Goal: Task Accomplishment & Management: Complete application form

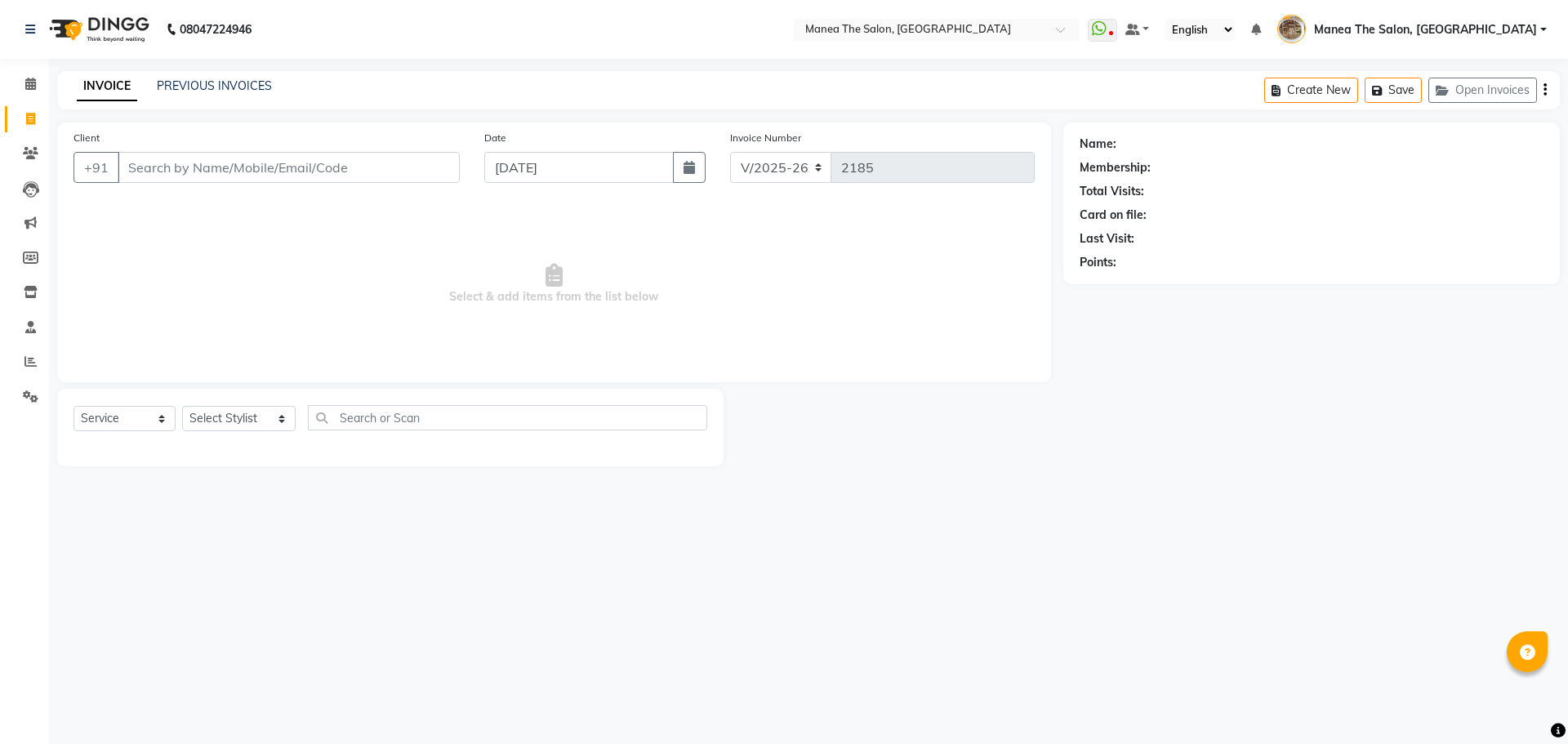
click at [199, 89] on link "PREVIOUS INVOICES" at bounding box center [214, 85] width 115 height 15
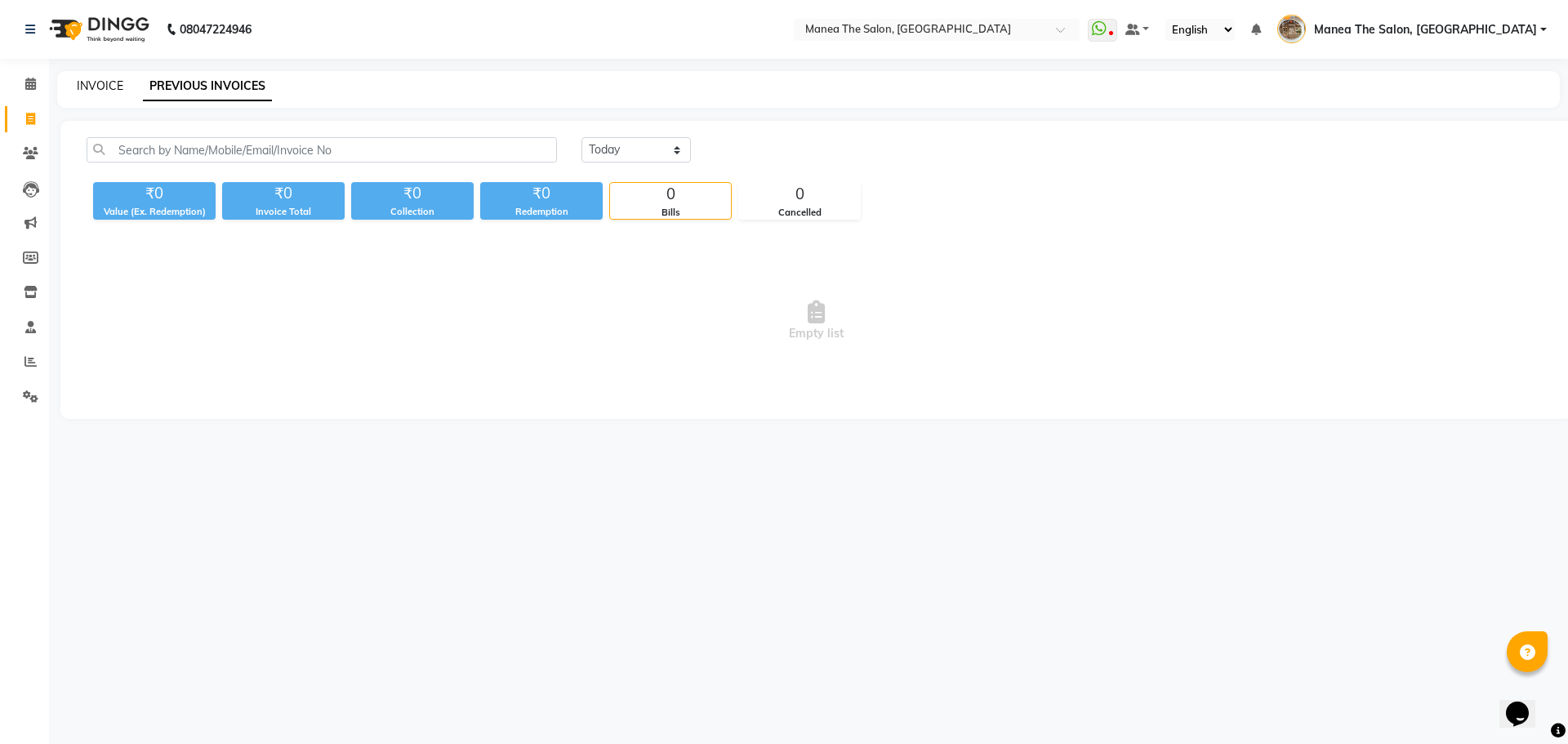
click at [111, 82] on link "INVOICE" at bounding box center [100, 85] width 47 height 15
select select "service"
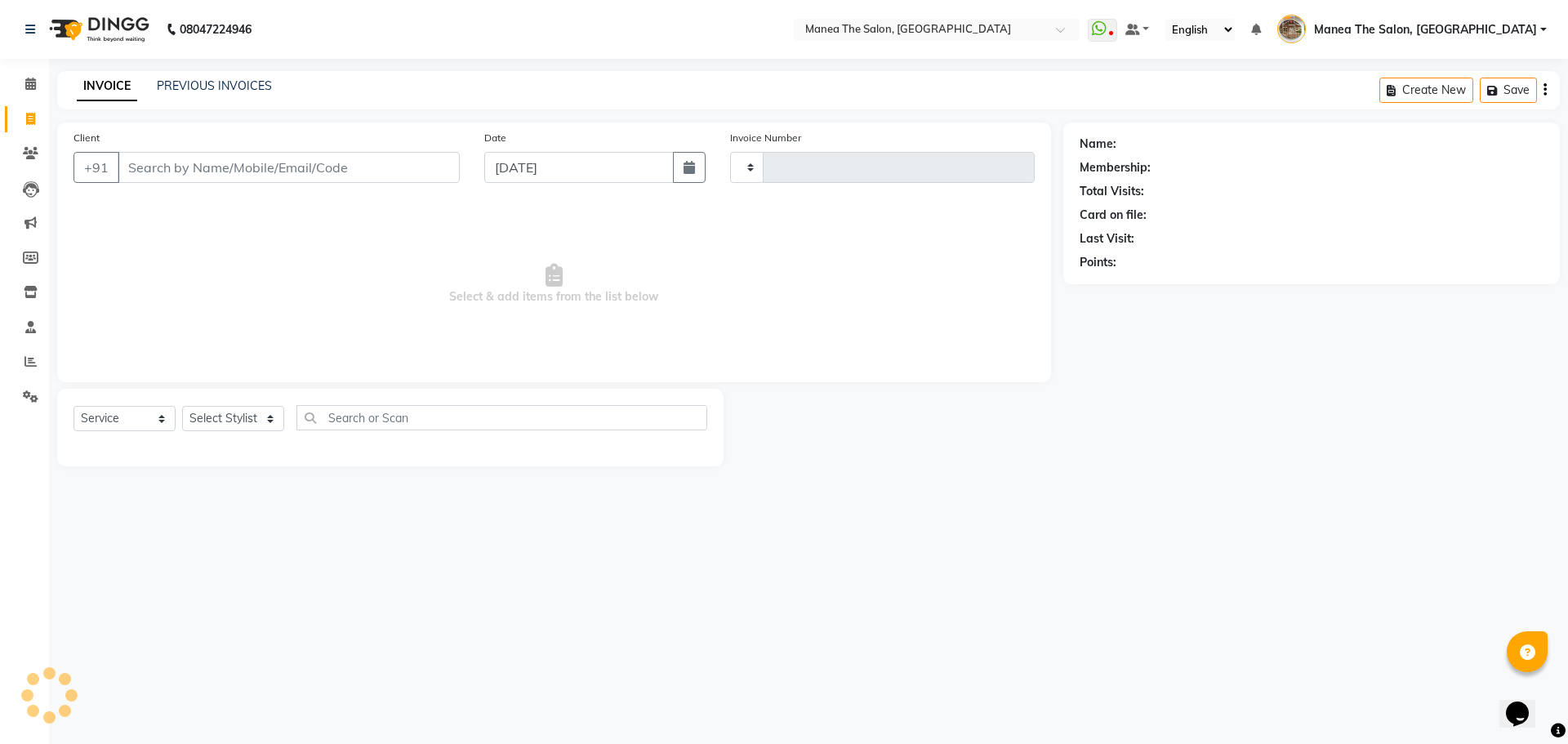
type input "2185"
select select "7287"
click at [196, 82] on link "PREVIOUS INVOICES" at bounding box center [214, 85] width 115 height 15
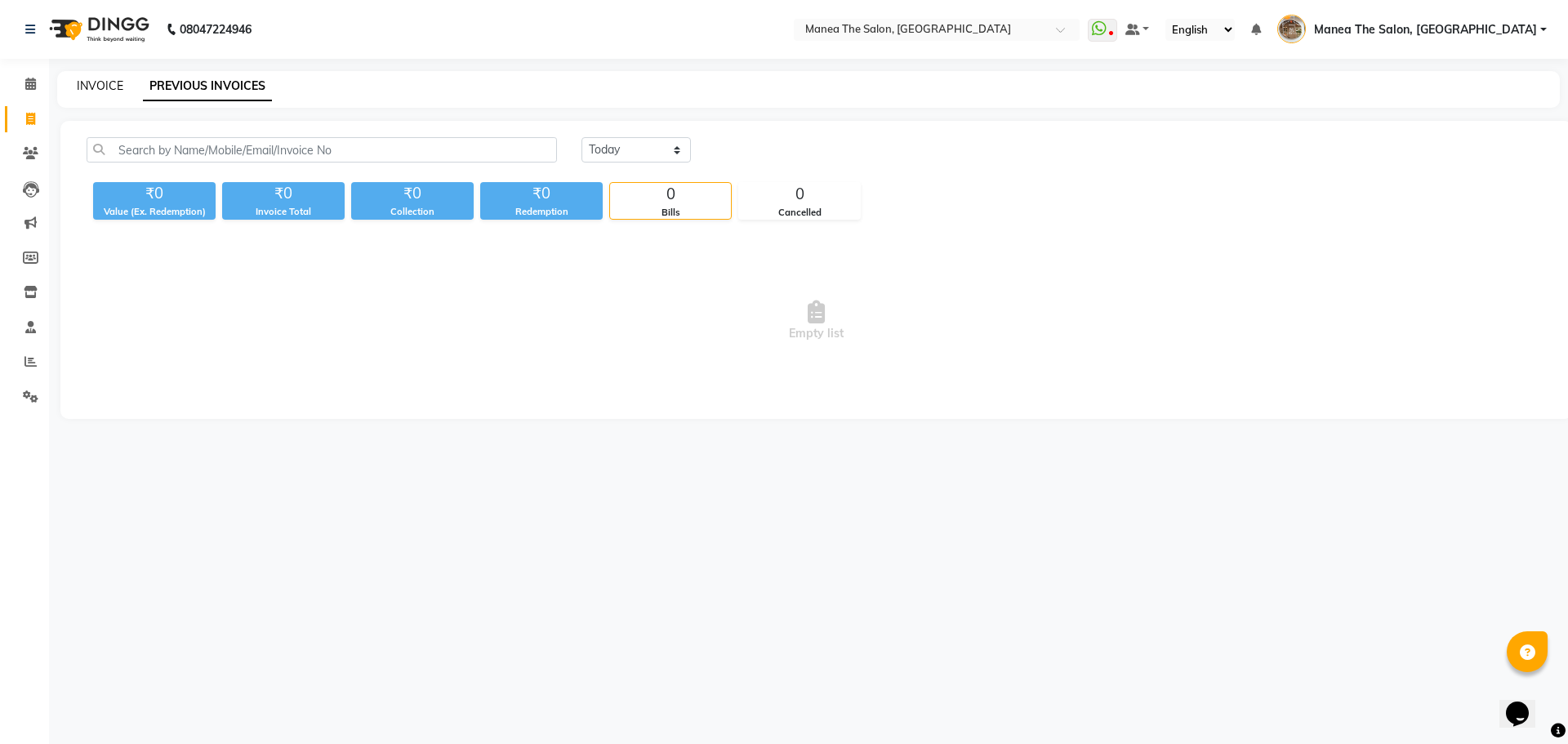
click at [101, 85] on link "INVOICE" at bounding box center [100, 85] width 47 height 15
select select "7287"
select select "service"
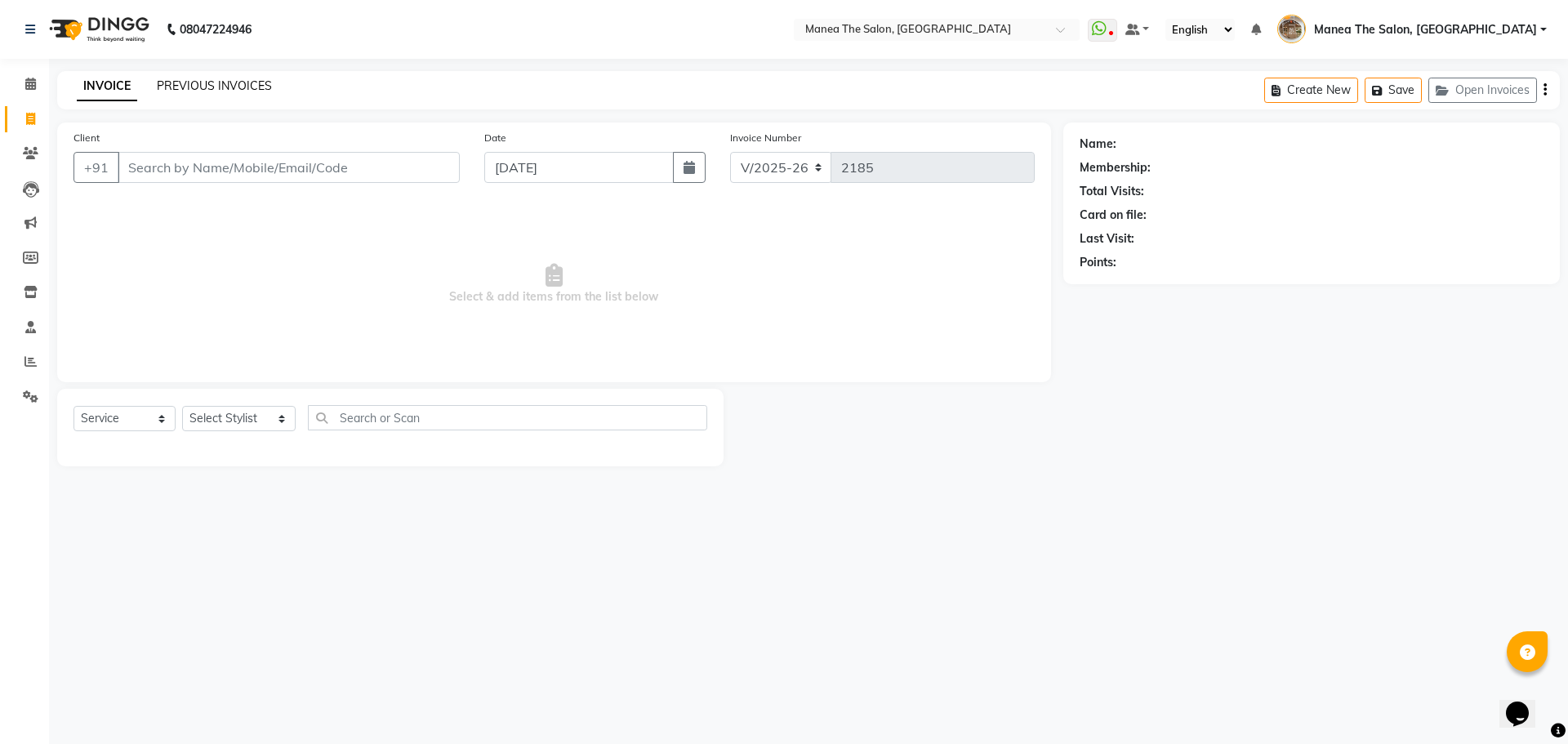
click at [191, 82] on link "PREVIOUS INVOICES" at bounding box center [214, 85] width 115 height 15
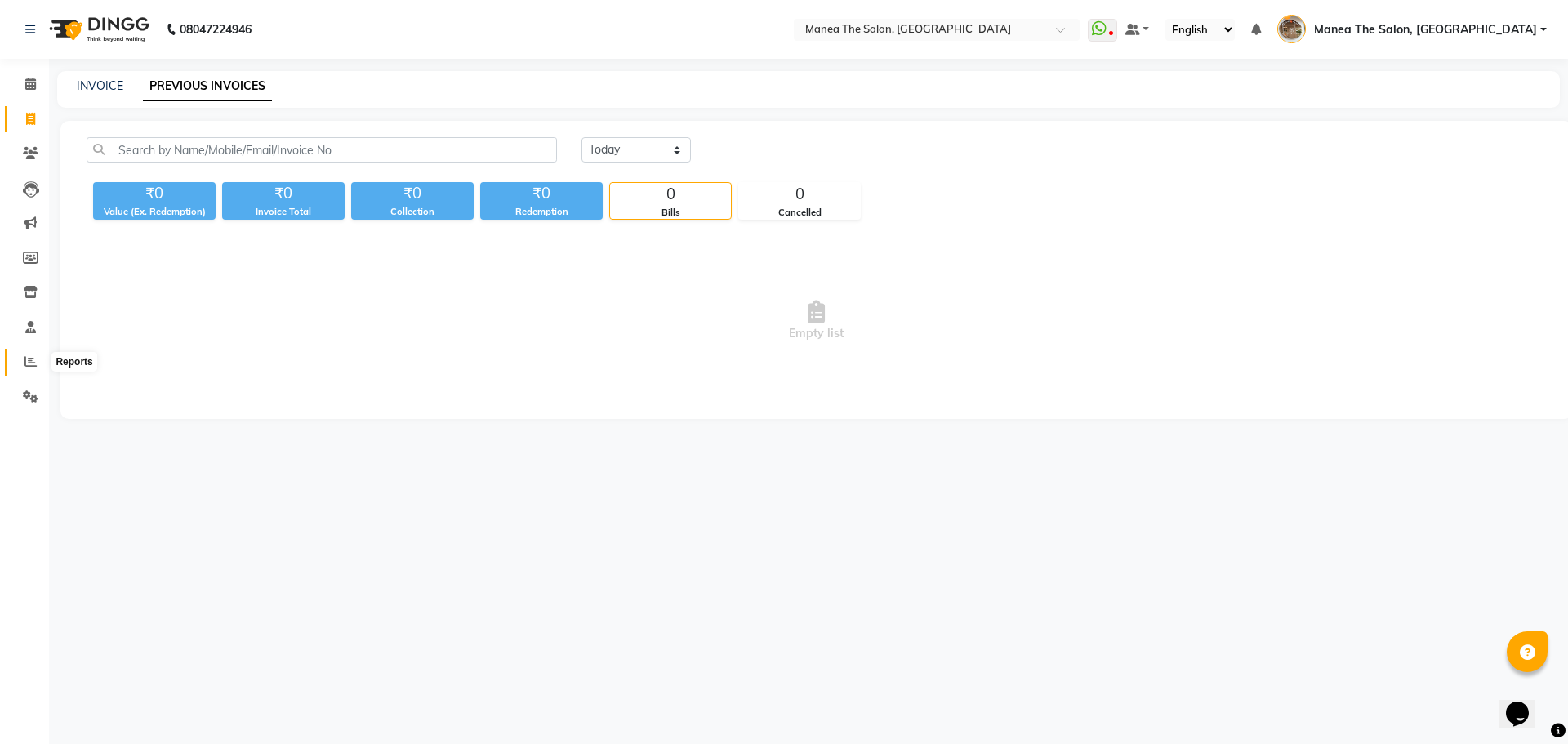
click at [31, 363] on icon at bounding box center [30, 361] width 12 height 12
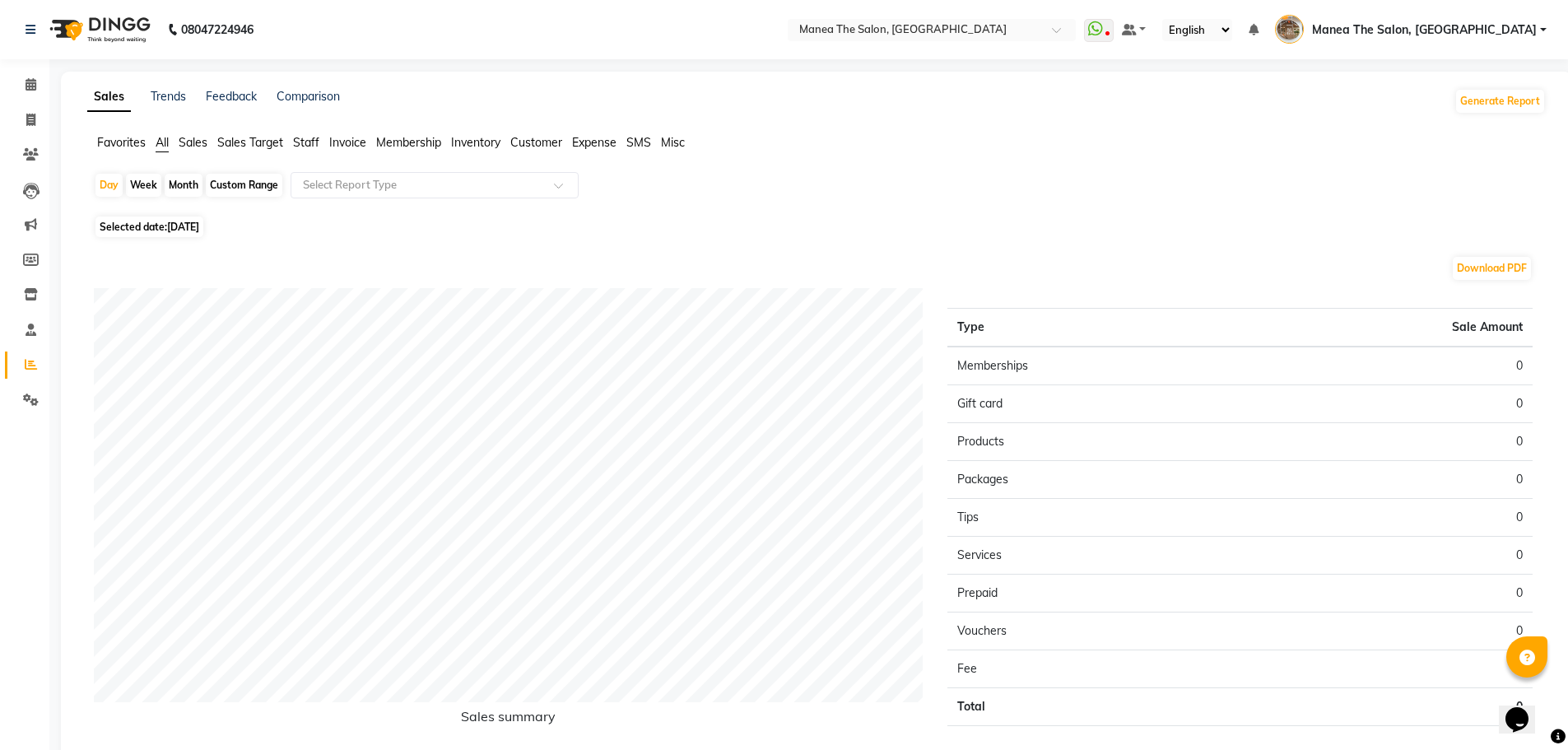
click at [228, 184] on div "Custom Range" at bounding box center [244, 186] width 77 height 23
select select "9"
select select "2025"
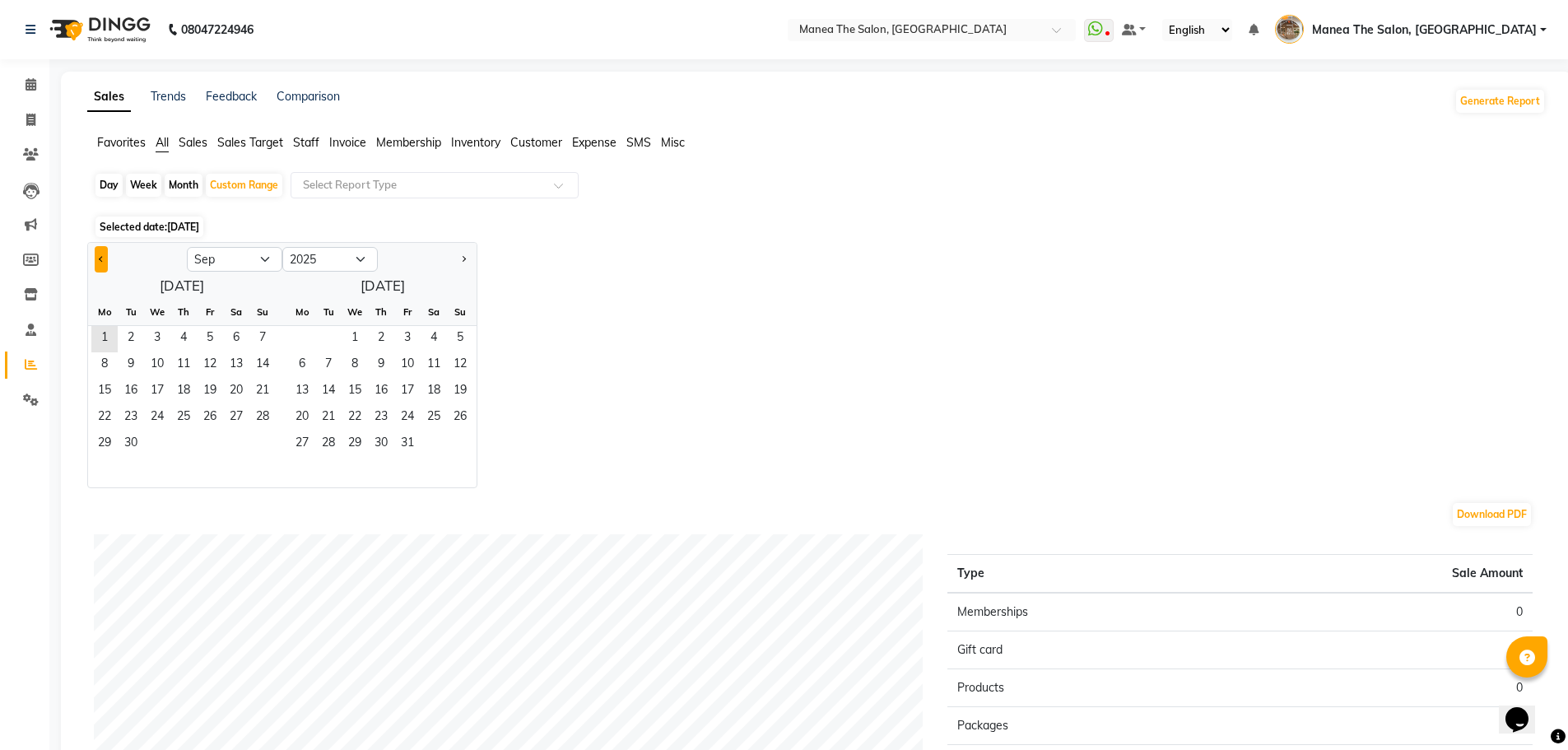
click at [105, 260] on button "Previous month" at bounding box center [101, 259] width 13 height 26
select select "8"
click at [215, 331] on span "1" at bounding box center [210, 340] width 26 height 26
click at [258, 440] on span "31" at bounding box center [262, 445] width 26 height 26
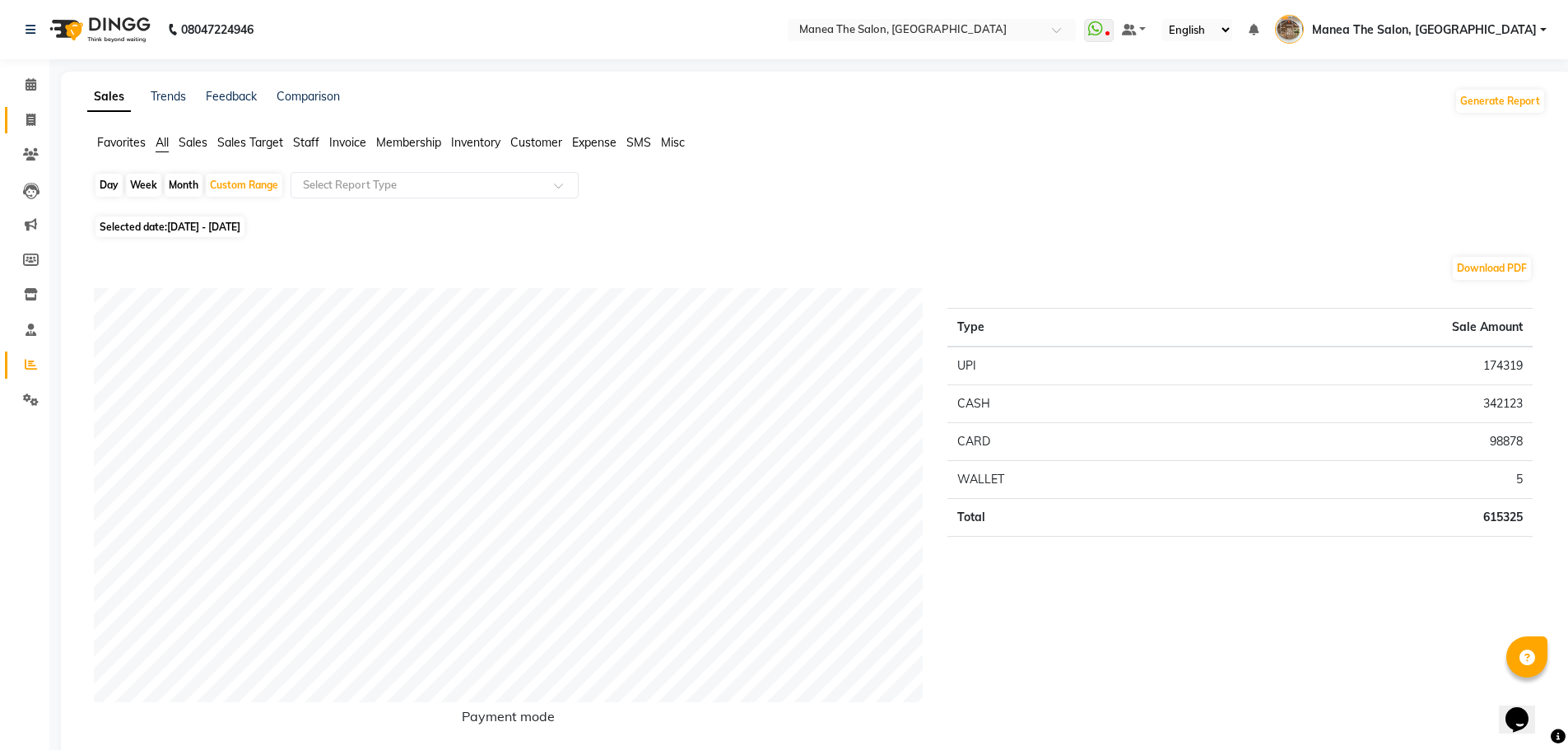
click at [35, 109] on link "Invoice" at bounding box center [24, 120] width 39 height 27
select select "service"
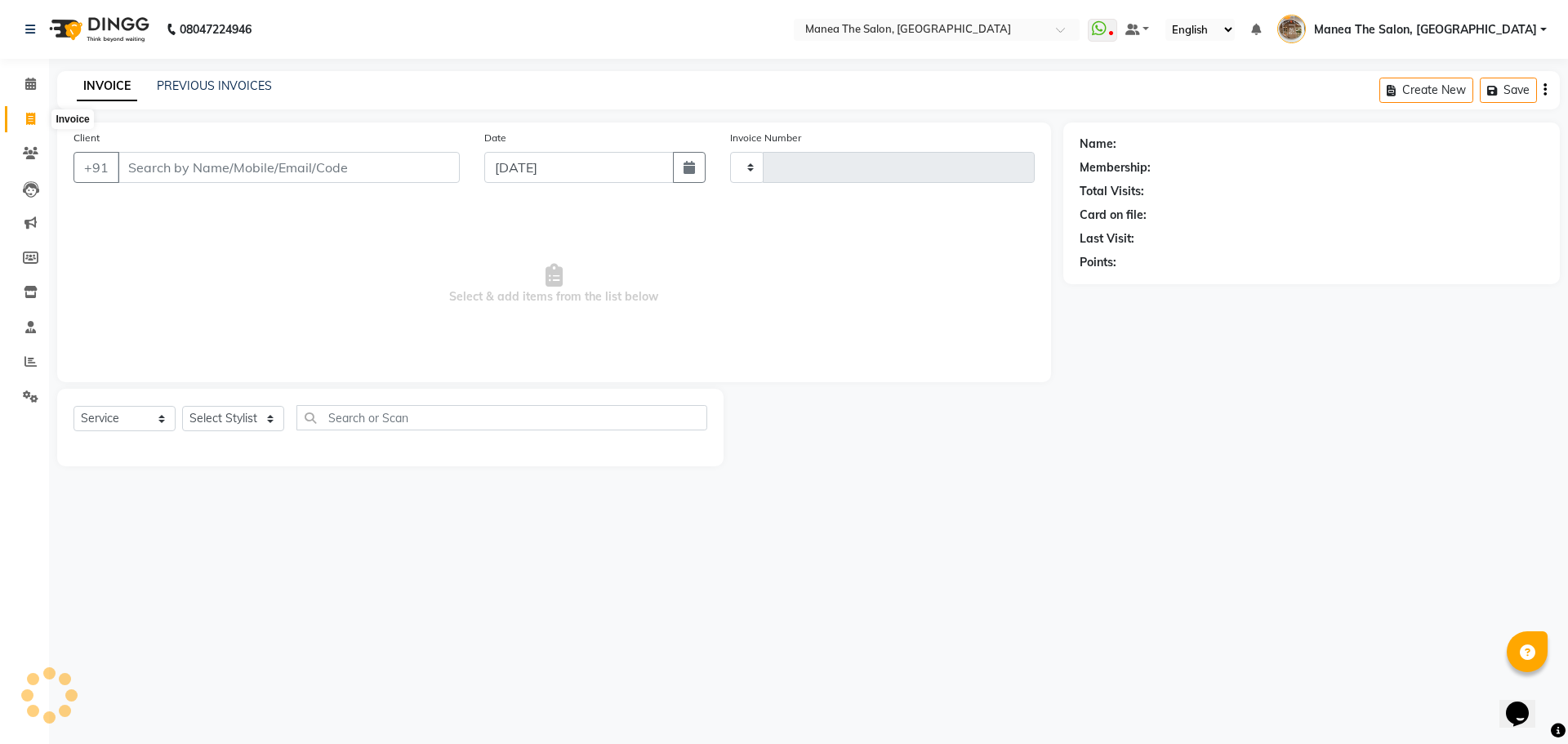
type input "2185"
select select "7287"
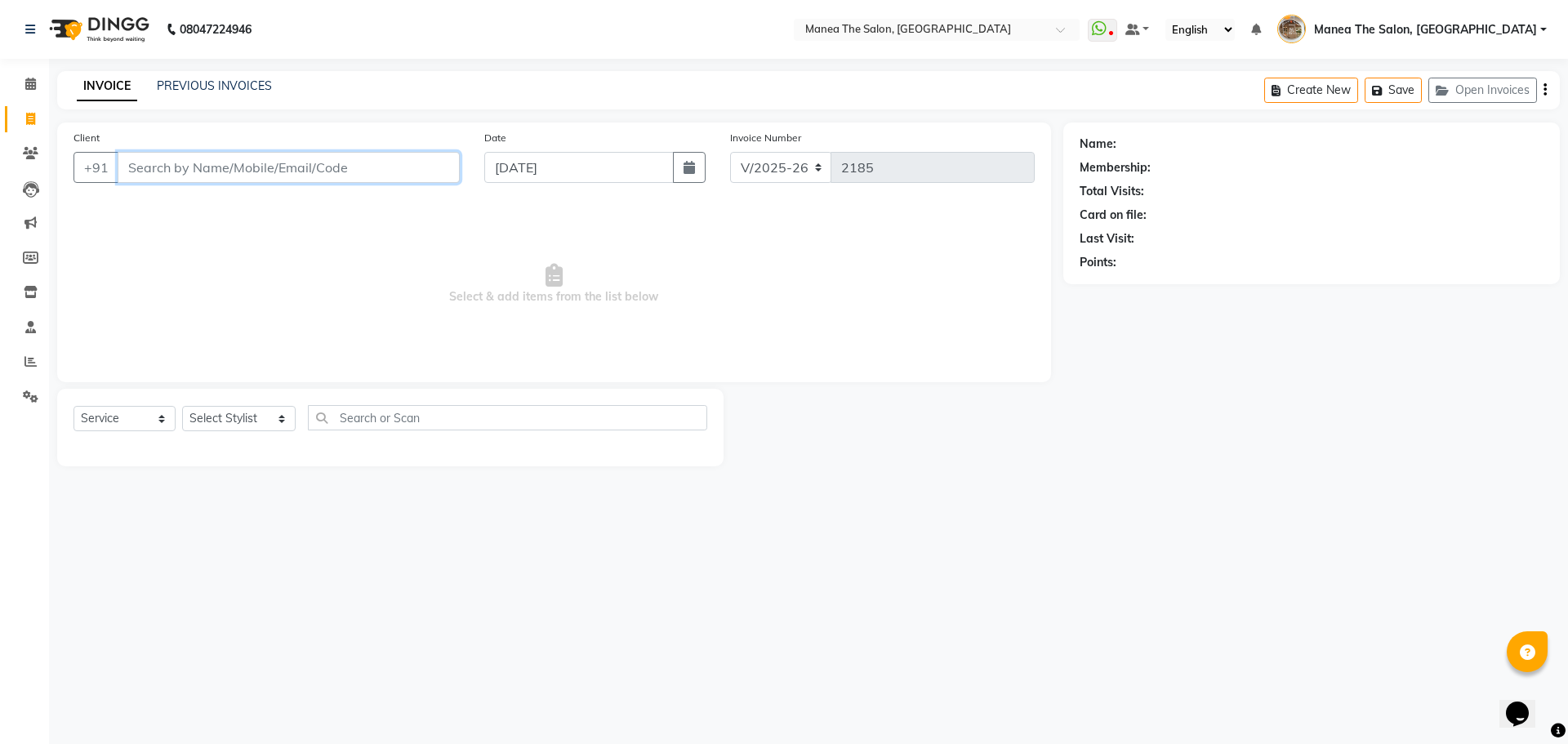
click at [381, 172] on input "Client" at bounding box center [288, 168] width 342 height 31
drag, startPoint x: 260, startPoint y: 412, endPoint x: 255, endPoint y: 424, distance: 13.0
click at [260, 412] on select "Select Stylist [PERSON_NAME] Front Office Kaif [PERSON_NAME] [PERSON_NAME] Pelu…" at bounding box center [239, 418] width 114 height 25
select select "63309"
click at [182, 406] on select "Select Stylist [PERSON_NAME] Front Office Kaif [PERSON_NAME] [PERSON_NAME] Pelu…" at bounding box center [239, 418] width 114 height 25
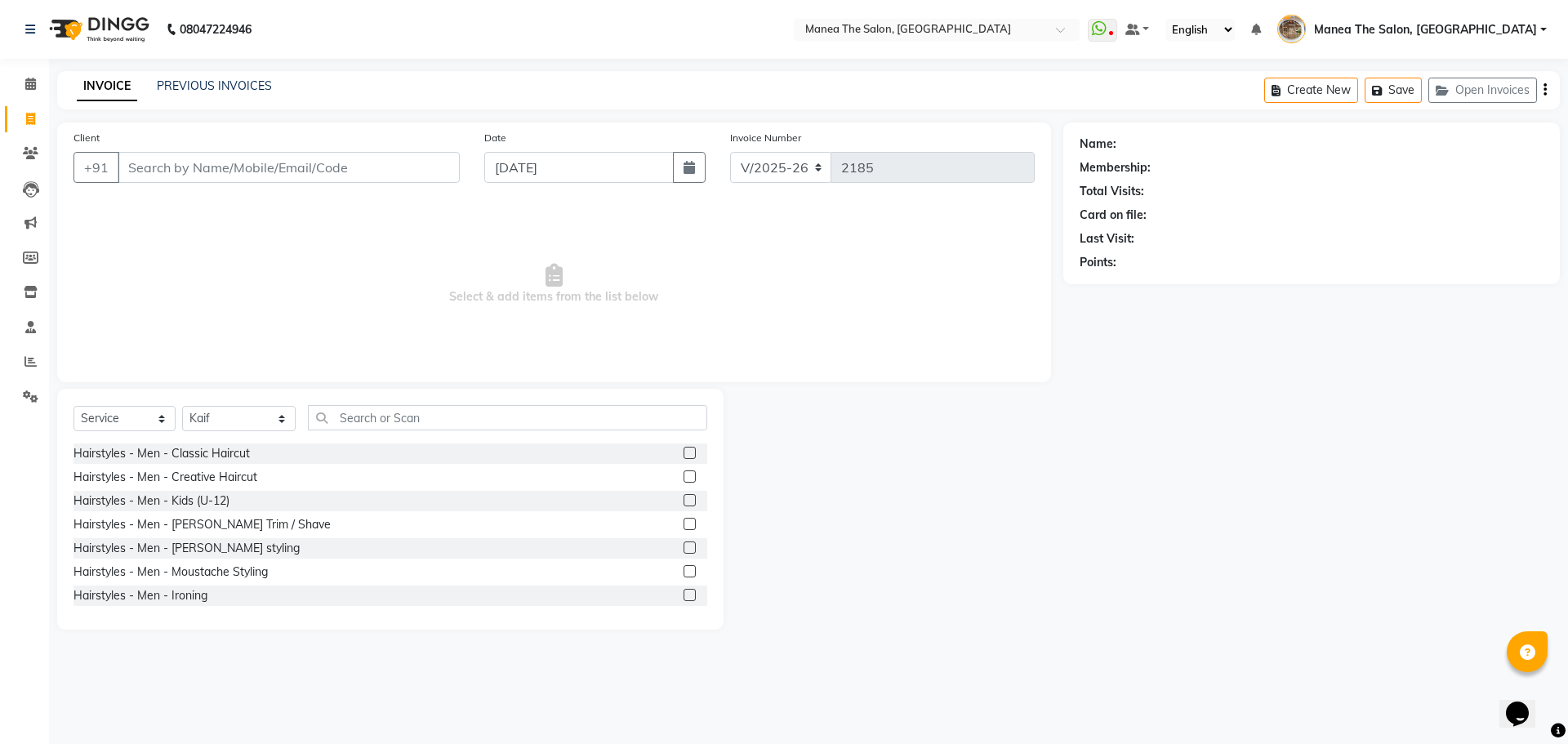
click at [684, 451] on label at bounding box center [690, 453] width 12 height 12
click at [684, 451] on input "checkbox" at bounding box center [689, 454] width 10 height 10
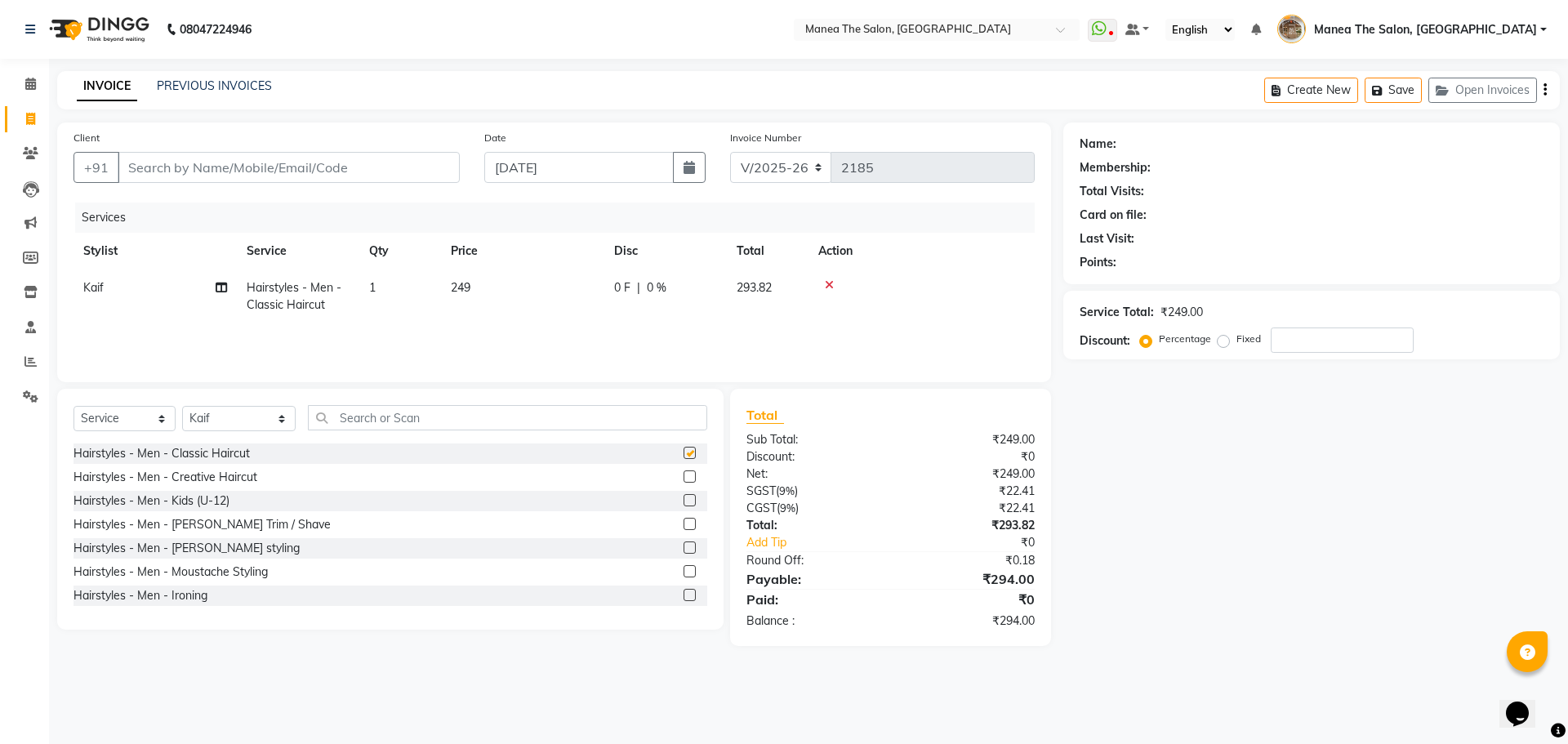
checkbox input "false"
click at [397, 170] on input "Client" at bounding box center [288, 168] width 342 height 31
type input "9"
type input "0"
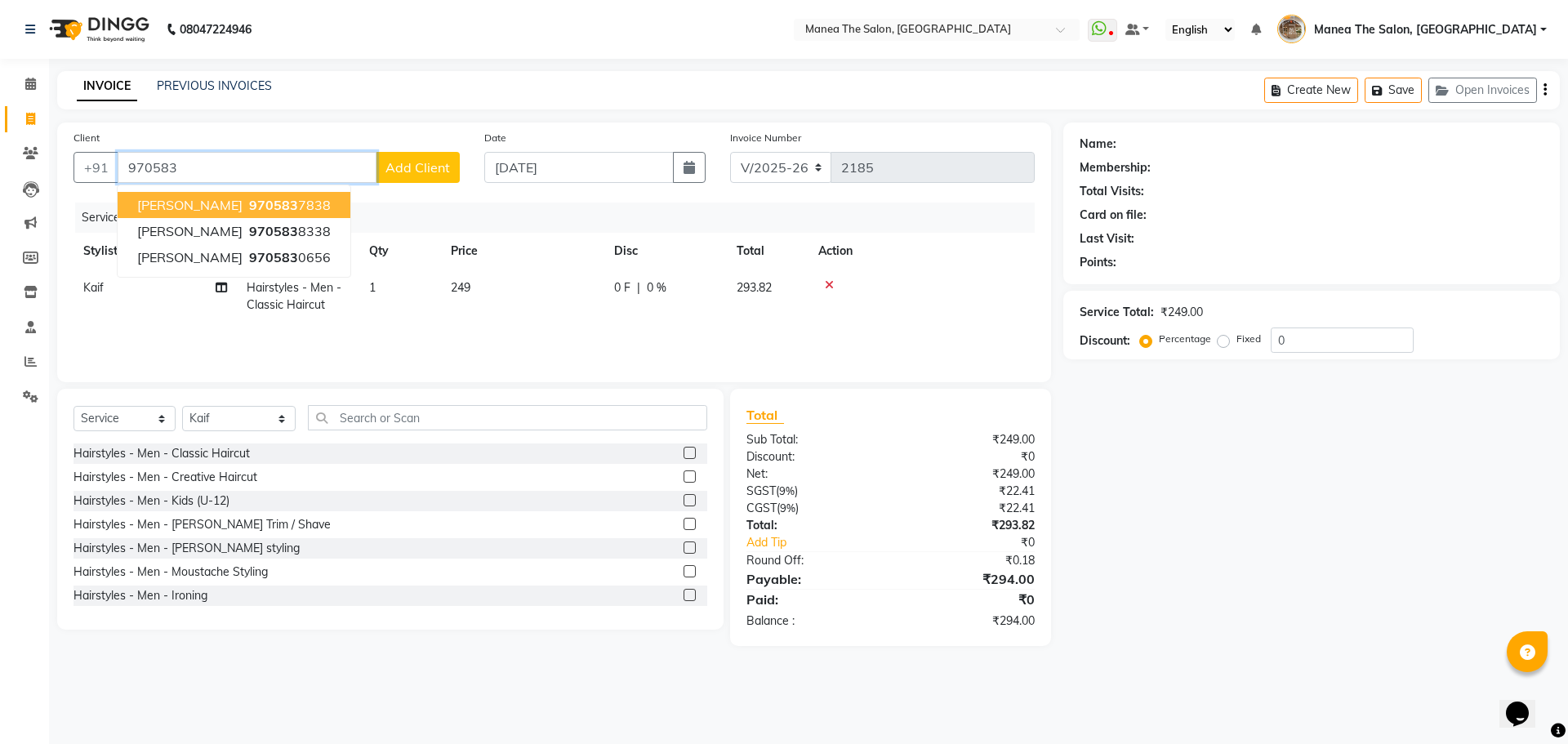
click at [299, 196] on button "[PERSON_NAME] 970583 7838" at bounding box center [234, 205] width 233 height 26
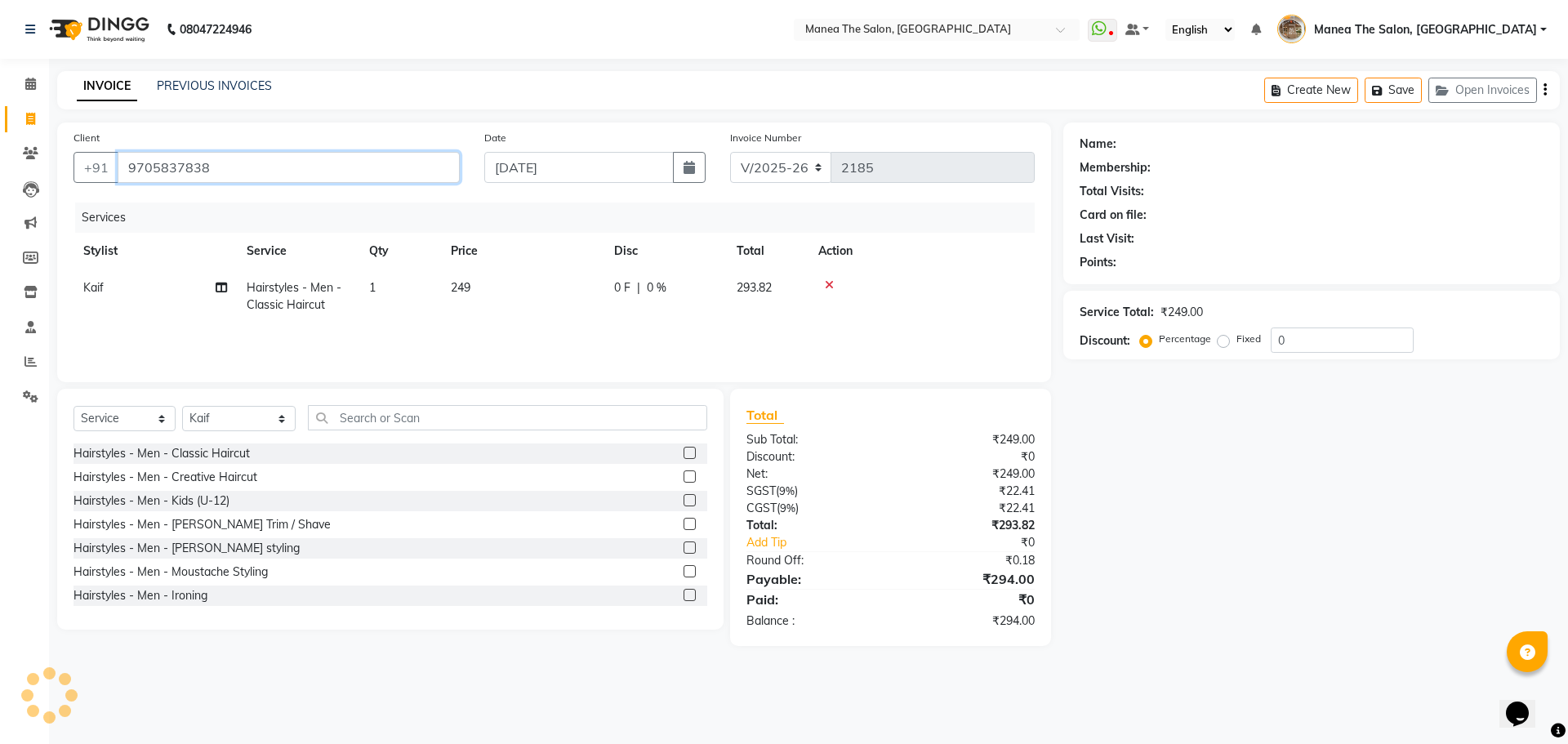
type input "9705837838"
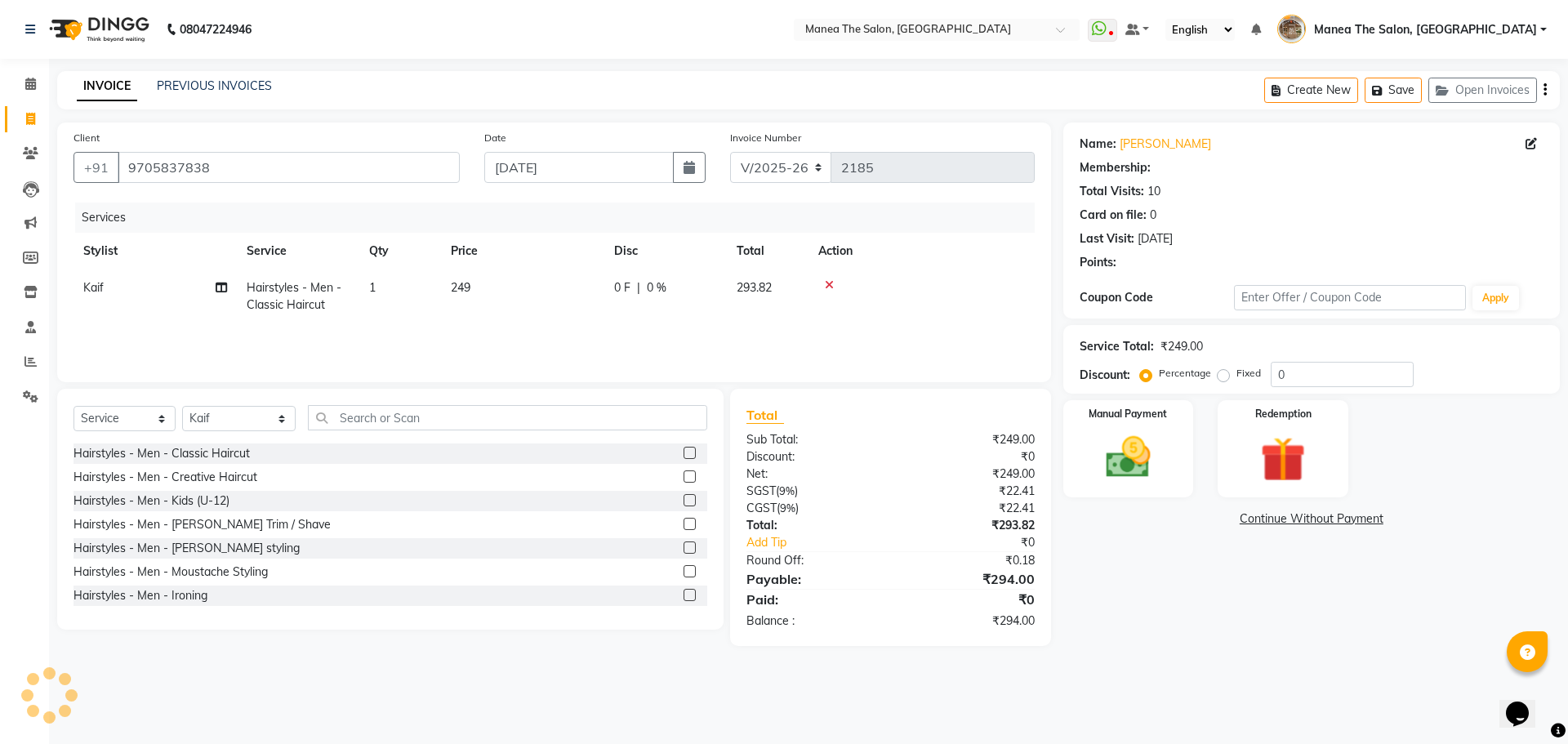
select select "1: Object"
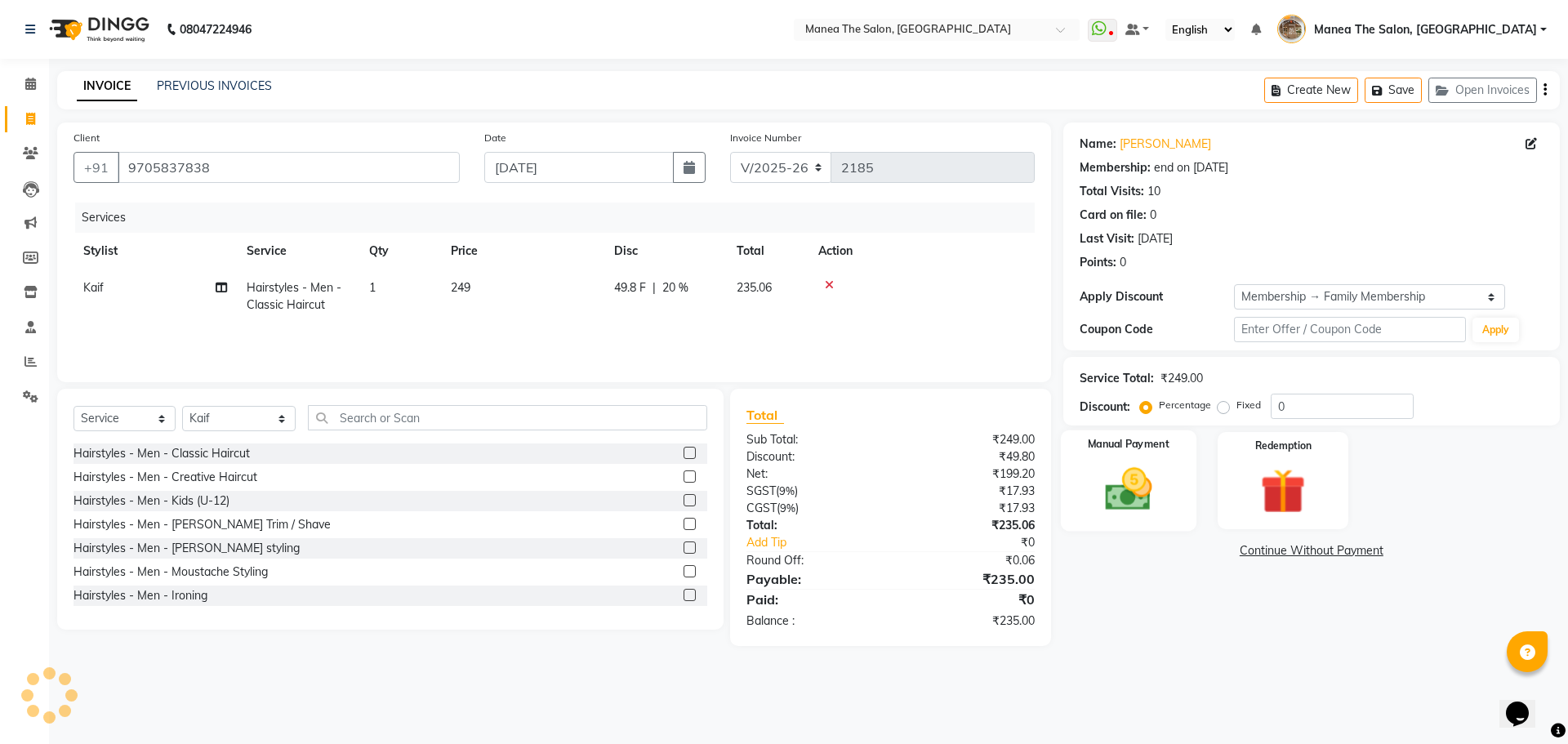
type input "20"
click at [1128, 497] on img at bounding box center [1129, 490] width 76 height 54
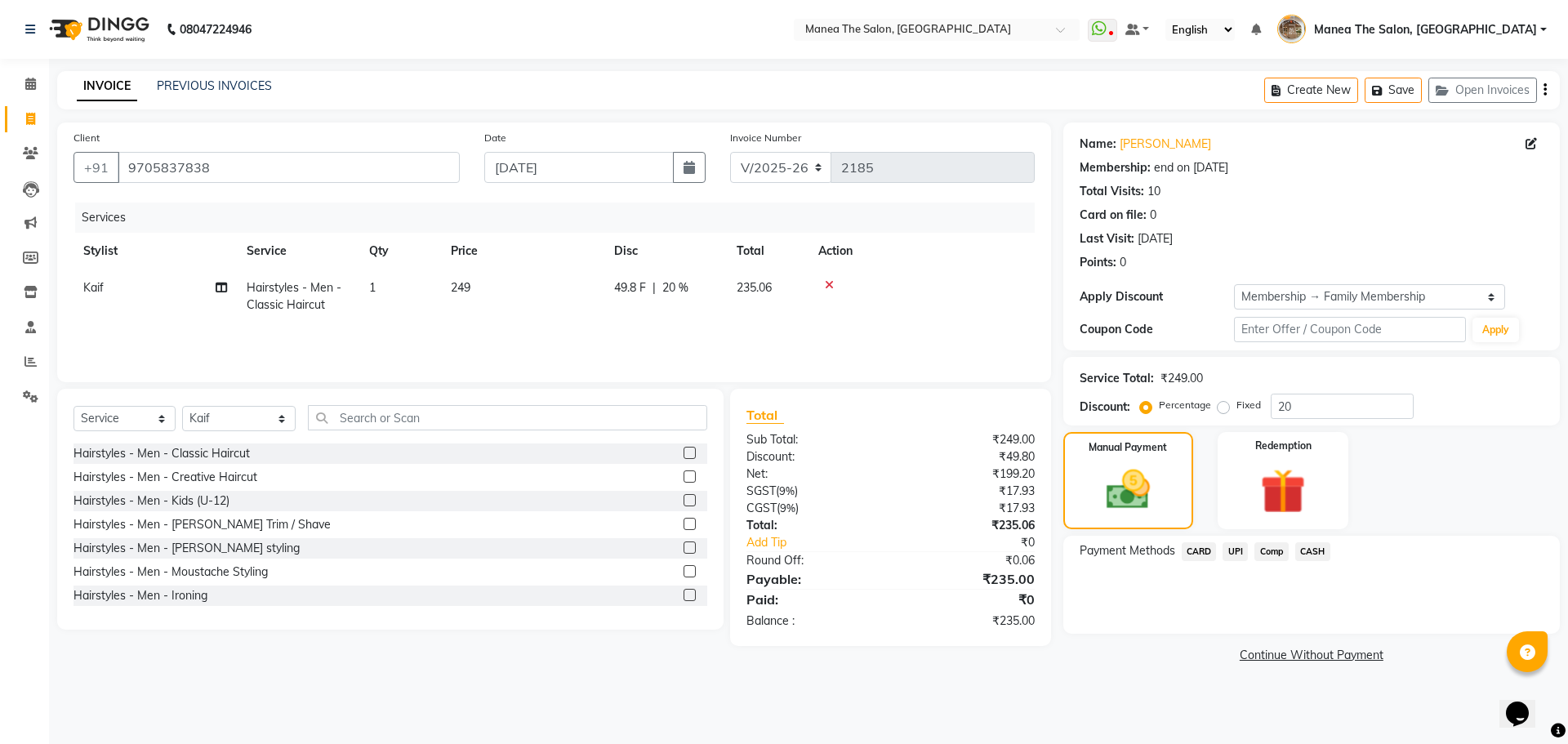
click at [1241, 550] on span "UPI" at bounding box center [1235, 552] width 25 height 19
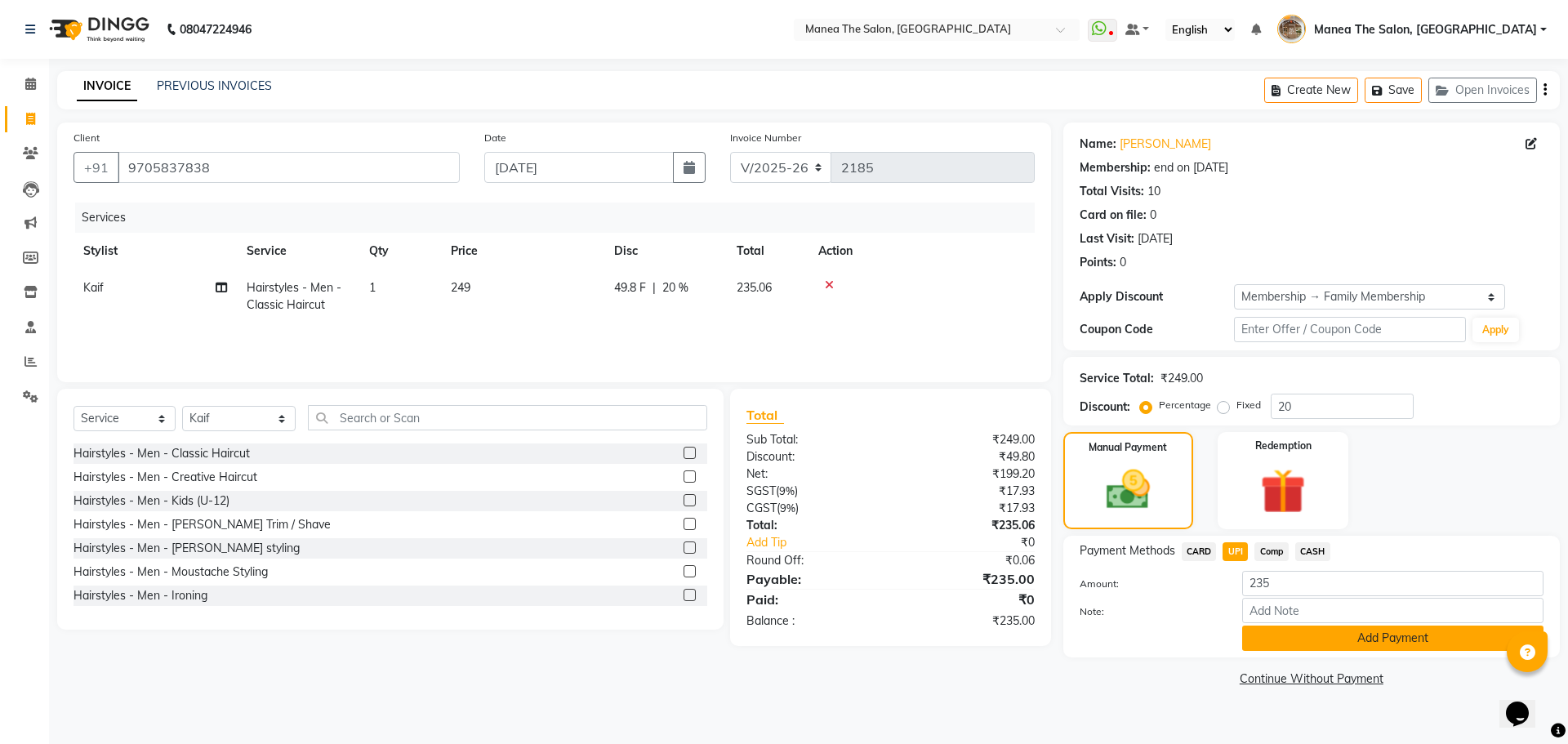
click at [1292, 643] on button "Add Payment" at bounding box center [1393, 638] width 301 height 25
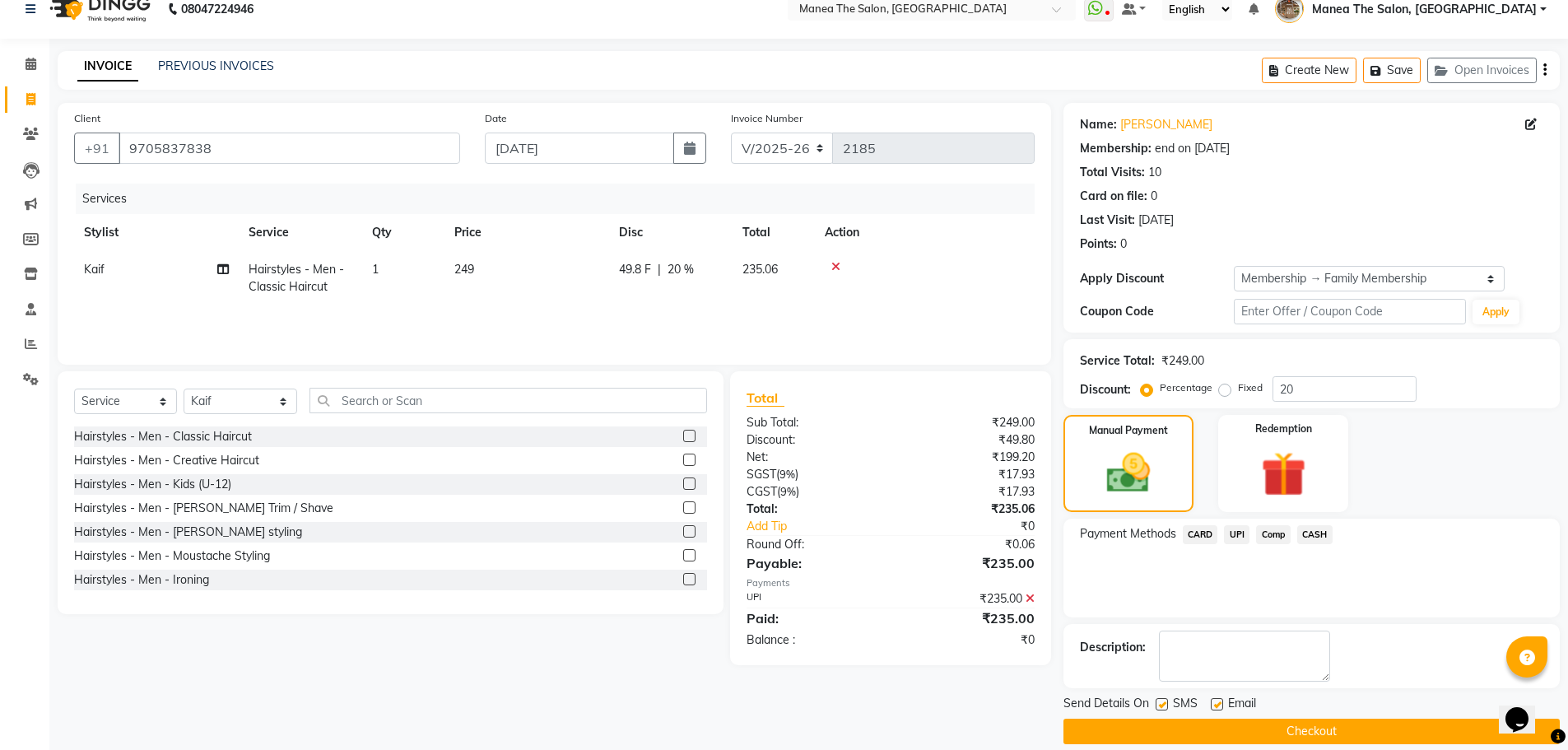
scroll to position [39, 0]
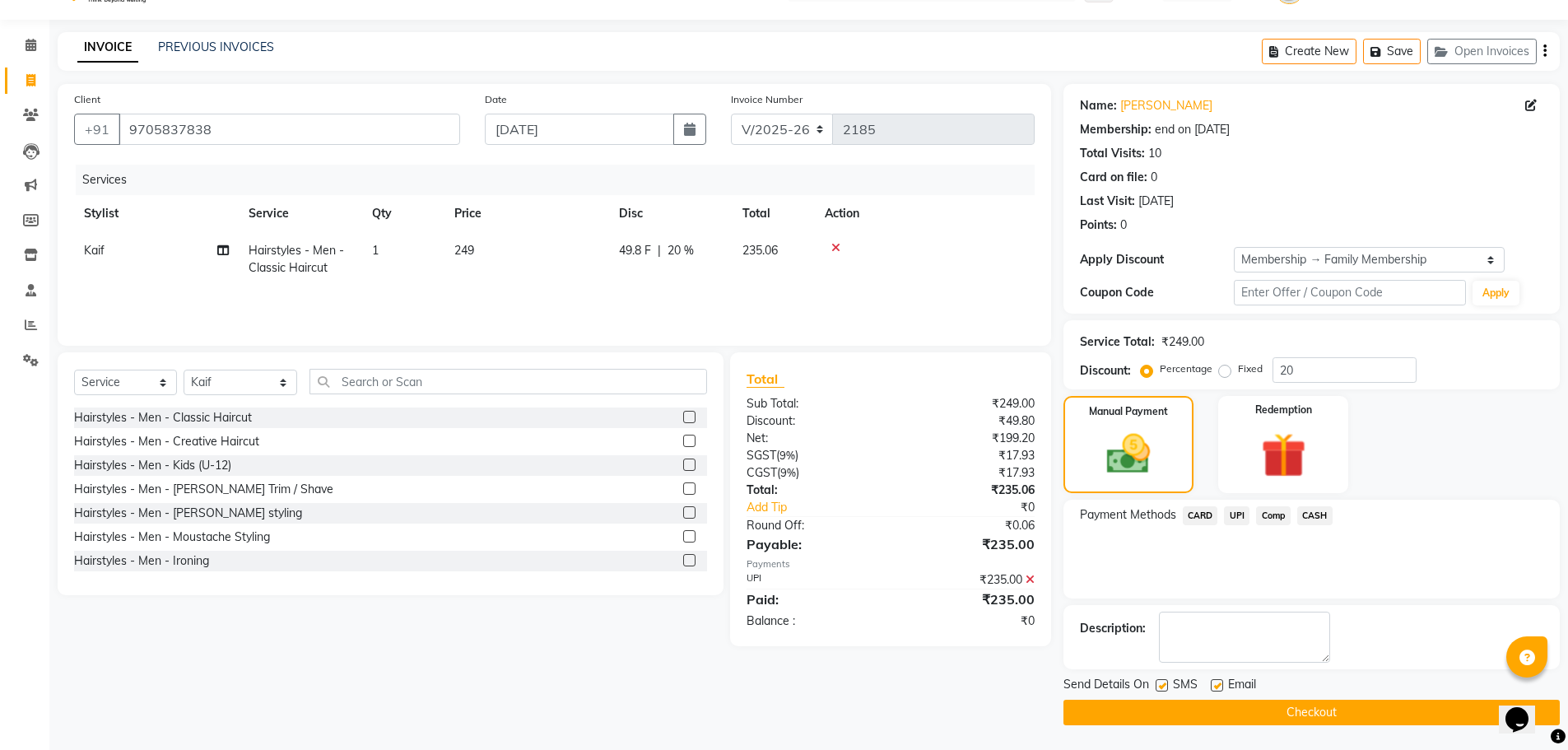
click at [1251, 718] on button "Checkout" at bounding box center [1312, 712] width 496 height 25
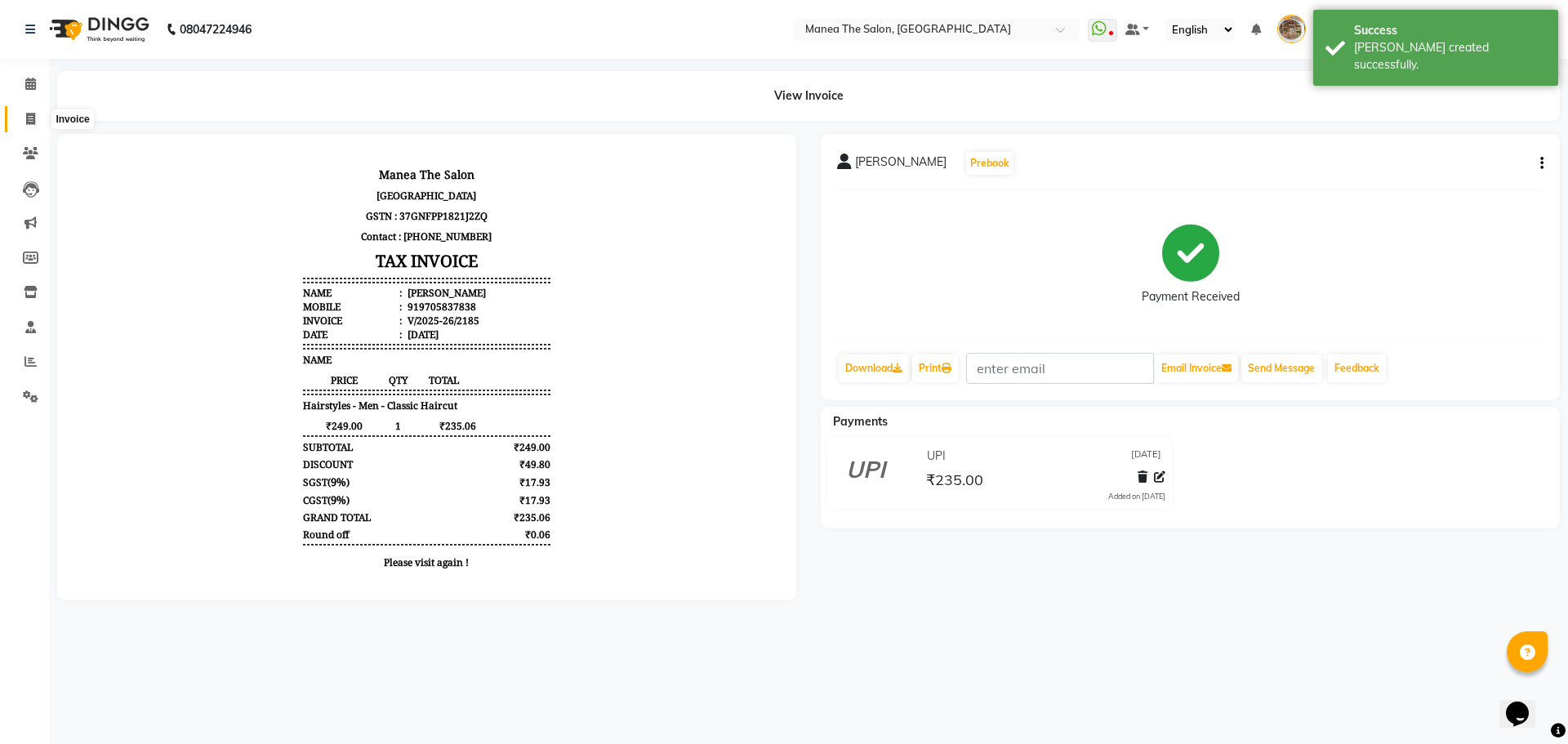
click at [35, 120] on icon at bounding box center [30, 119] width 9 height 12
select select "7287"
select select "service"
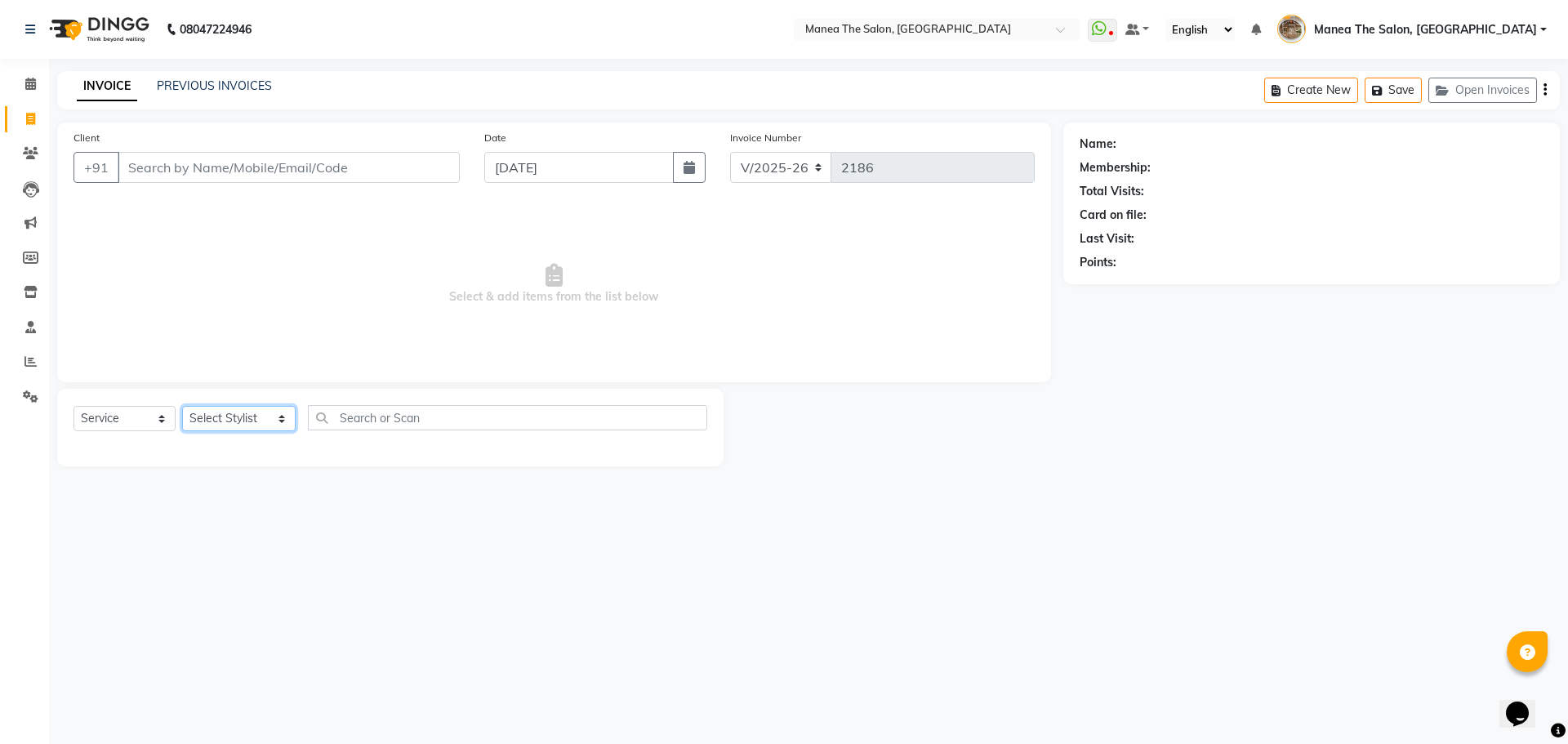
click at [228, 412] on select "Select Stylist [PERSON_NAME] Front Office Kaif [PERSON_NAME] [PERSON_NAME] Pelu…" at bounding box center [239, 418] width 114 height 25
select select "62386"
click at [182, 406] on select "Select Stylist [PERSON_NAME] Front Office Kaif [PERSON_NAME] [PERSON_NAME] Pelu…" at bounding box center [239, 418] width 114 height 25
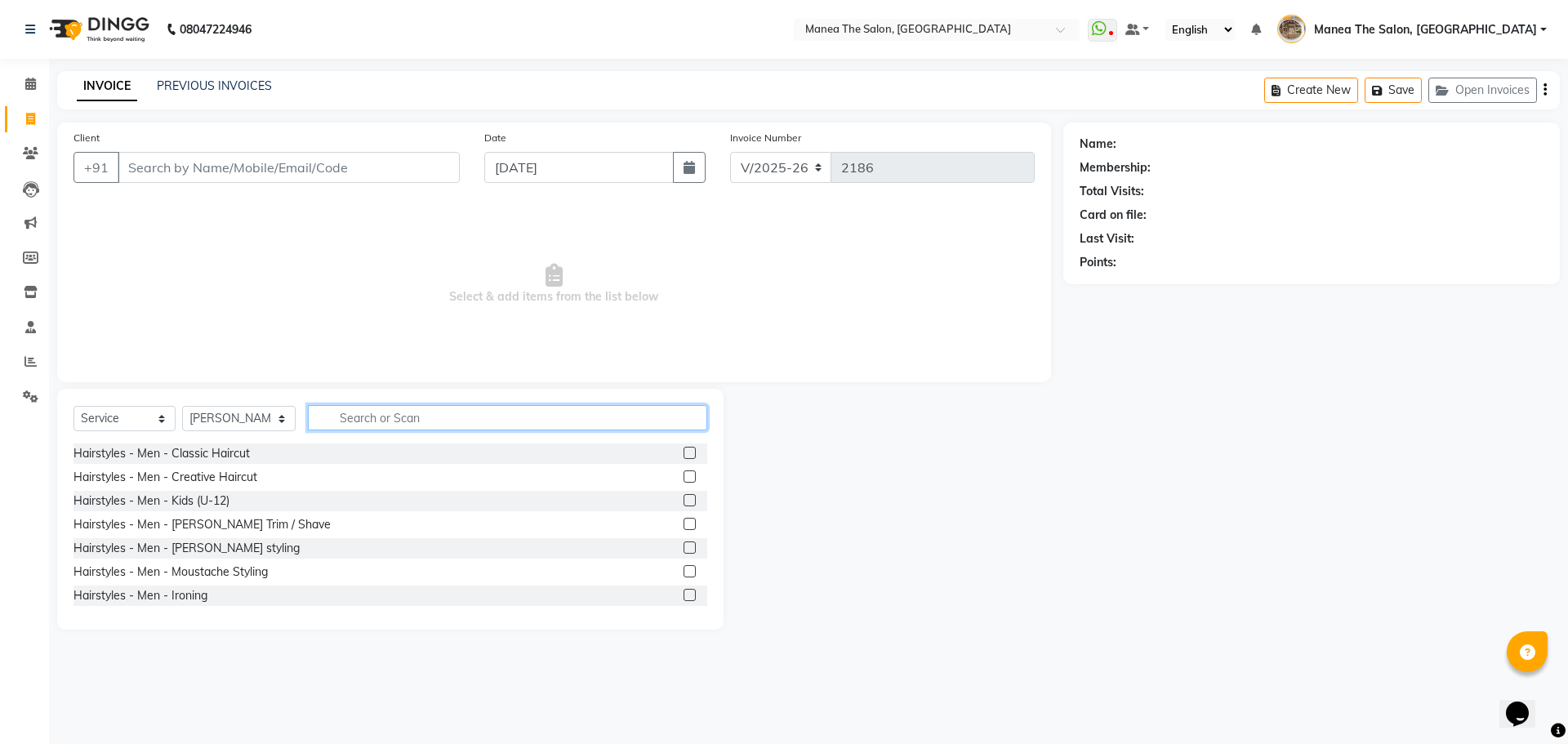
click at [325, 415] on input "text" at bounding box center [508, 418] width 399 height 25
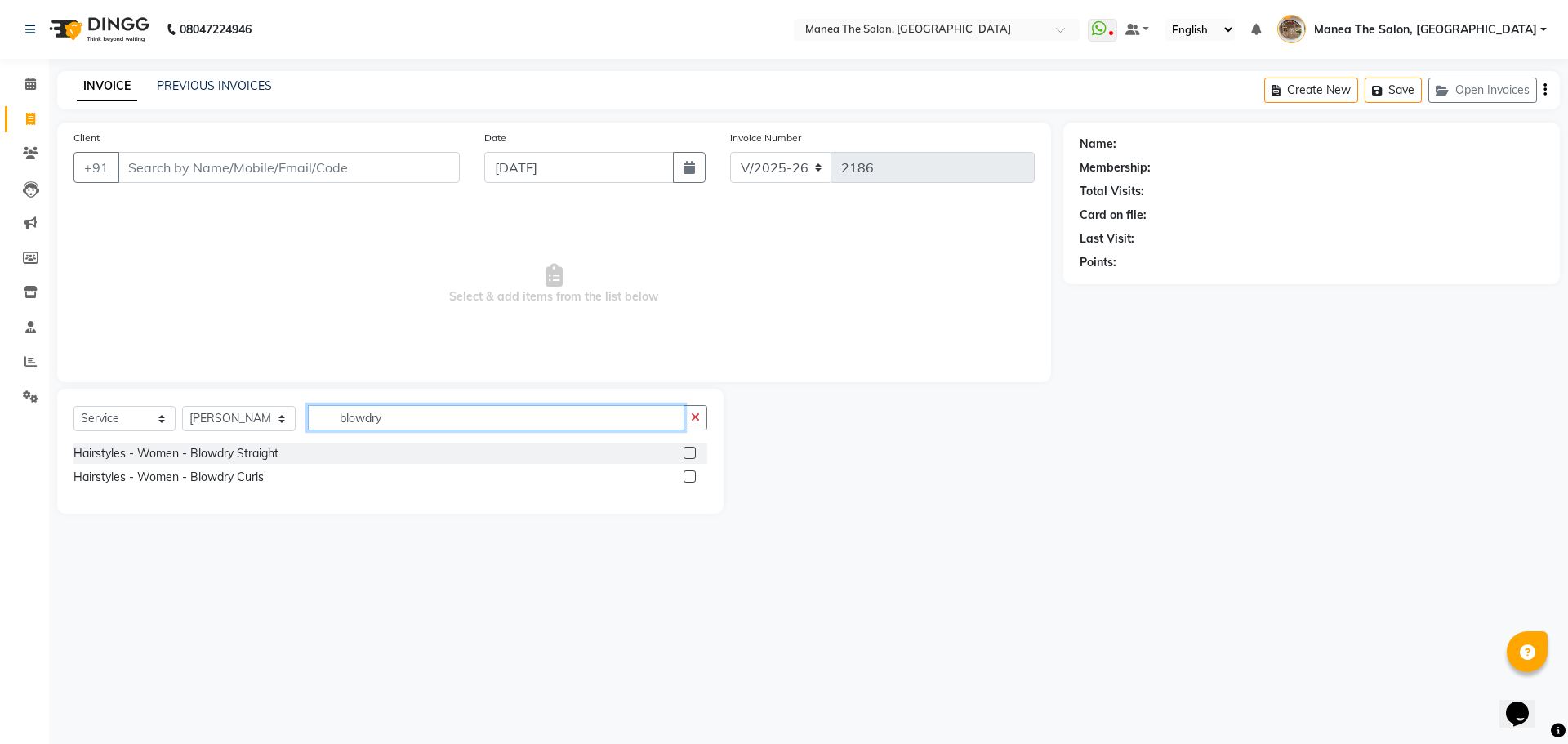
type input "blowdry"
click at [695, 451] on label at bounding box center [690, 453] width 12 height 12
click at [695, 451] on input "checkbox" at bounding box center [689, 454] width 10 height 10
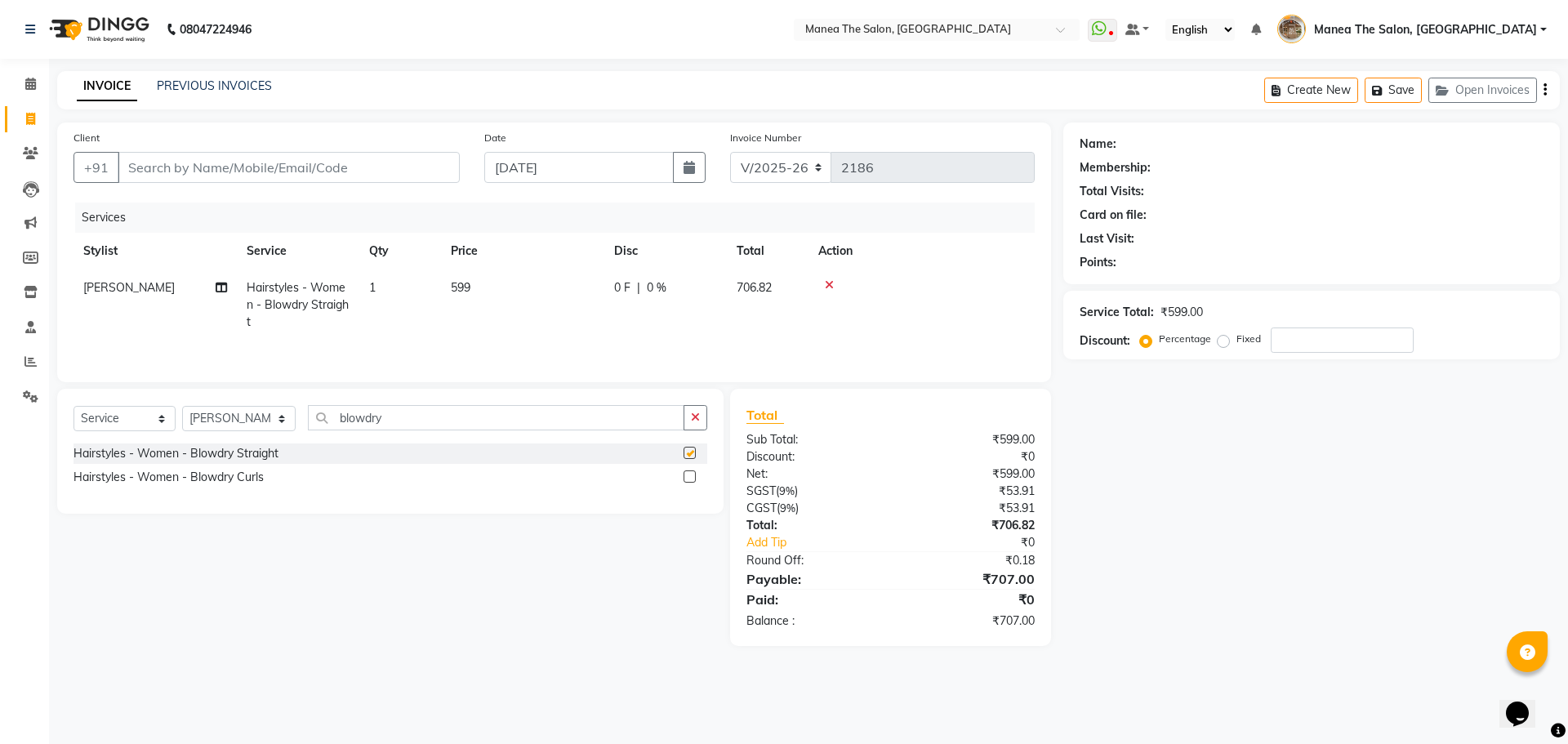
checkbox input "false"
click at [468, 286] on span "599" at bounding box center [460, 287] width 20 height 15
select select "62386"
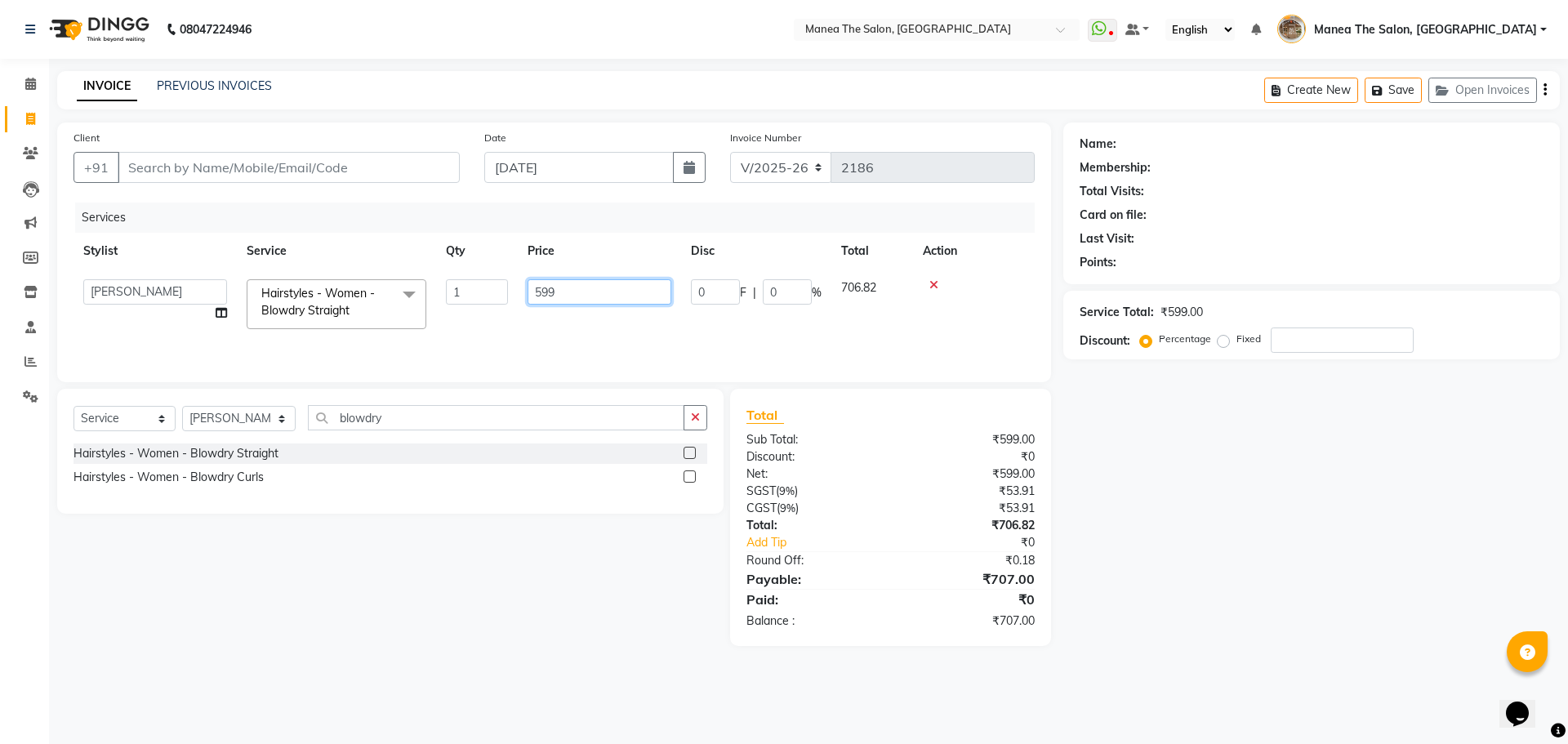
click at [541, 294] on input "599" at bounding box center [600, 292] width 144 height 25
type input "499"
click at [1235, 541] on div "Name: Membership: Total Visits: Card on file: Last Visit: Points: Service Total…" at bounding box center [1318, 384] width 509 height 523
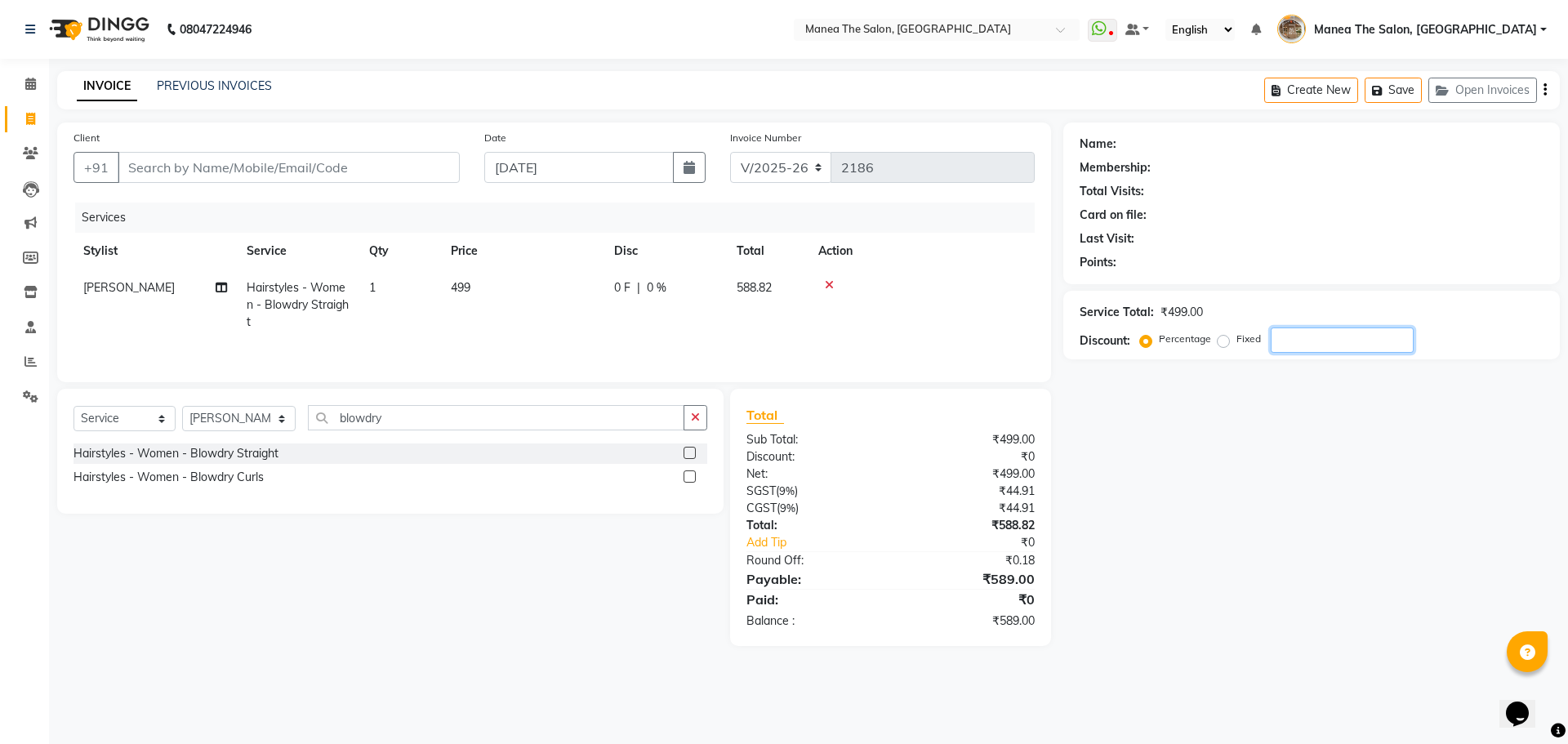
click at [1301, 334] on input "number" at bounding box center [1342, 339] width 143 height 25
type input "20"
click at [380, 157] on input "Client" at bounding box center [288, 168] width 342 height 31
type input "8"
type input "0"
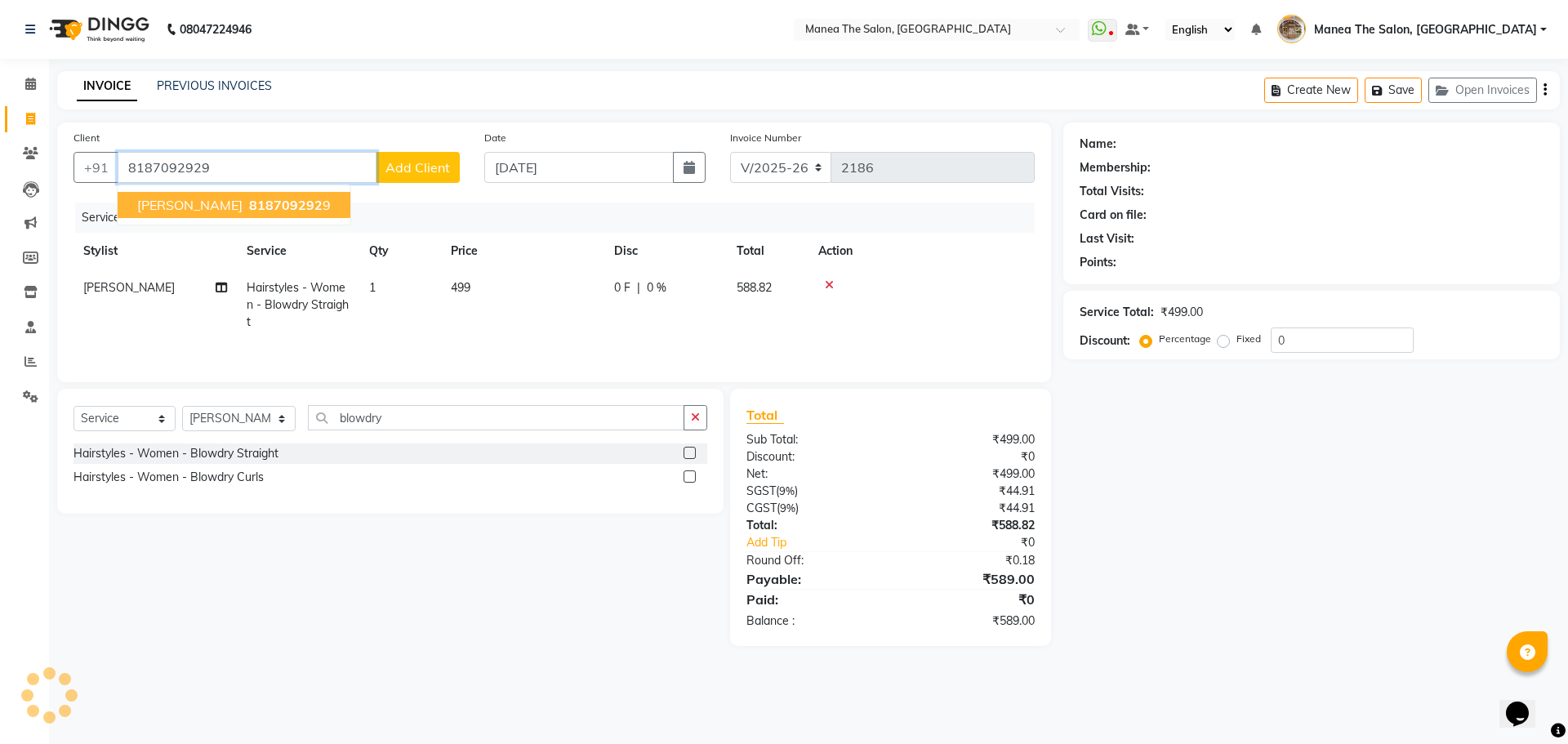
type input "8187092929"
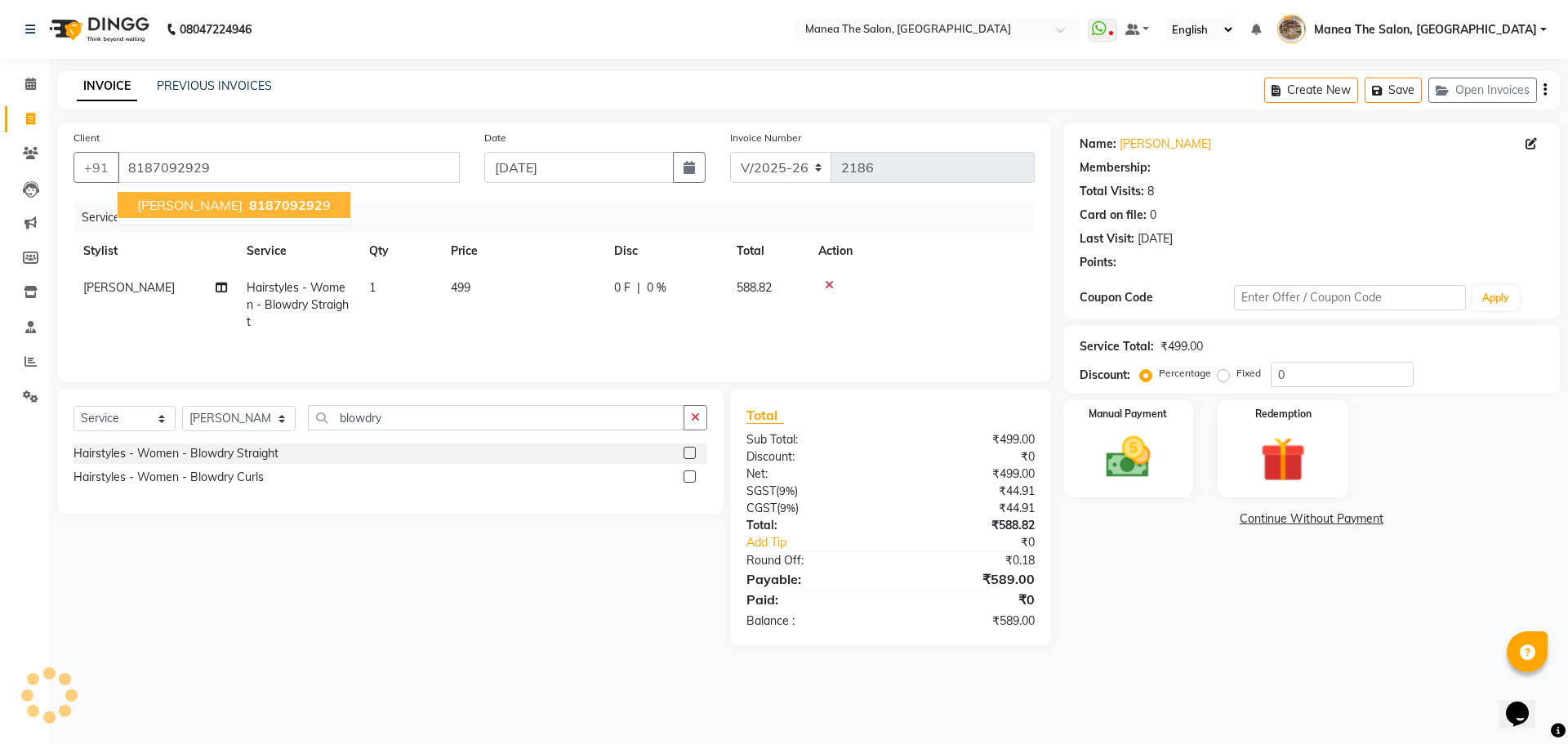
select select "1: Object"
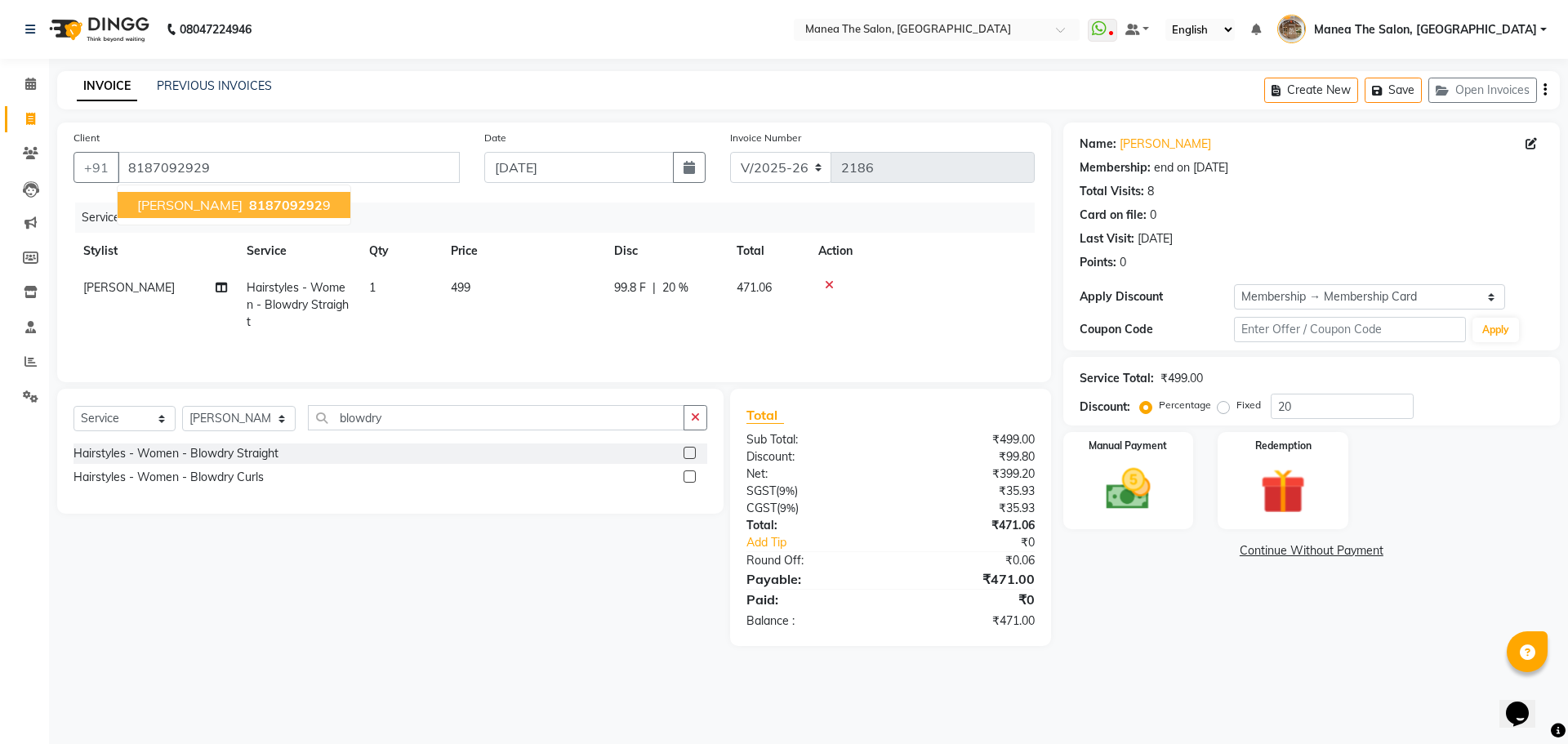
click at [255, 203] on span "818709292" at bounding box center [286, 205] width 74 height 16
type input "0"
select select "1: Object"
type input "20"
drag, startPoint x: 1144, startPoint y: 517, endPoint x: 1156, endPoint y: 532, distance: 19.2
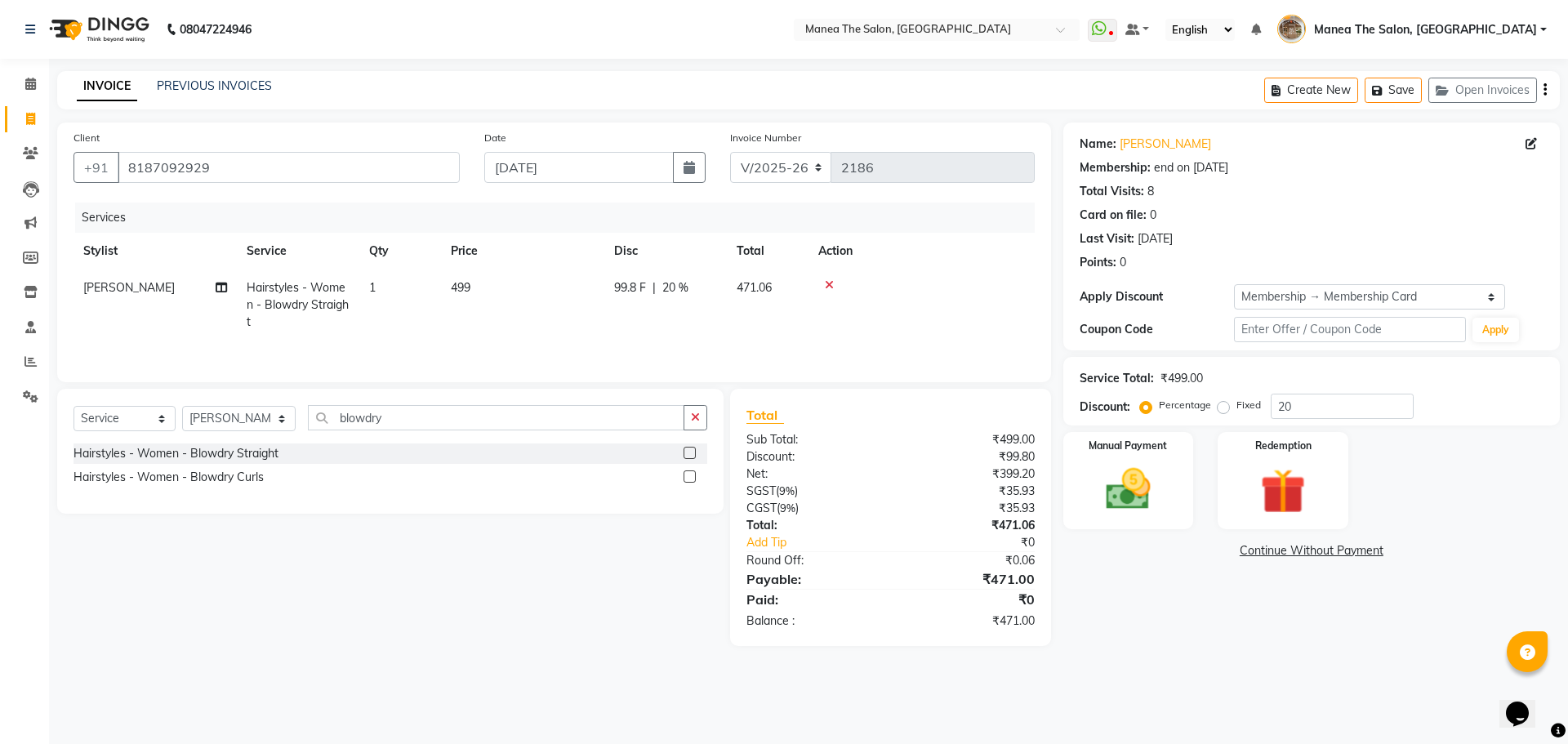
click at [1146, 517] on div "Manual Payment" at bounding box center [1129, 481] width 131 height 97
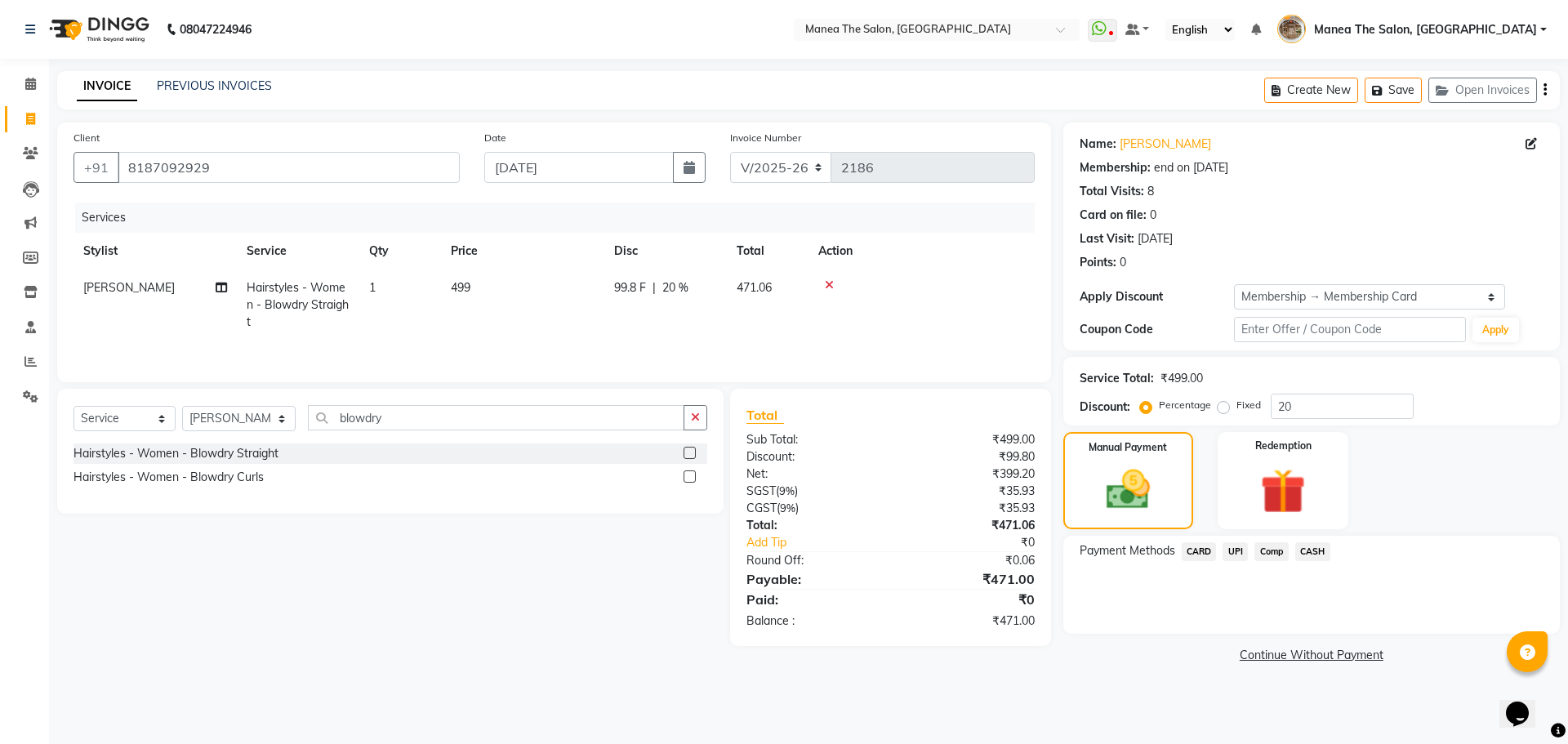
click at [1223, 546] on span "UPI" at bounding box center [1235, 552] width 25 height 19
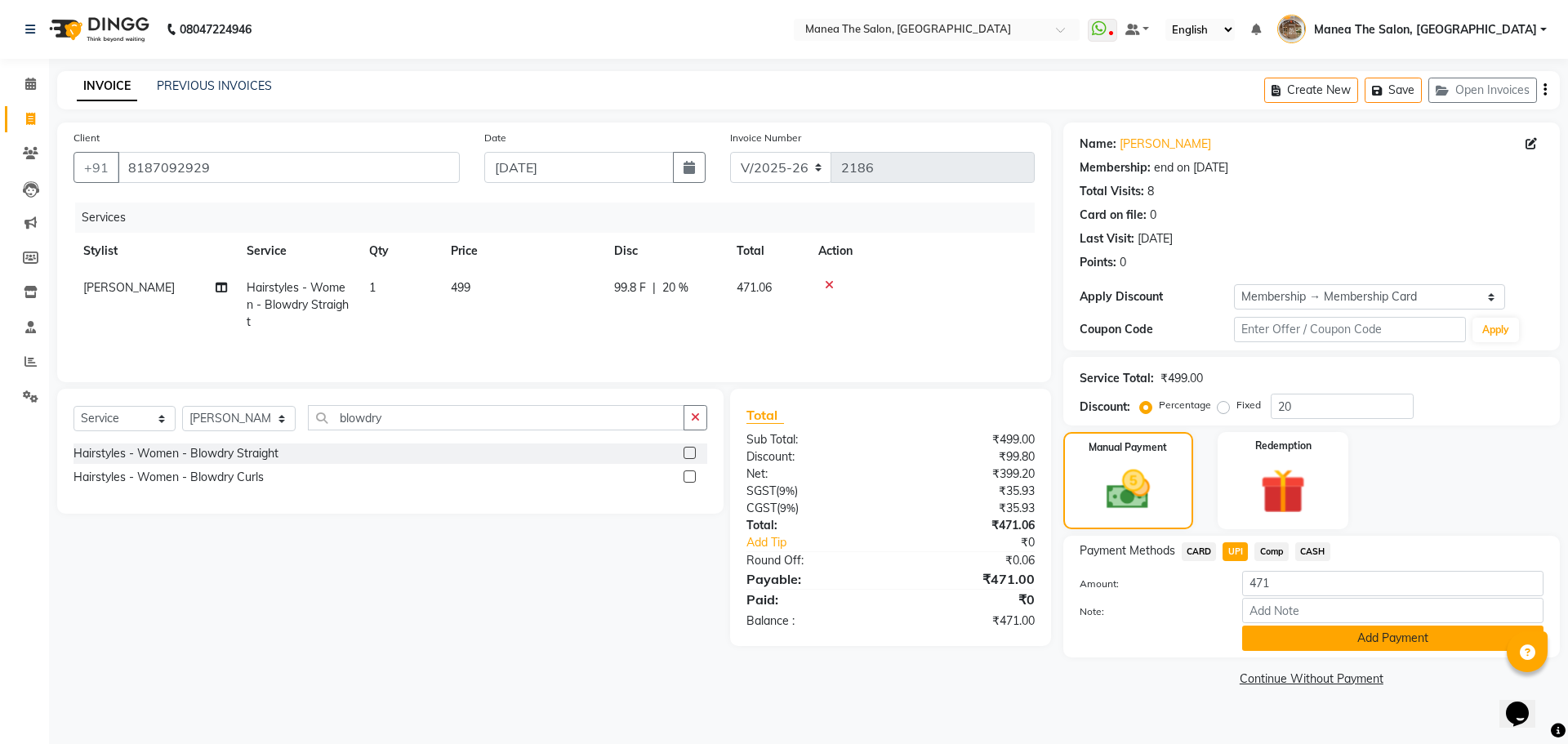
click at [1262, 642] on button "Add Payment" at bounding box center [1393, 638] width 301 height 25
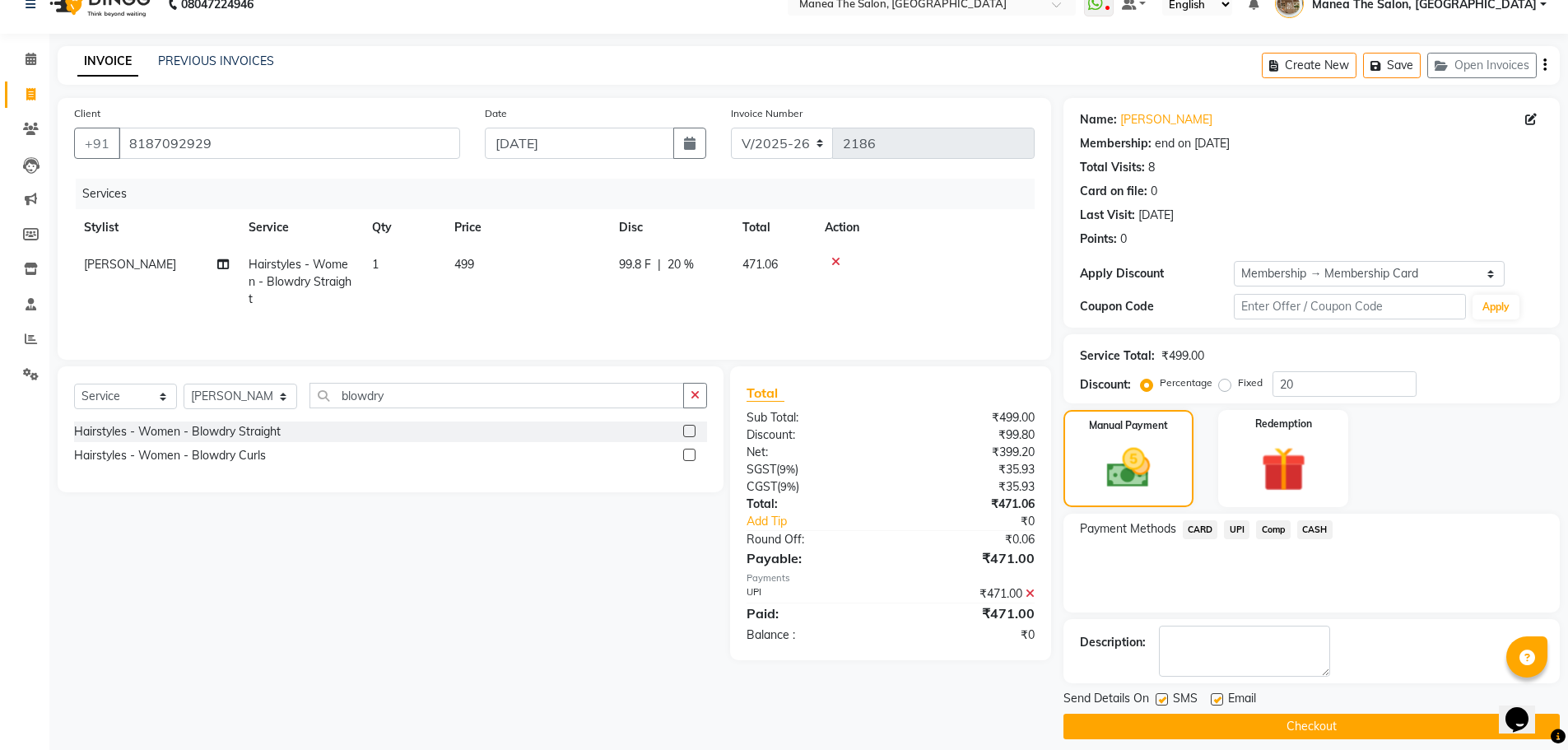
scroll to position [39, 0]
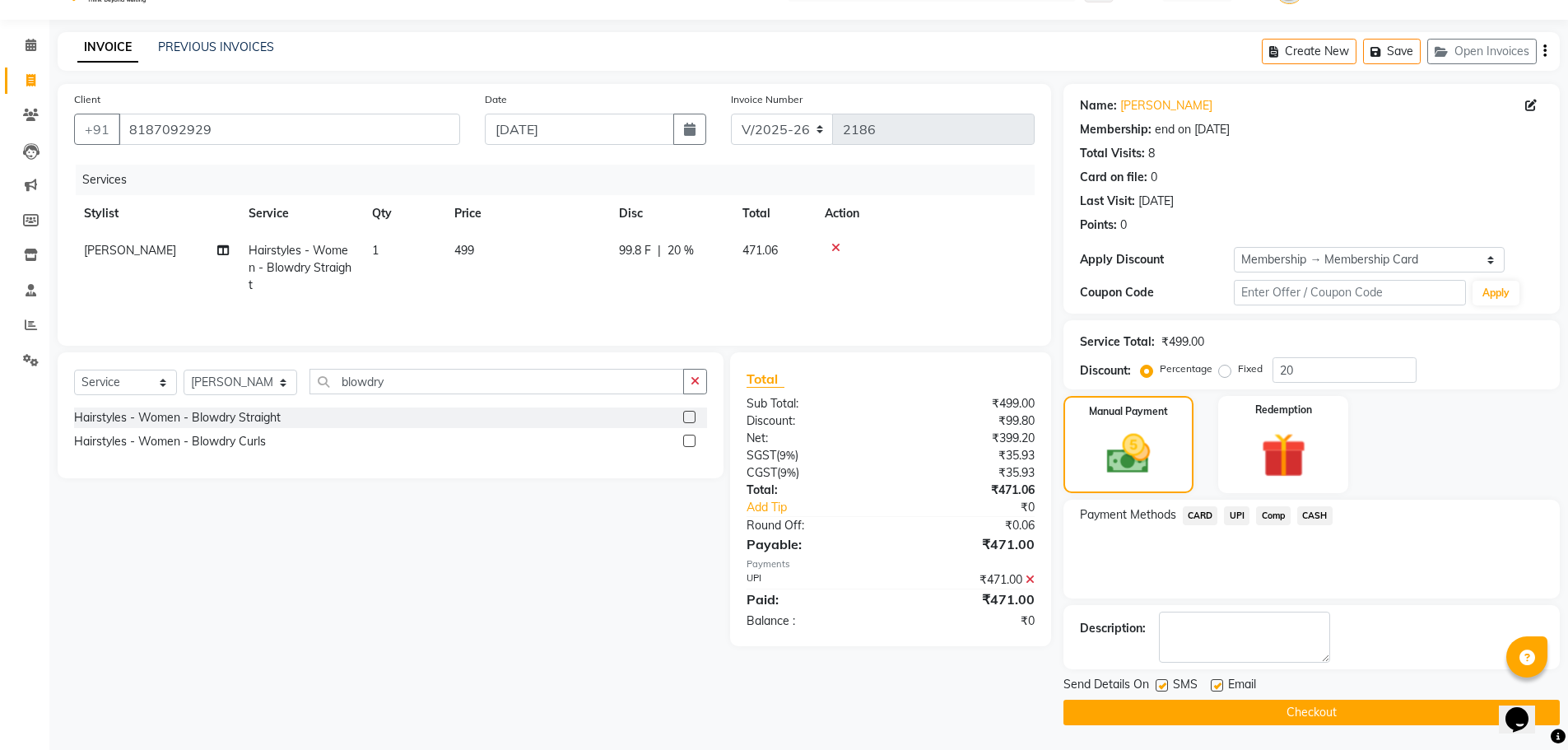
click at [1302, 704] on button "Checkout" at bounding box center [1312, 712] width 496 height 25
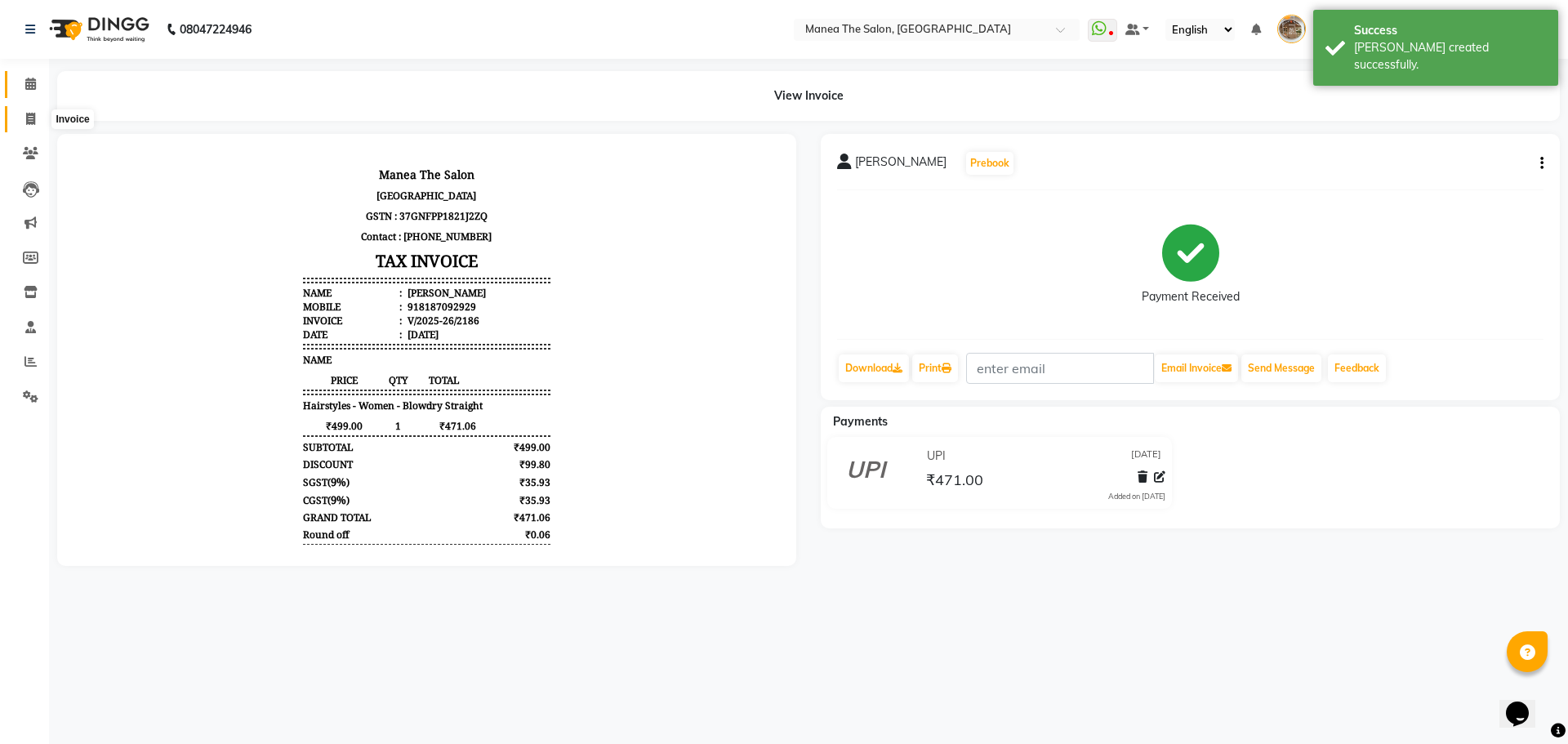
drag, startPoint x: 40, startPoint y: 119, endPoint x: 42, endPoint y: 76, distance: 43.0
click at [40, 119] on span at bounding box center [30, 120] width 29 height 19
select select "service"
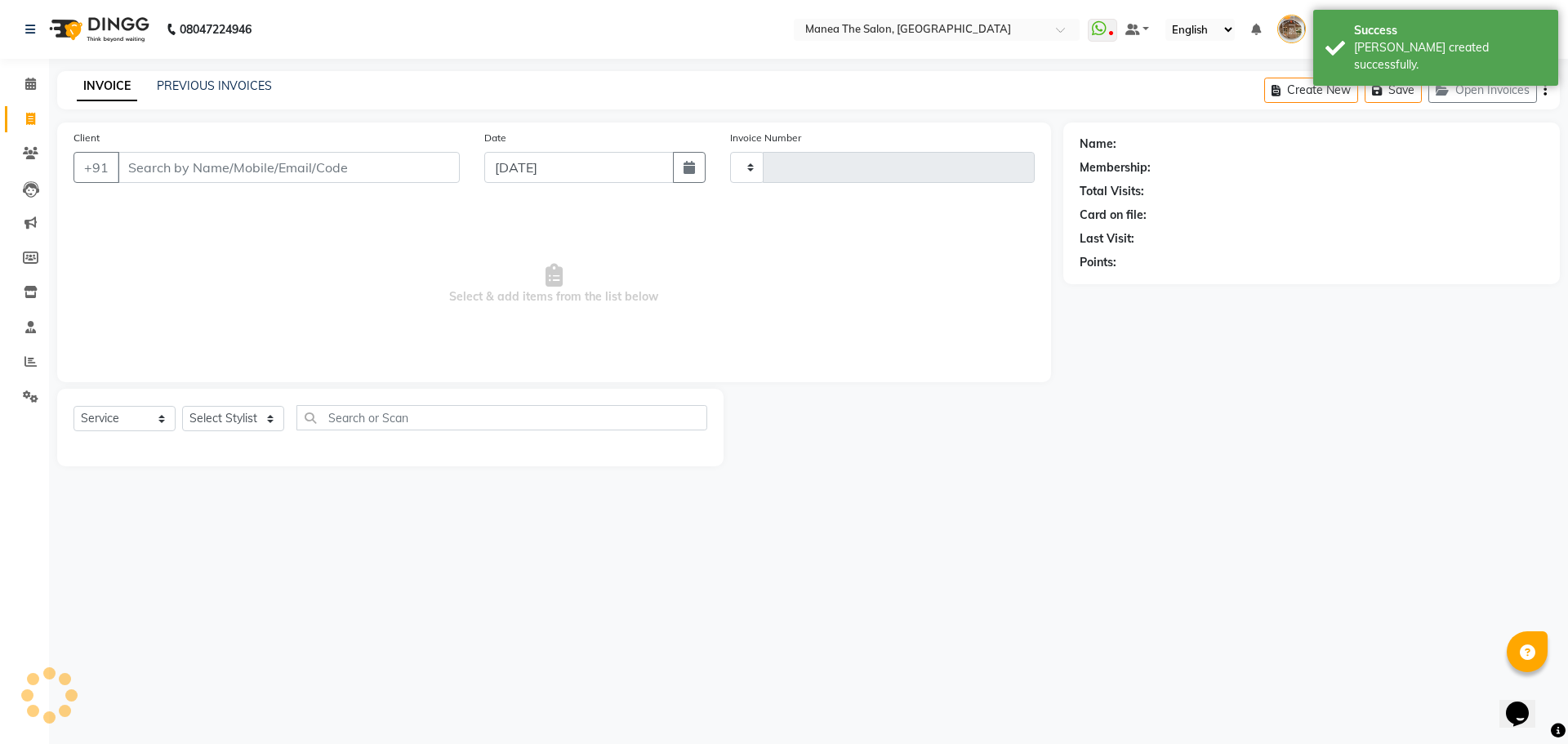
type input "2187"
select select "7287"
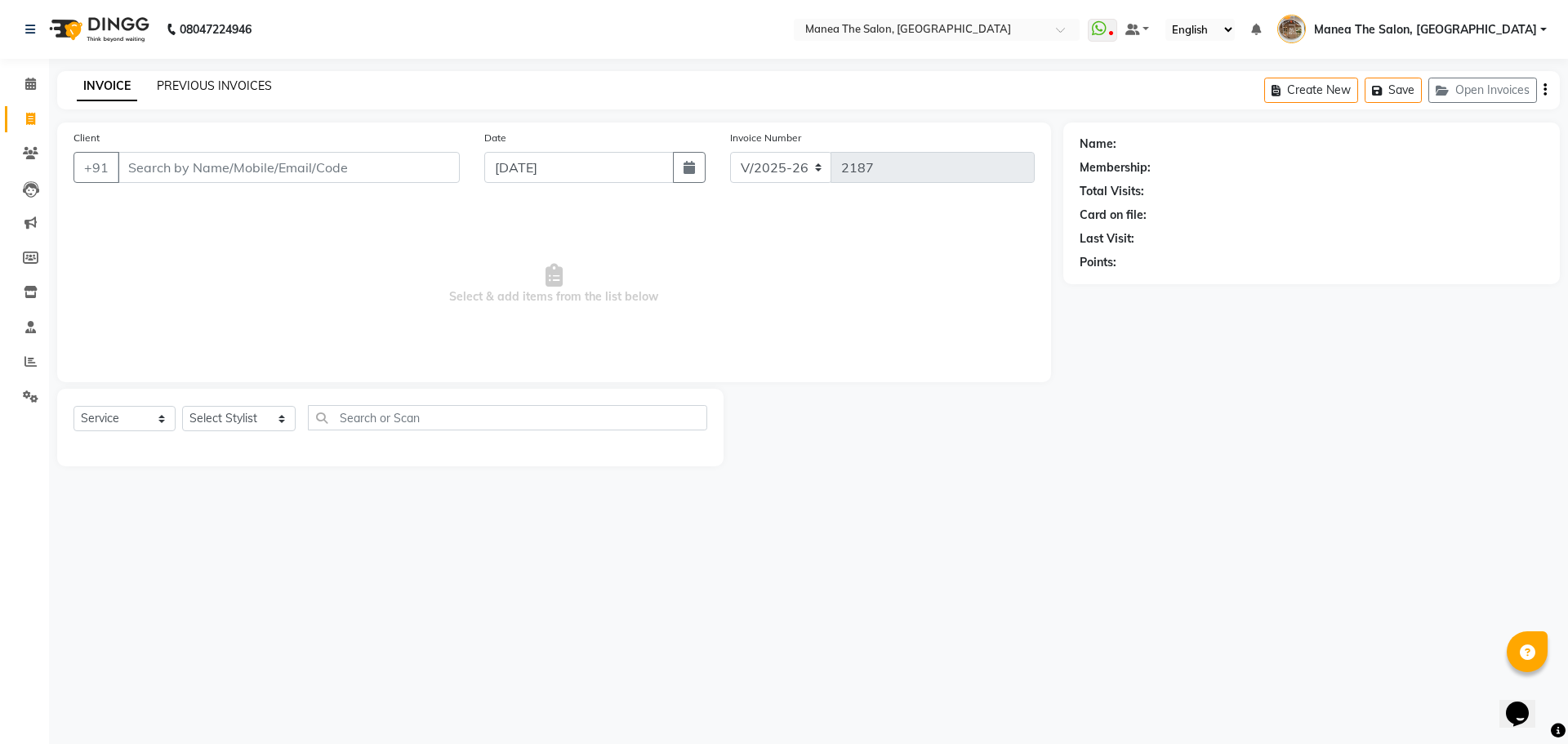
click at [195, 82] on link "PREVIOUS INVOICES" at bounding box center [214, 85] width 115 height 15
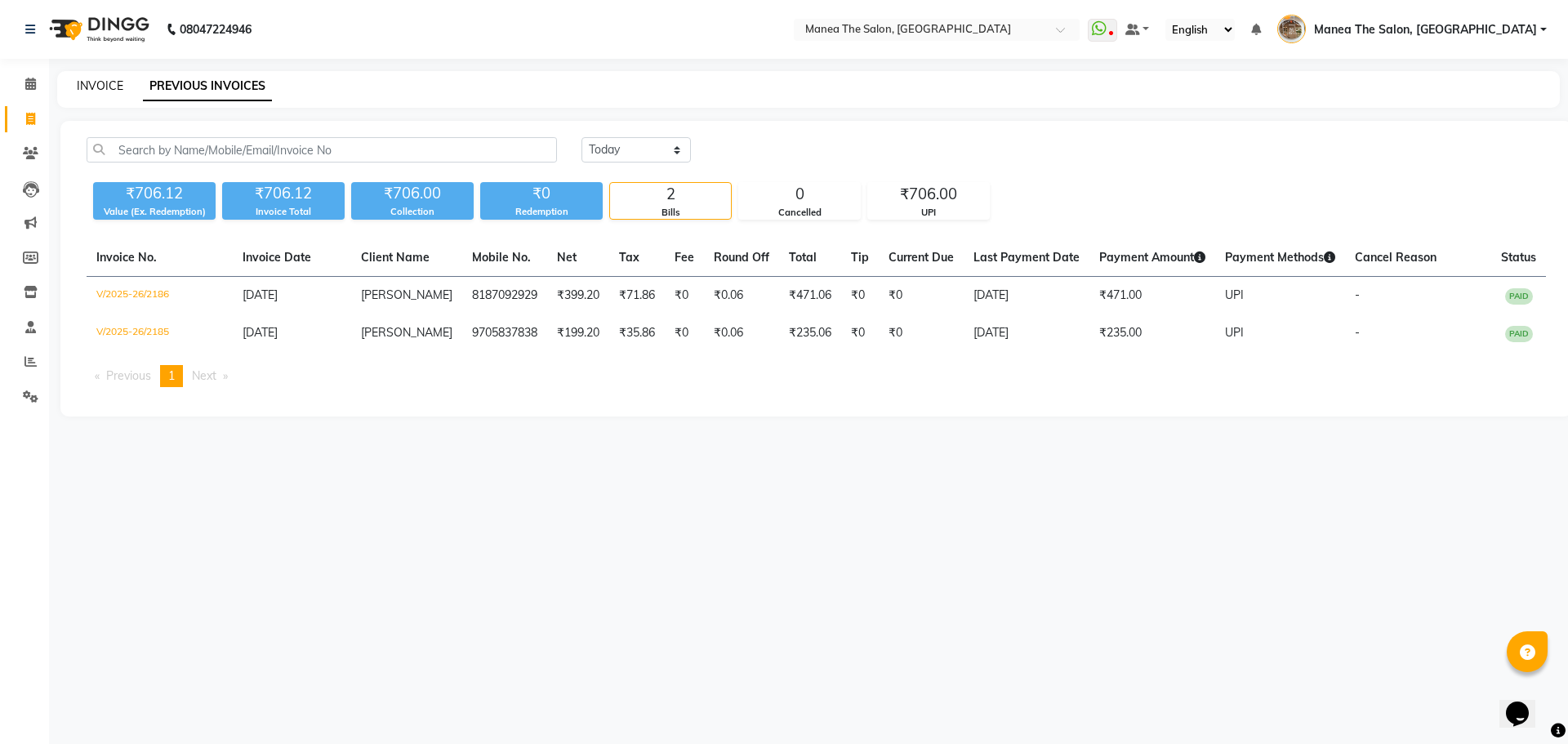
click at [102, 85] on link "INVOICE" at bounding box center [100, 85] width 47 height 15
select select "7287"
select select "service"
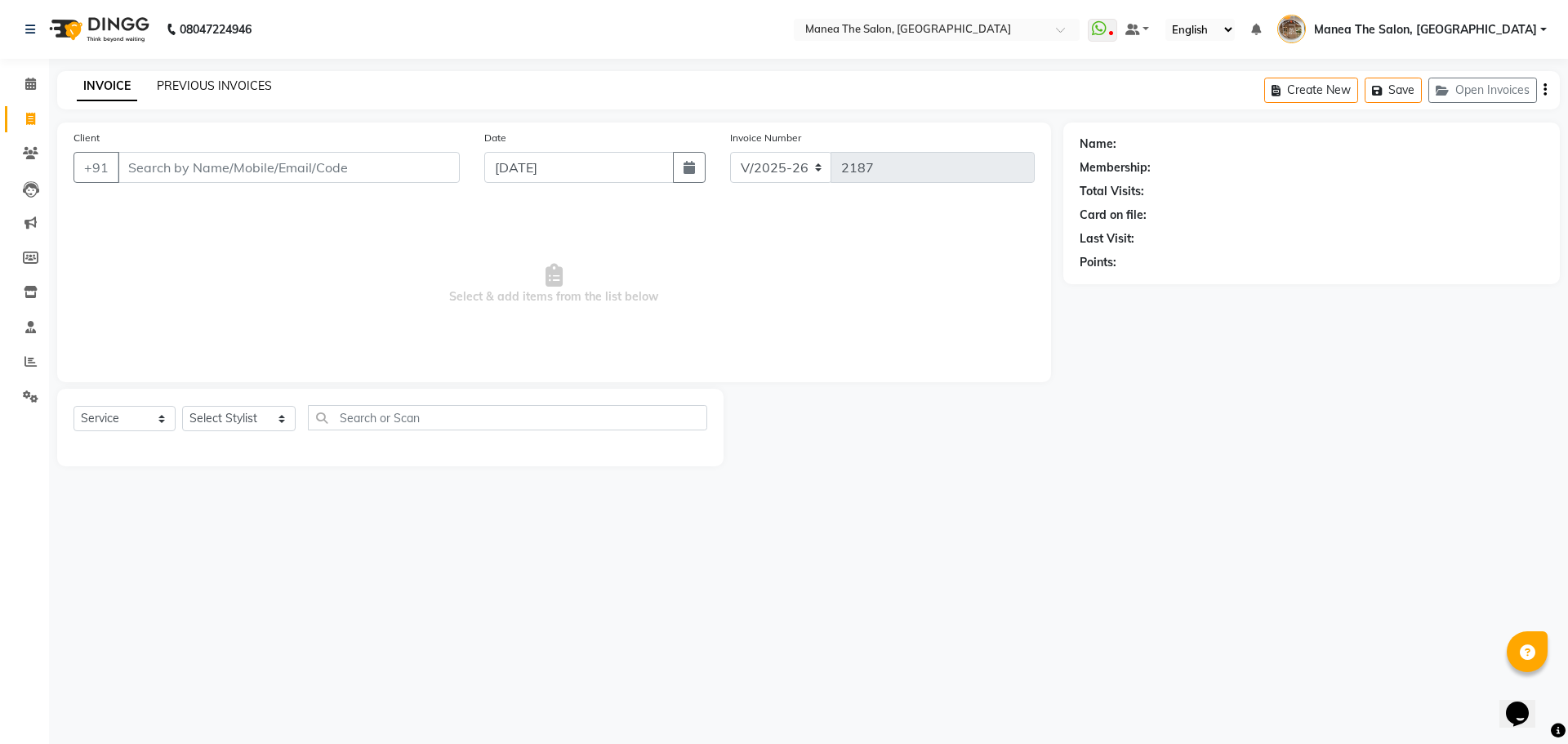
click at [194, 86] on link "PREVIOUS INVOICES" at bounding box center [214, 85] width 115 height 15
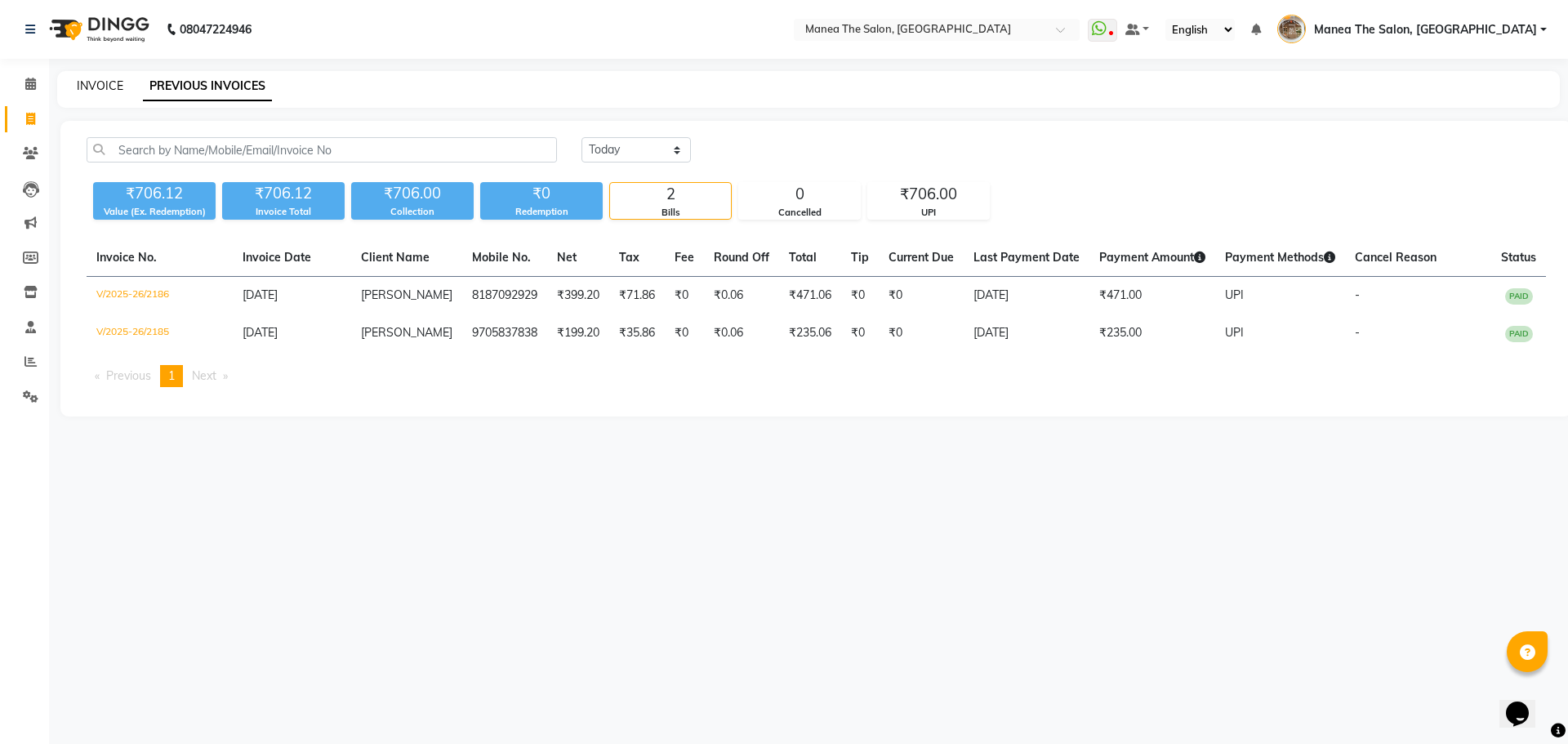
click at [107, 87] on link "INVOICE" at bounding box center [100, 85] width 47 height 15
select select "7287"
select select "service"
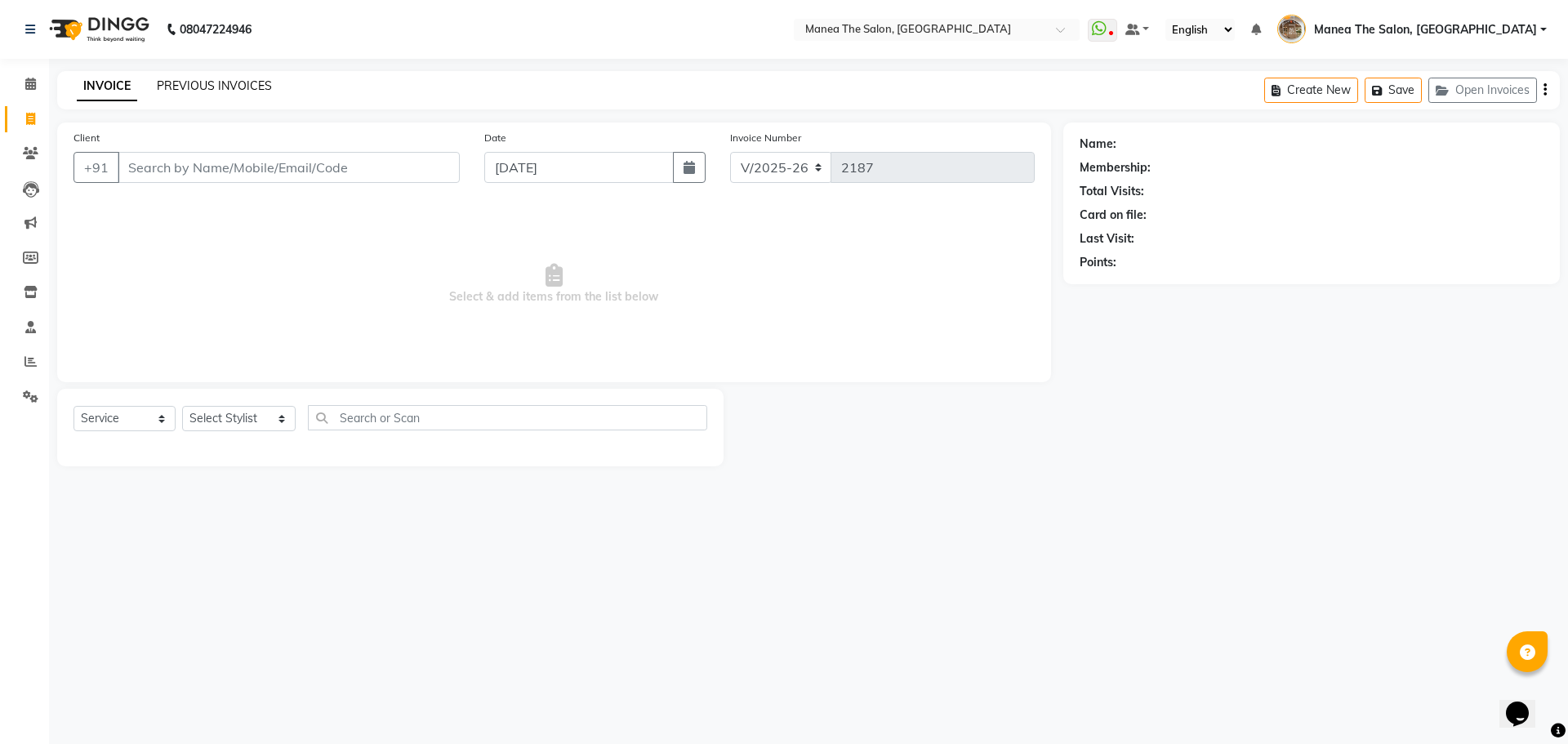
click at [197, 82] on link "PREVIOUS INVOICES" at bounding box center [214, 85] width 115 height 15
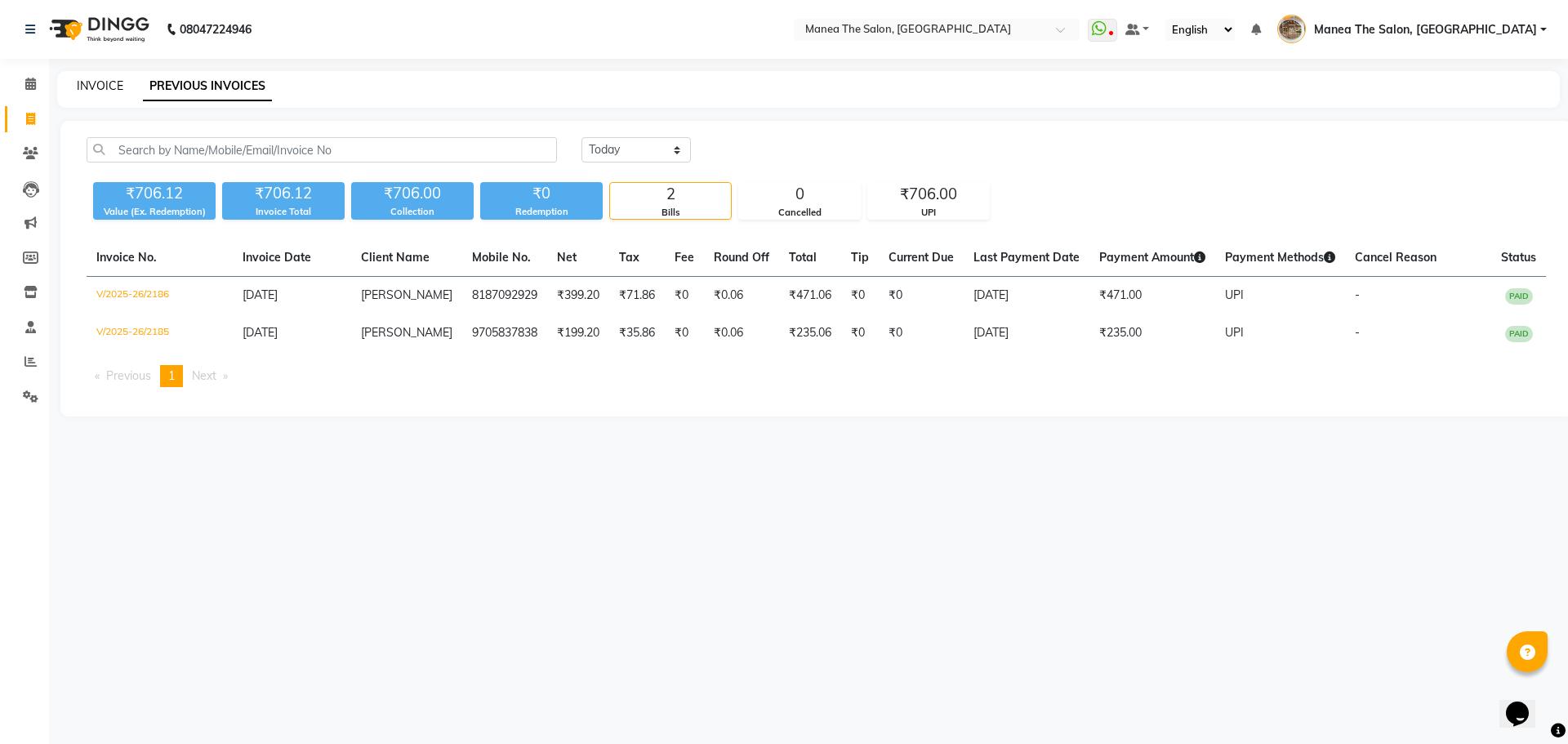
click at [98, 85] on link "INVOICE" at bounding box center [100, 85] width 47 height 15
select select "7287"
select select "service"
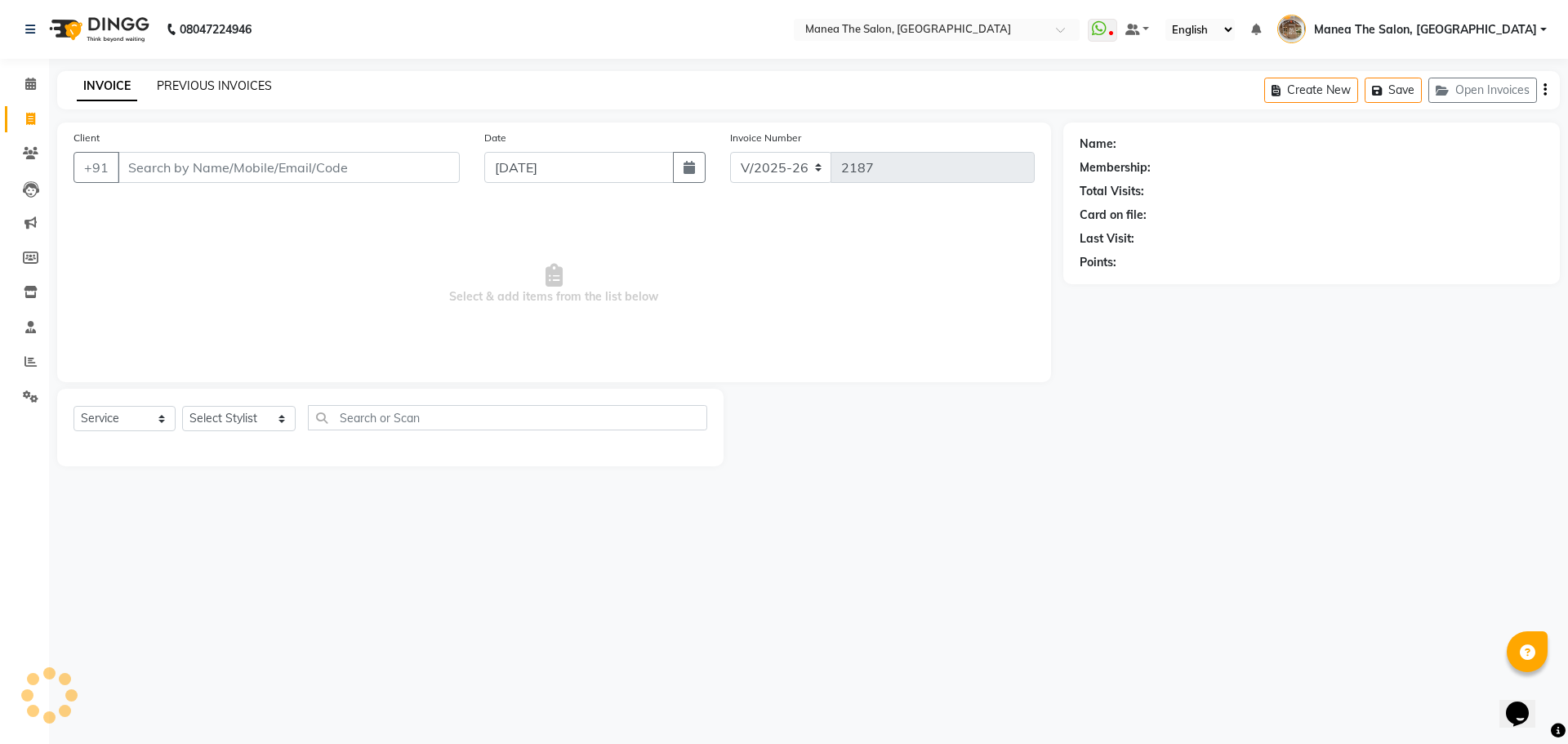
click at [192, 88] on link "PREVIOUS INVOICES" at bounding box center [214, 85] width 115 height 15
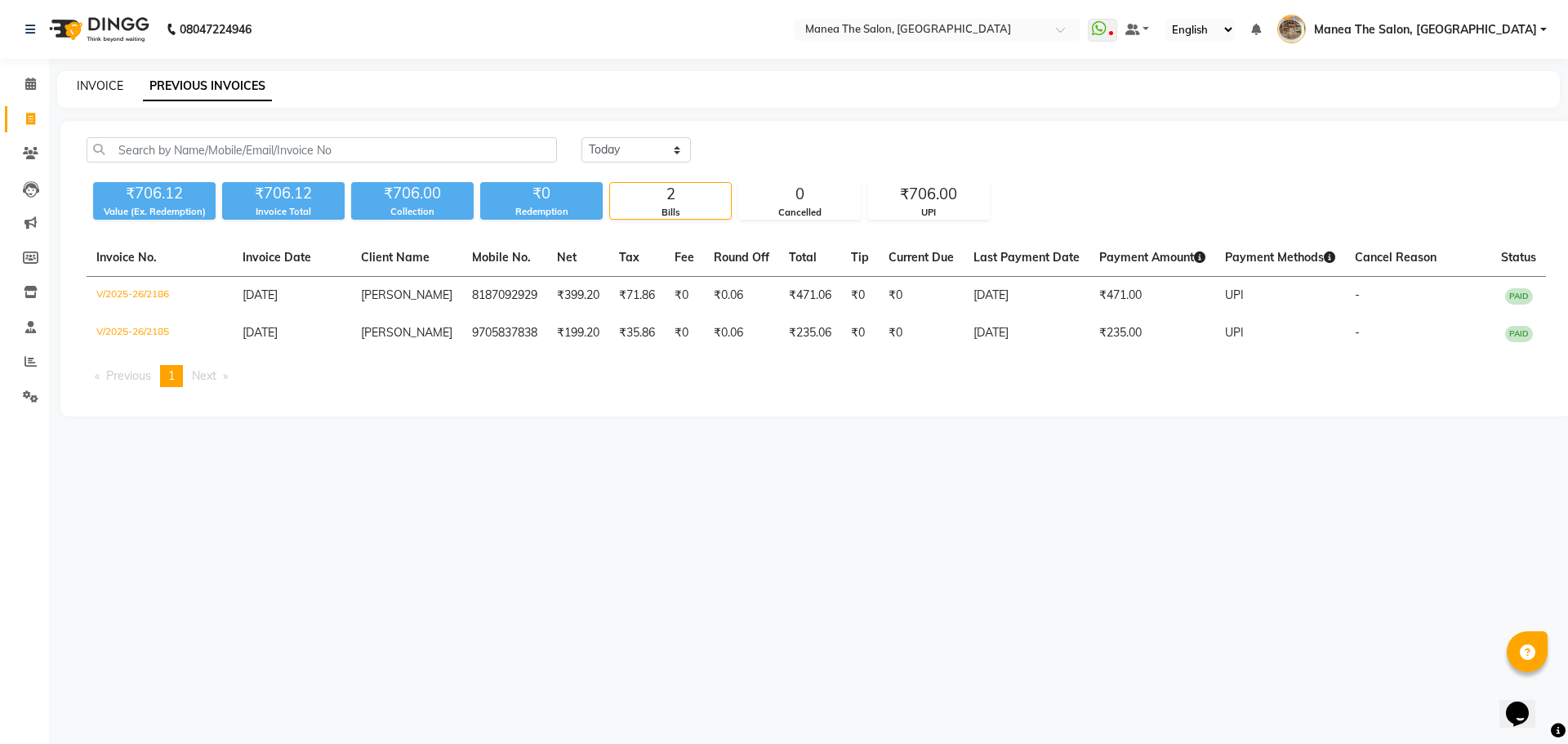
click at [98, 89] on link "INVOICE" at bounding box center [100, 85] width 47 height 15
select select "7287"
select select "service"
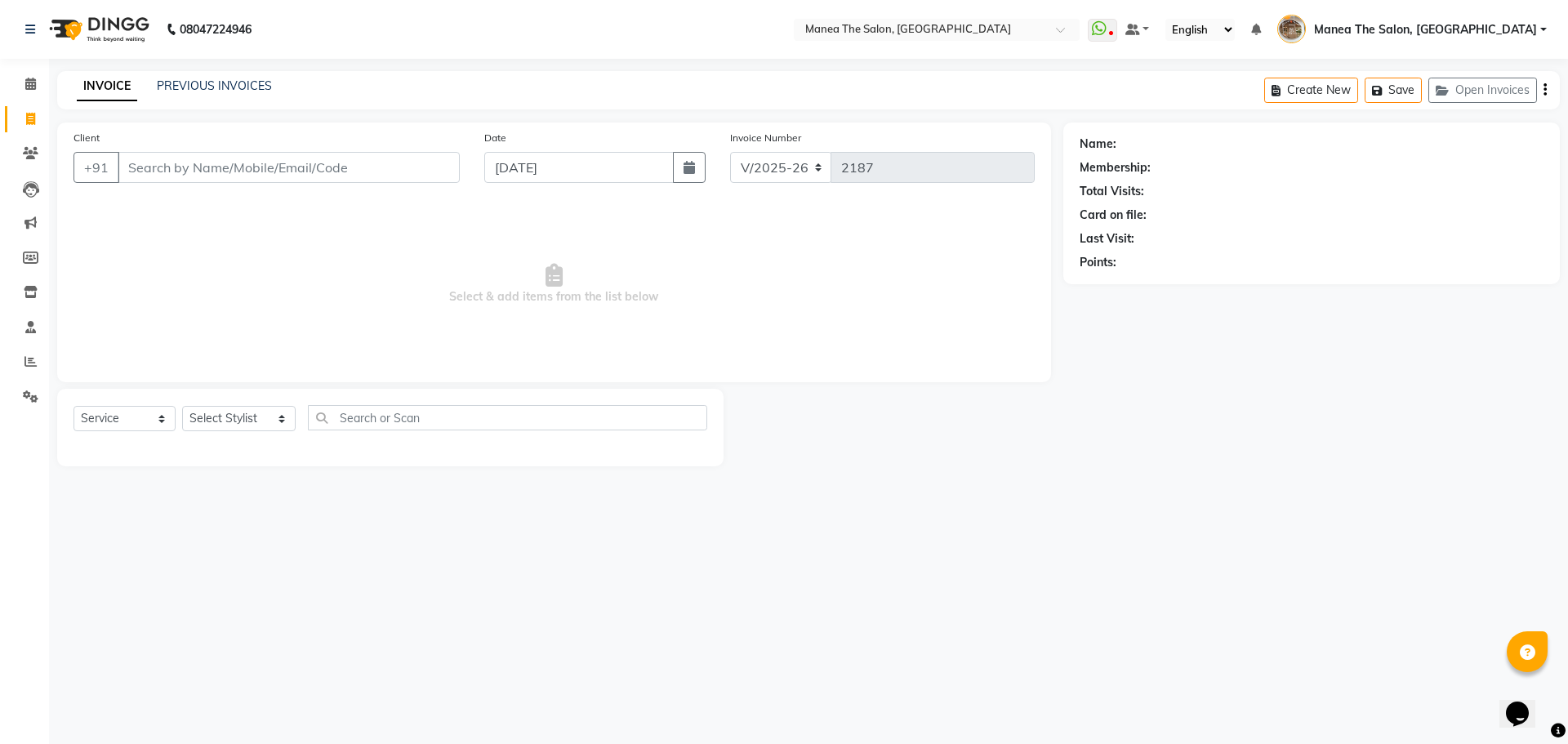
click at [237, 179] on input "Client" at bounding box center [288, 168] width 342 height 31
click at [214, 421] on select "Select Stylist [PERSON_NAME] Front Office Kaif [PERSON_NAME] [PERSON_NAME] Pelu…" at bounding box center [239, 418] width 114 height 25
click at [182, 406] on select "Select Stylist [PERSON_NAME] Front Office Kaif [PERSON_NAME] [PERSON_NAME] Pelu…" at bounding box center [239, 418] width 114 height 25
click at [228, 418] on select "Select Stylist [PERSON_NAME] Front Office Kaif [PERSON_NAME] [PERSON_NAME] Pelu…" at bounding box center [239, 418] width 114 height 25
select select "70149"
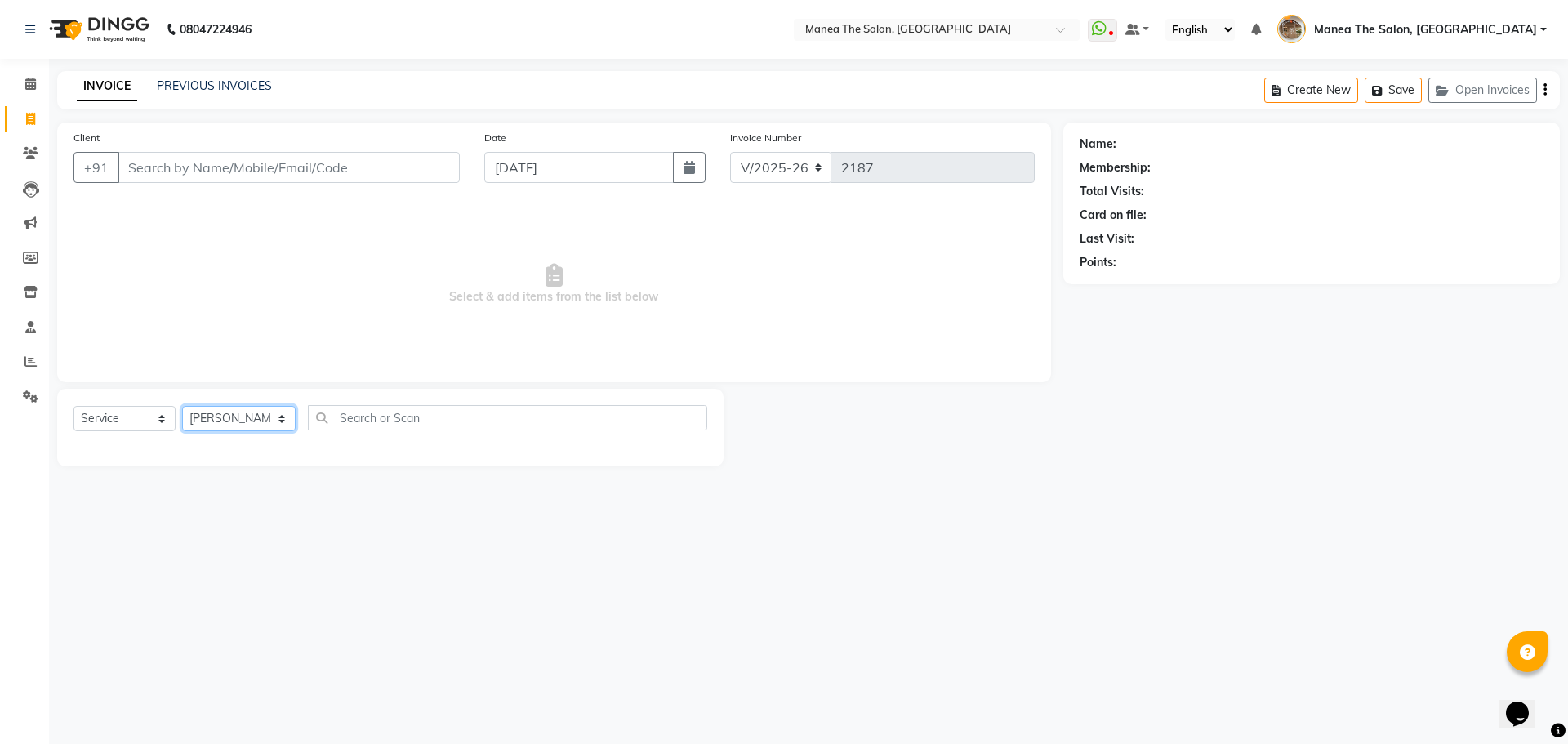
click at [182, 406] on select "Select Stylist [PERSON_NAME] Front Office Kaif [PERSON_NAME] [PERSON_NAME] Pelu…" at bounding box center [239, 418] width 114 height 25
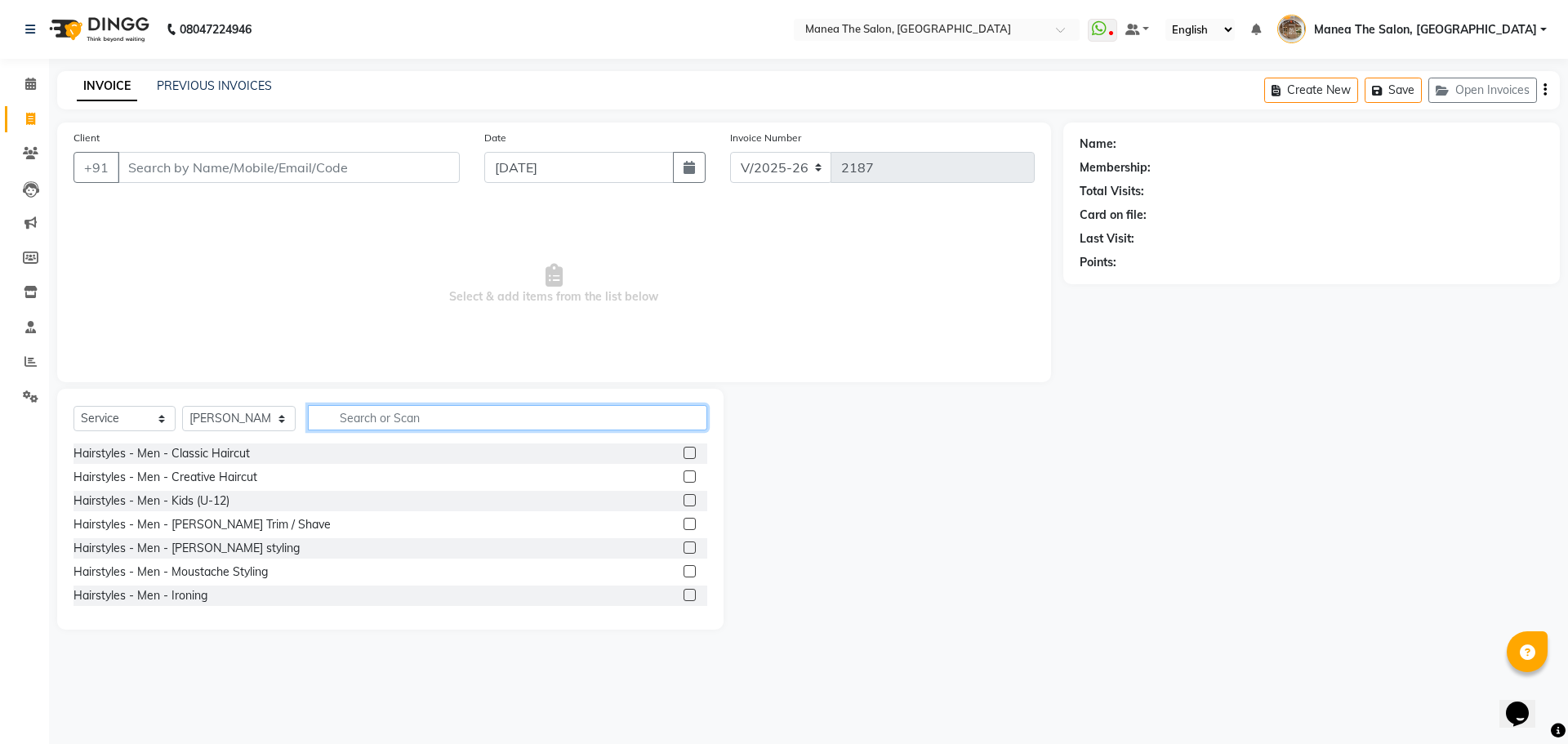
click at [327, 422] on input "text" at bounding box center [508, 418] width 399 height 25
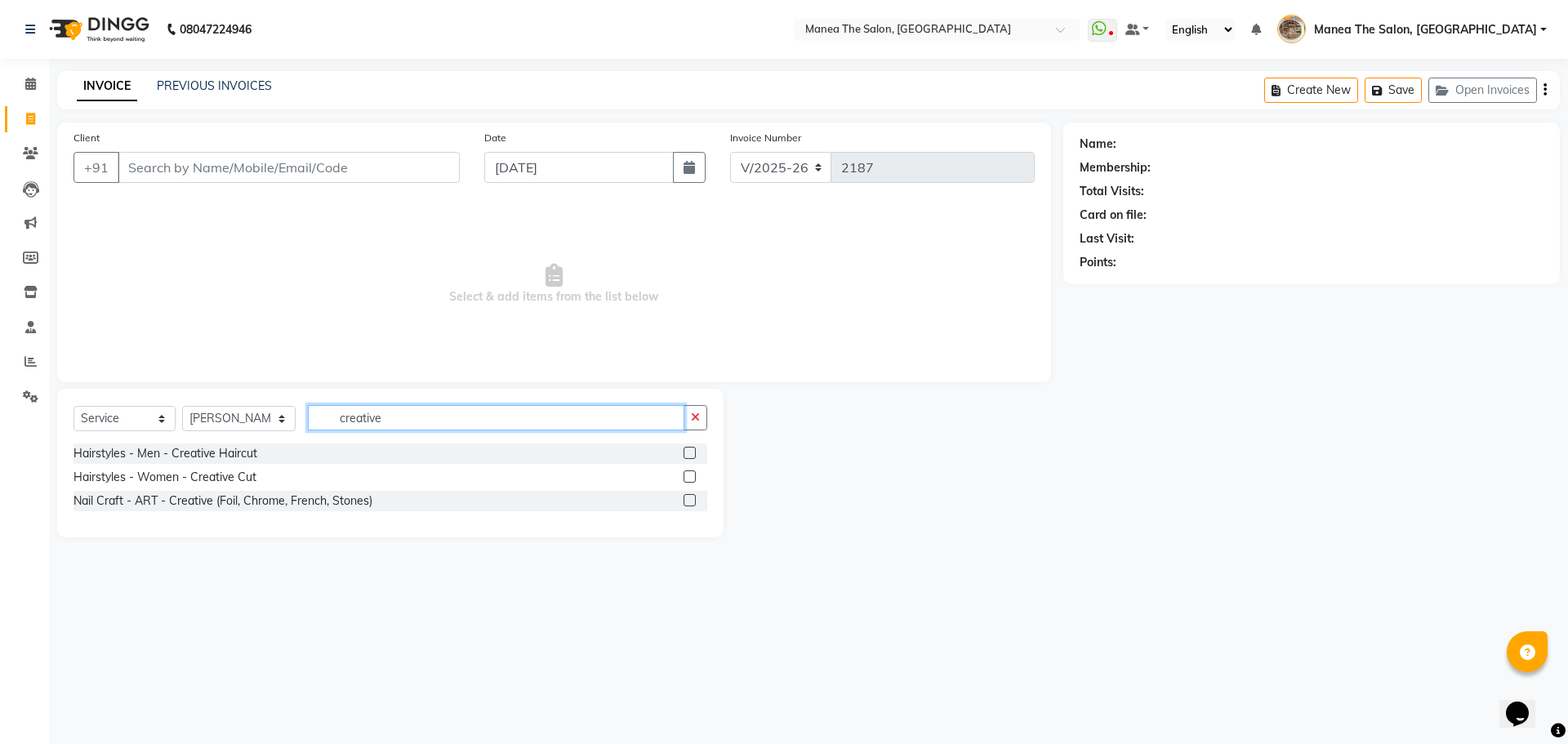
type input "creative"
click at [688, 478] on label at bounding box center [690, 477] width 12 height 12
click at [688, 478] on input "checkbox" at bounding box center [689, 477] width 10 height 10
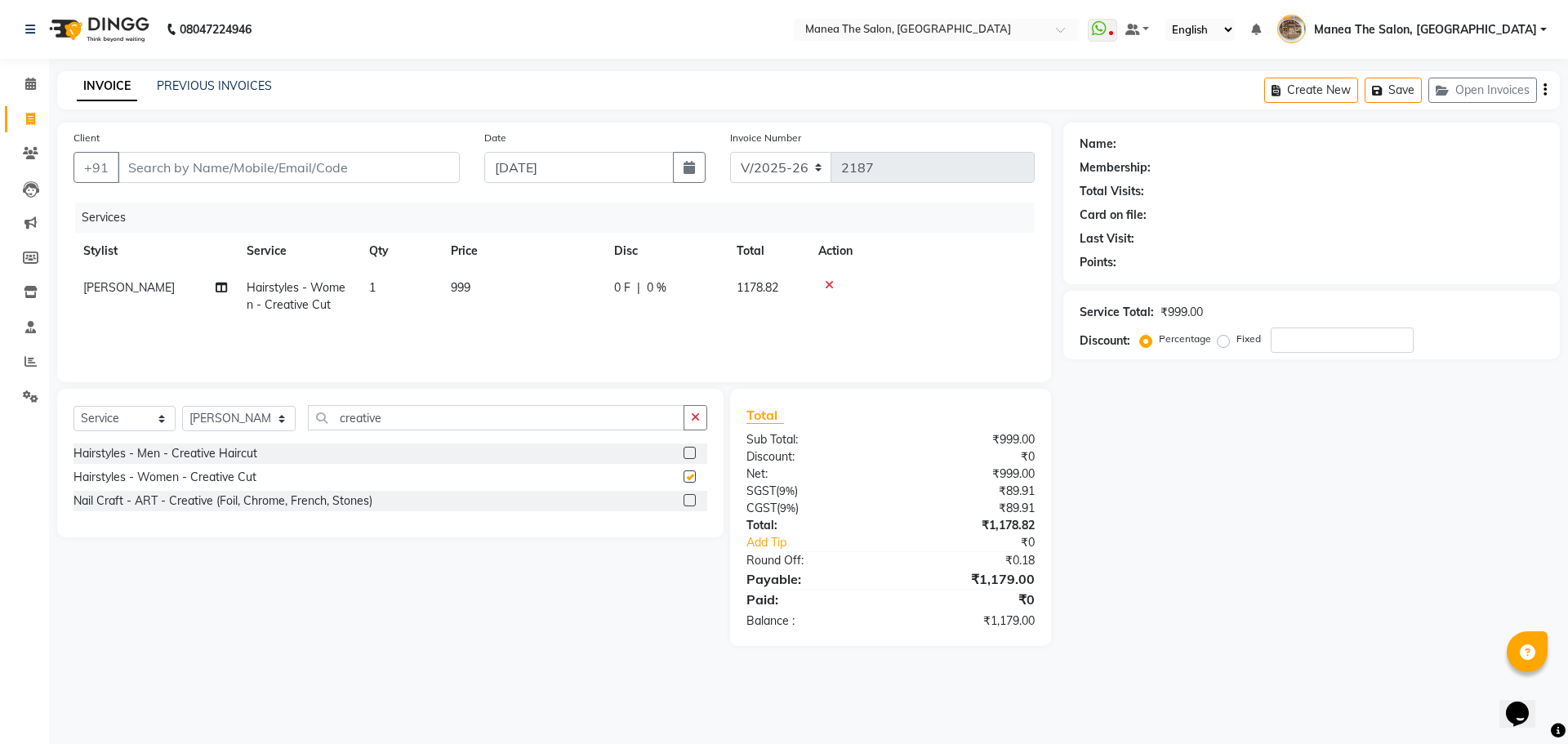
checkbox input "false"
drag, startPoint x: 213, startPoint y: 413, endPoint x: 214, endPoint y: 425, distance: 12.0
click at [213, 419] on select "Select Stylist [PERSON_NAME] Front Office Kaif [PERSON_NAME] [PERSON_NAME] Pelu…" at bounding box center [239, 418] width 114 height 25
select select "62386"
click at [182, 406] on select "Select Stylist [PERSON_NAME] Front Office Kaif [PERSON_NAME] [PERSON_NAME] Pelu…" at bounding box center [239, 418] width 114 height 25
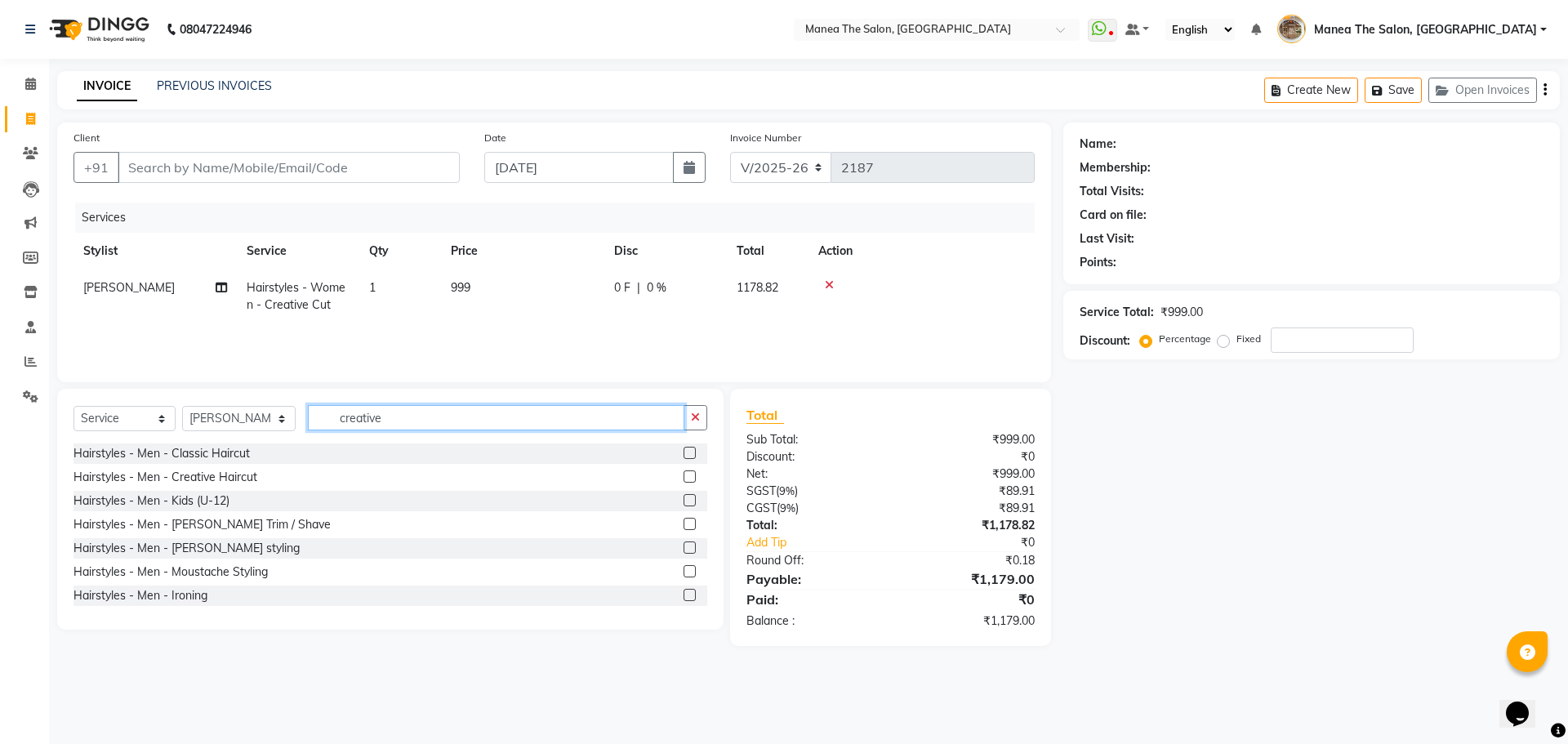
click at [392, 414] on input "creative" at bounding box center [497, 418] width 377 height 25
click at [390, 417] on input "creative" at bounding box center [497, 418] width 377 height 25
type input "eye"
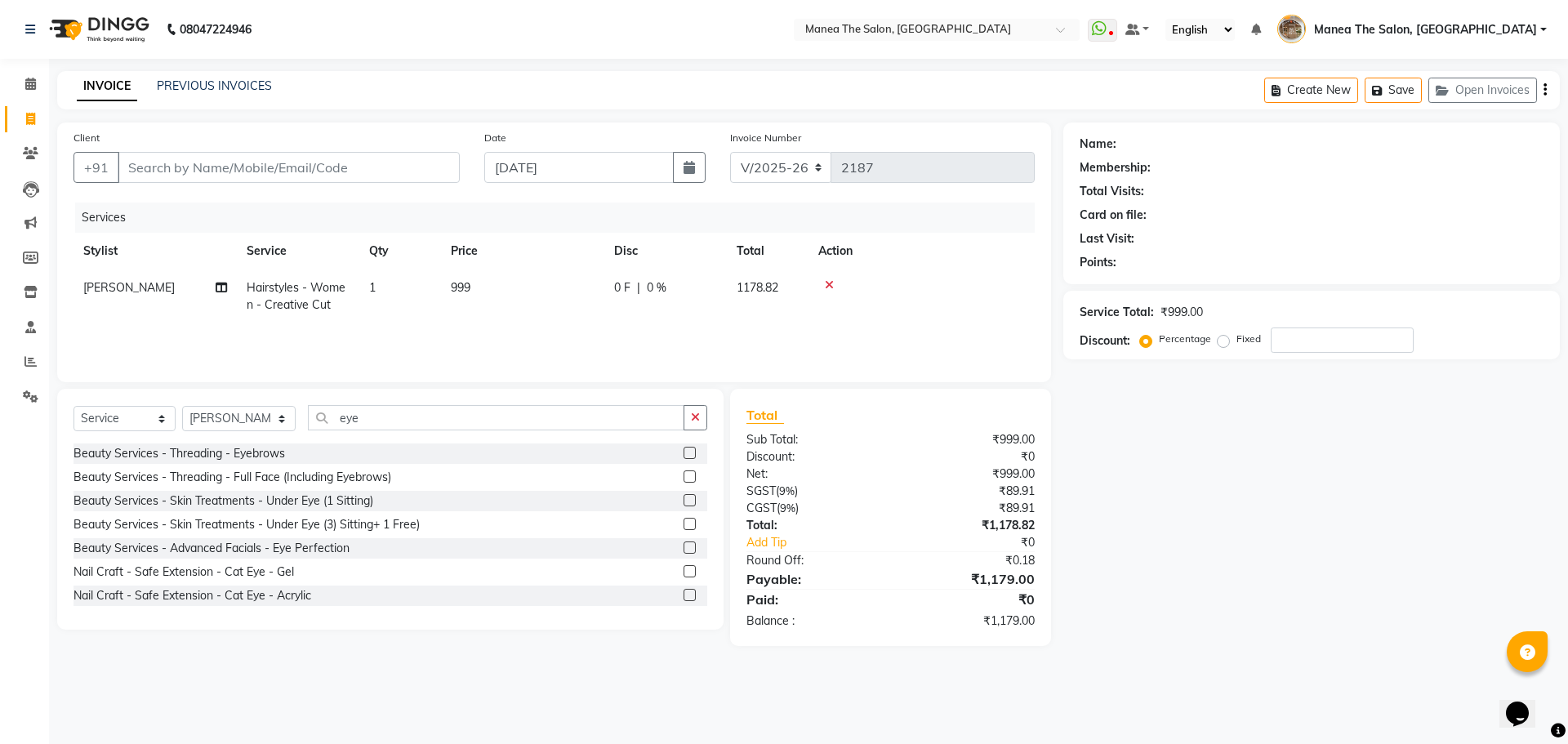
click at [684, 454] on label at bounding box center [690, 453] width 12 height 12
click at [684, 454] on input "checkbox" at bounding box center [689, 454] width 10 height 10
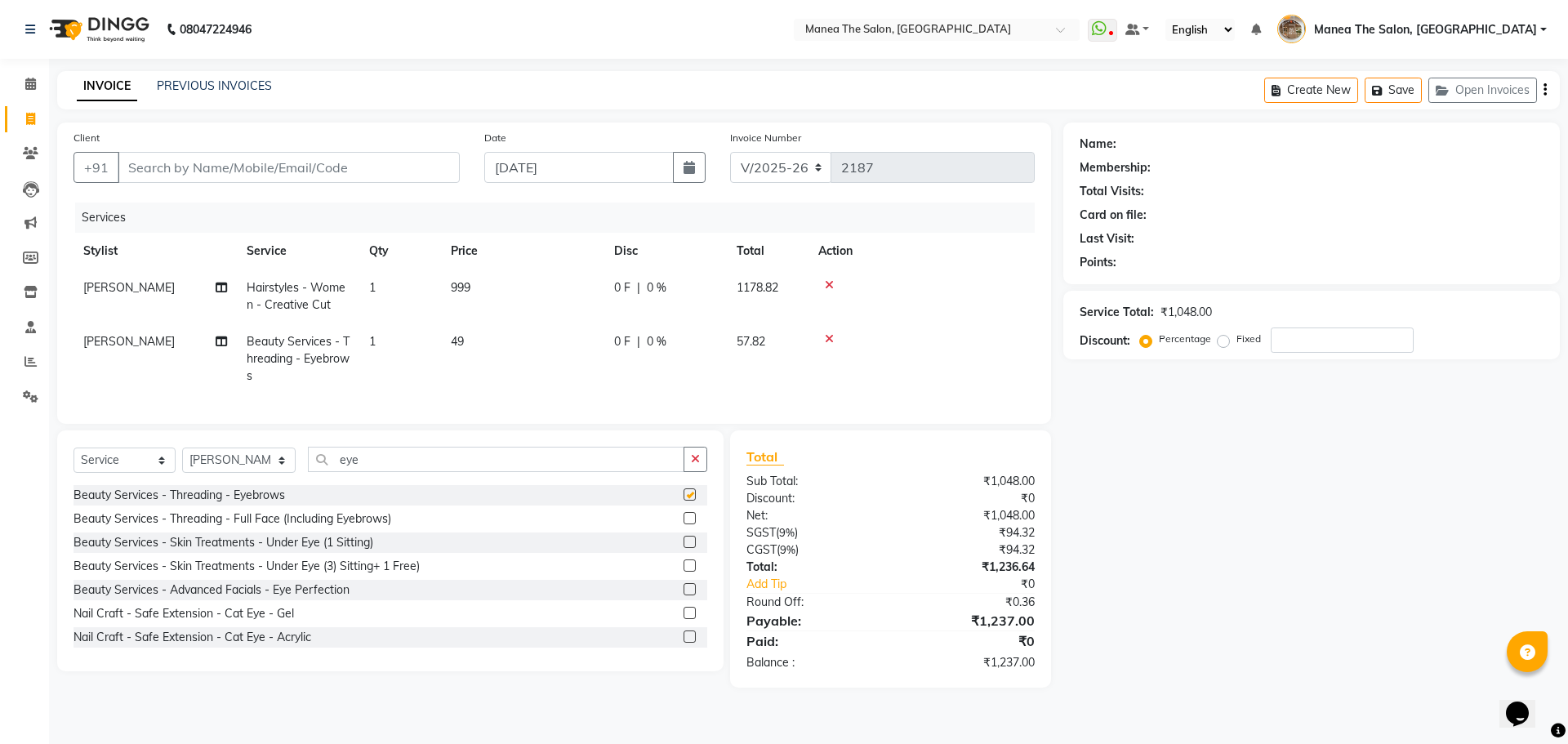
checkbox input "false"
click at [372, 465] on input "eye" at bounding box center [497, 459] width 377 height 25
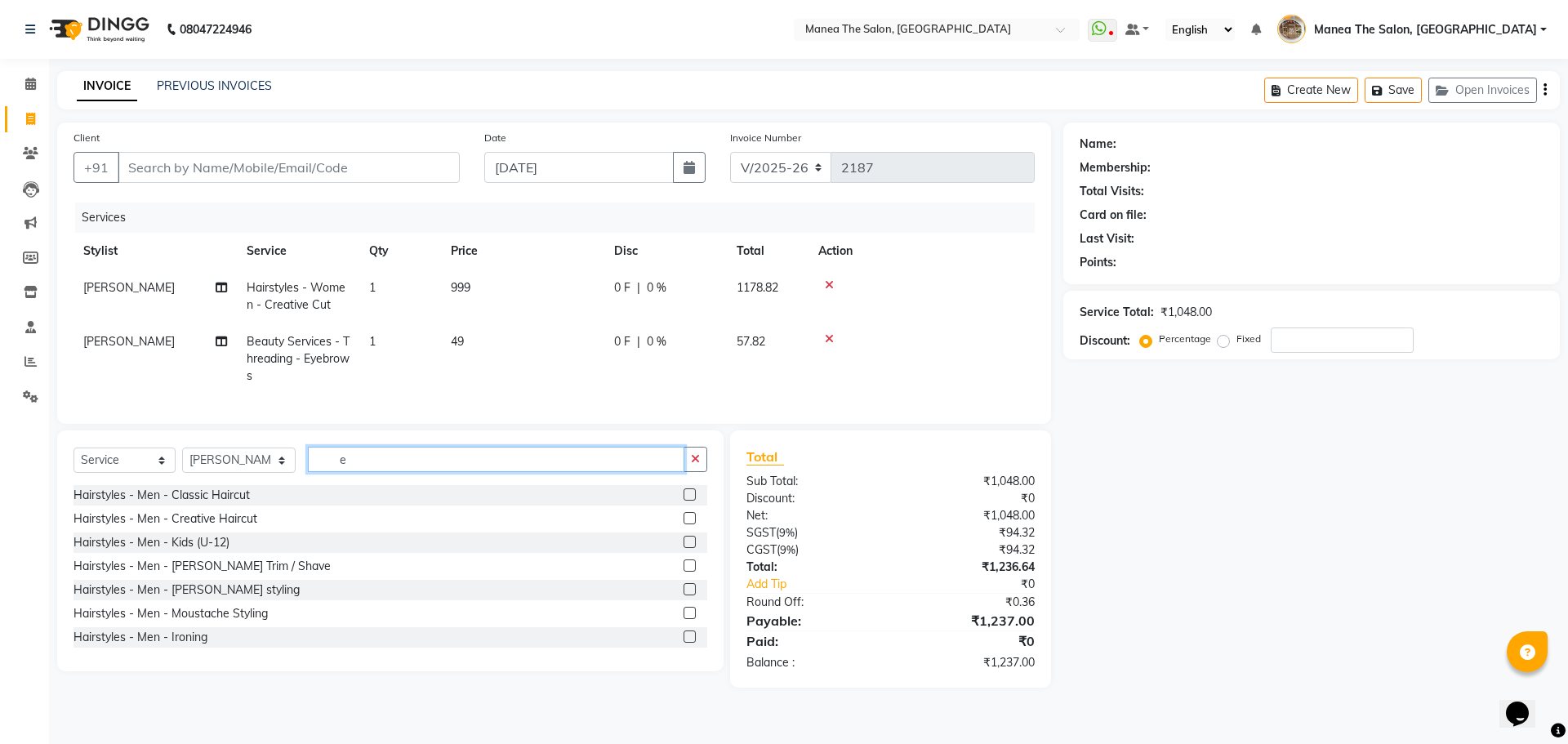
type input "e"
drag, startPoint x: 265, startPoint y: 471, endPoint x: 258, endPoint y: 482, distance: 13.0
click at [264, 473] on select "Select Stylist [PERSON_NAME] Front Office Kaif [PERSON_NAME] [PERSON_NAME] Pelu…" at bounding box center [239, 460] width 114 height 25
select select "63195"
click at [182, 460] on select "Select Stylist [PERSON_NAME] Front Office Kaif [PERSON_NAME] [PERSON_NAME] Pelu…" at bounding box center [239, 460] width 114 height 25
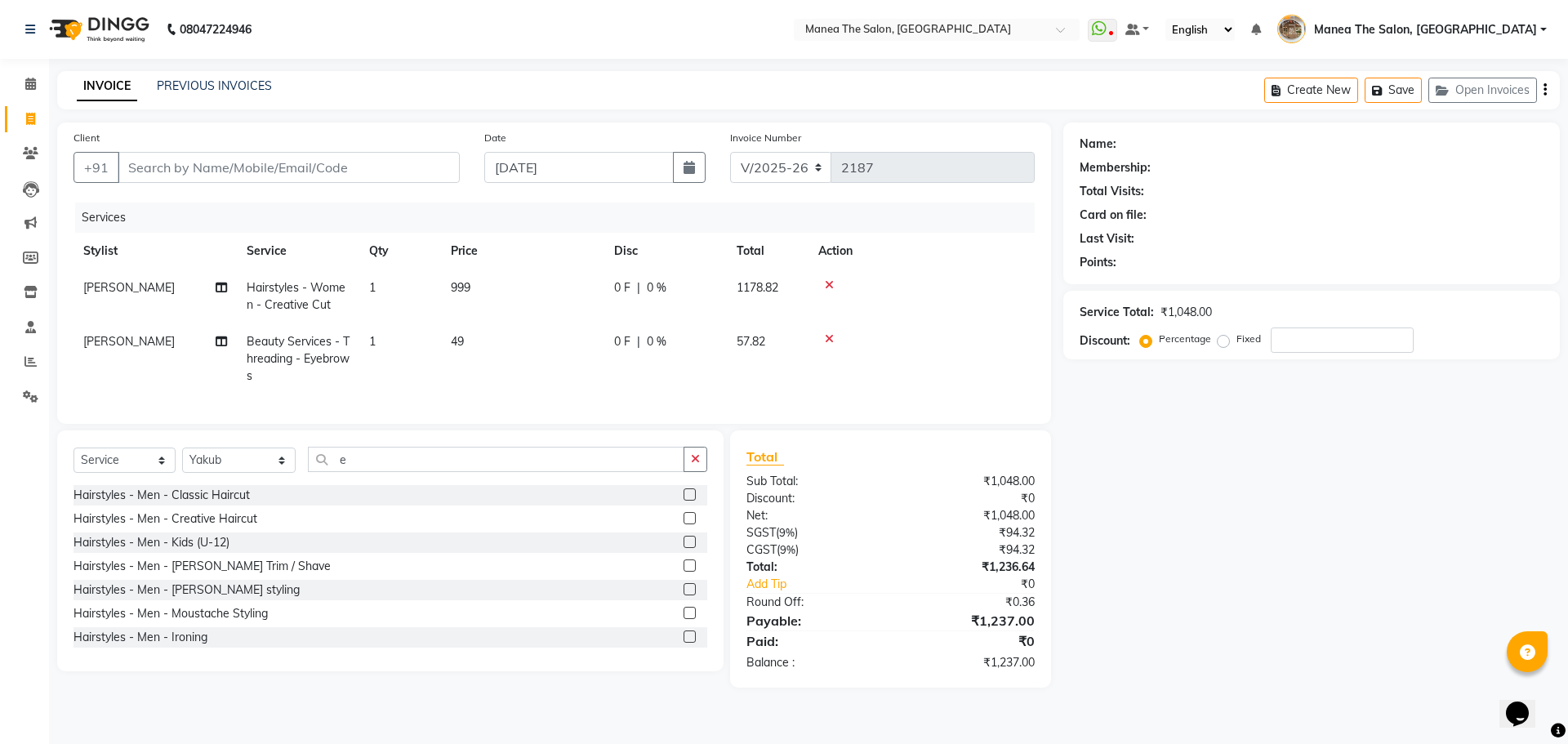
click at [684, 501] on label at bounding box center [690, 495] width 12 height 12
click at [684, 501] on input "checkbox" at bounding box center [689, 496] width 10 height 10
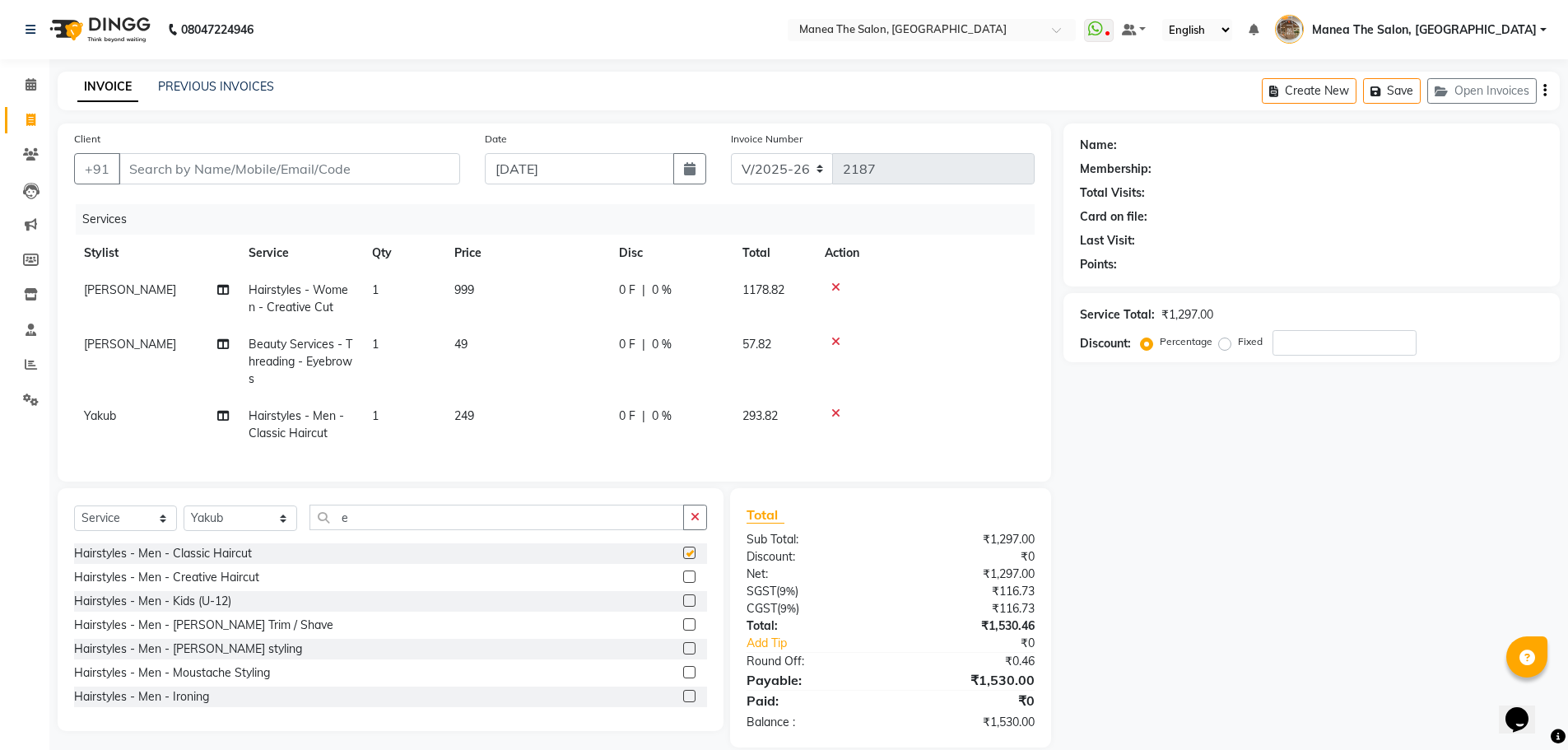
checkbox input "false"
click at [683, 631] on label at bounding box center [690, 625] width 12 height 12
click at [683, 631] on input "checkbox" at bounding box center [689, 625] width 10 height 11
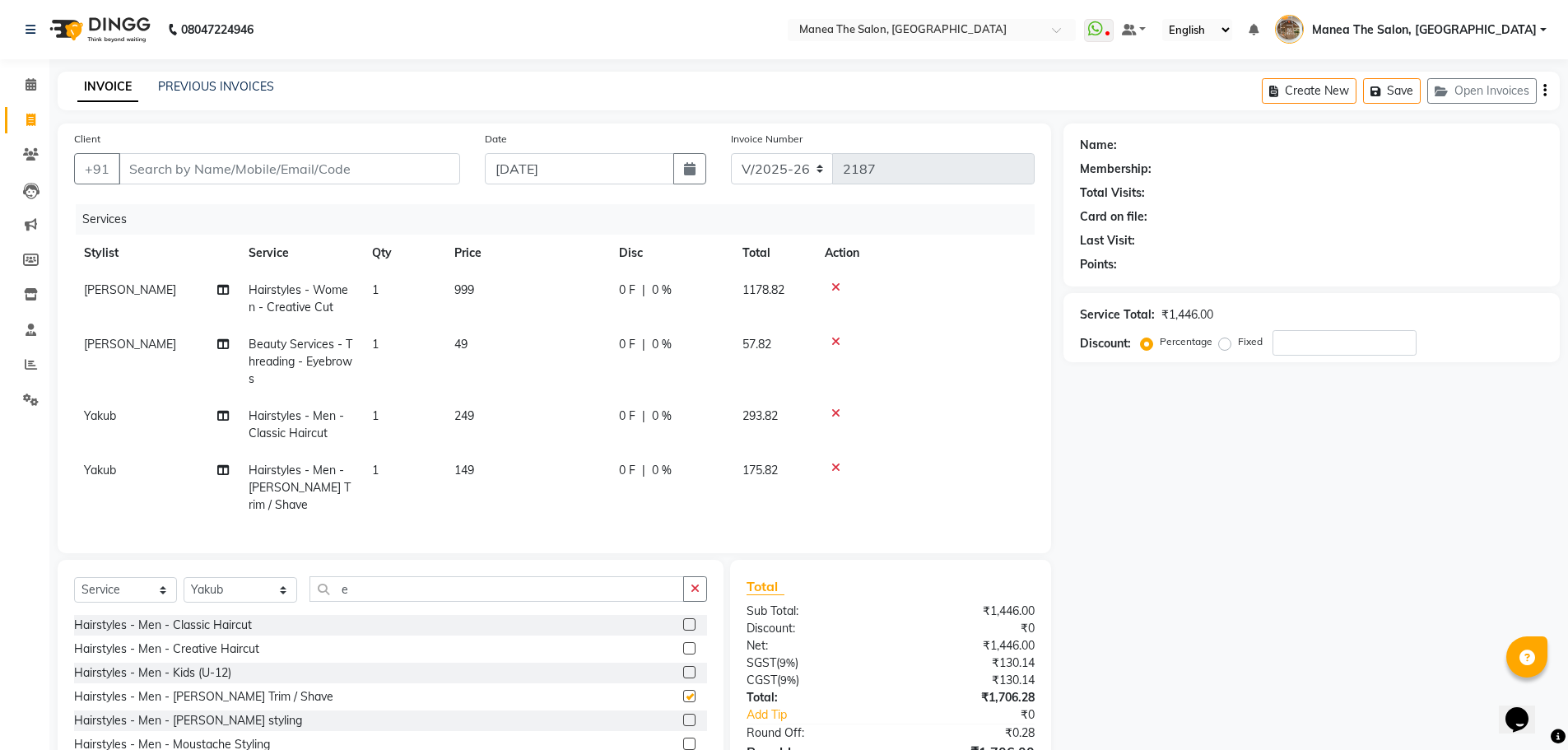
checkbox input "false"
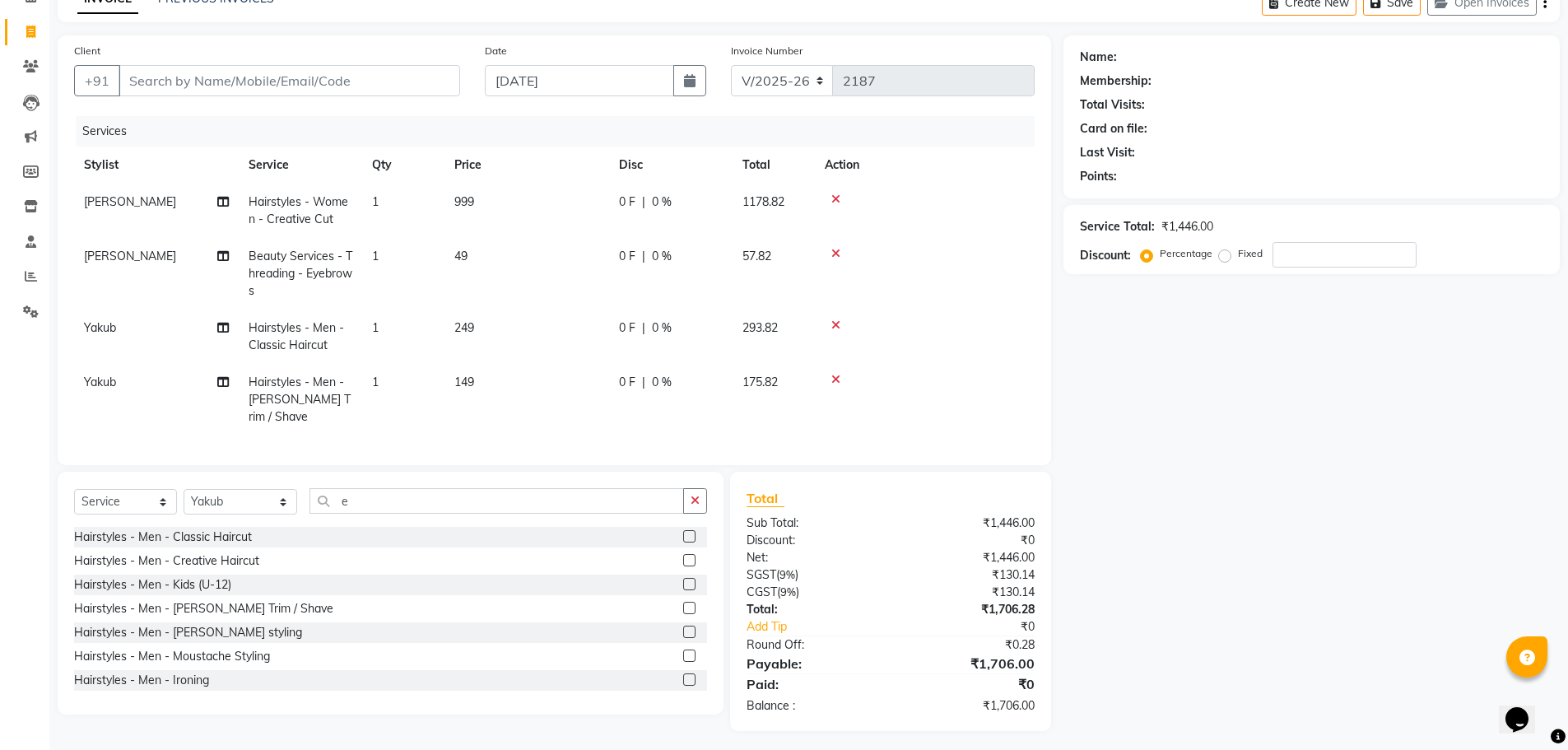
scroll to position [89, 0]
drag, startPoint x: 223, startPoint y: 501, endPoint x: 214, endPoint y: 515, distance: 16.6
click at [223, 501] on select "Select Stylist [PERSON_NAME] Front Office Kaif [PERSON_NAME] [PERSON_NAME] Pelu…" at bounding box center [241, 501] width 114 height 25
select select "63309"
click at [184, 488] on select "Select Stylist [PERSON_NAME] Front Office Kaif [PERSON_NAME] [PERSON_NAME] Pelu…" at bounding box center [241, 501] width 114 height 25
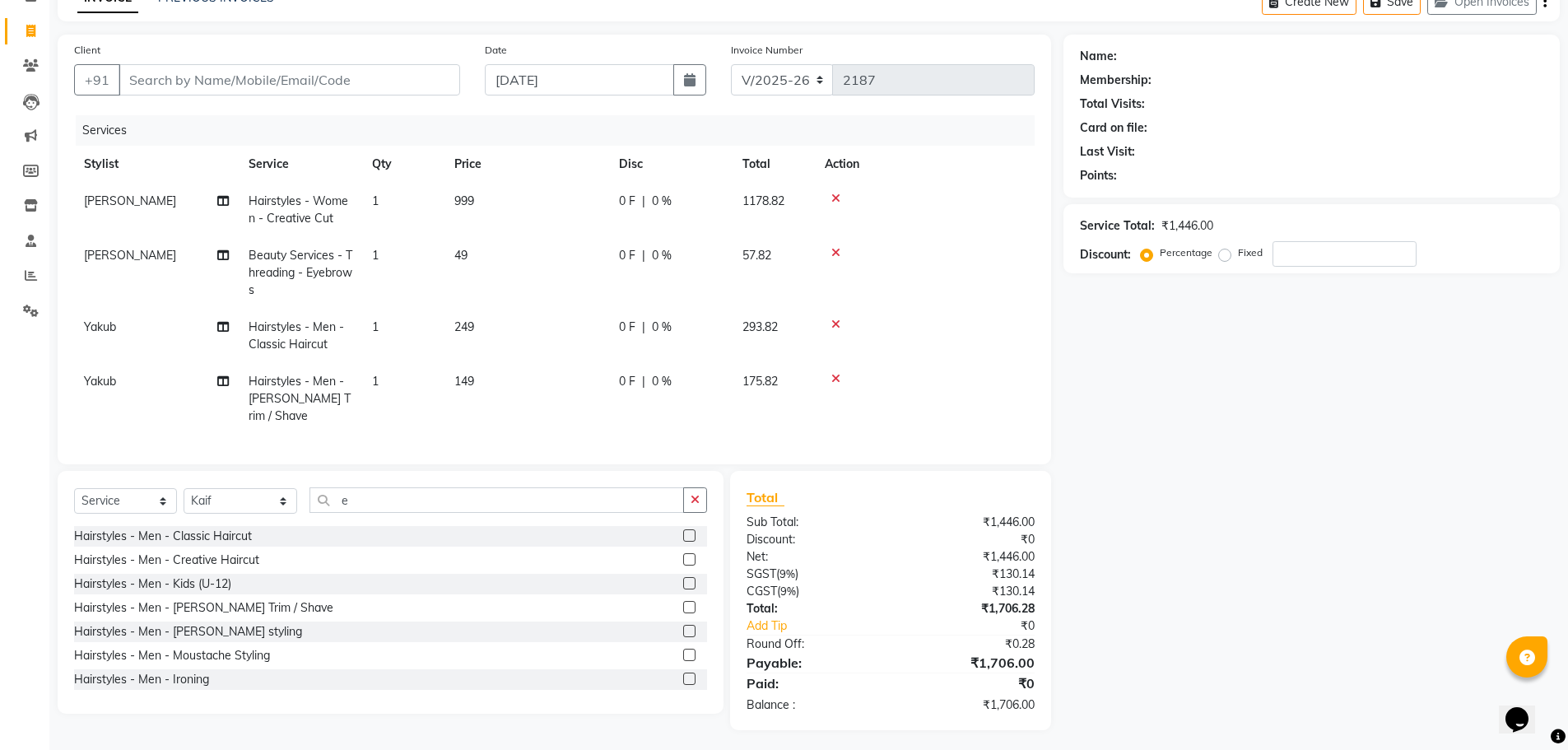
click at [683, 606] on label at bounding box center [690, 607] width 12 height 12
click at [683, 606] on input "checkbox" at bounding box center [689, 608] width 10 height 11
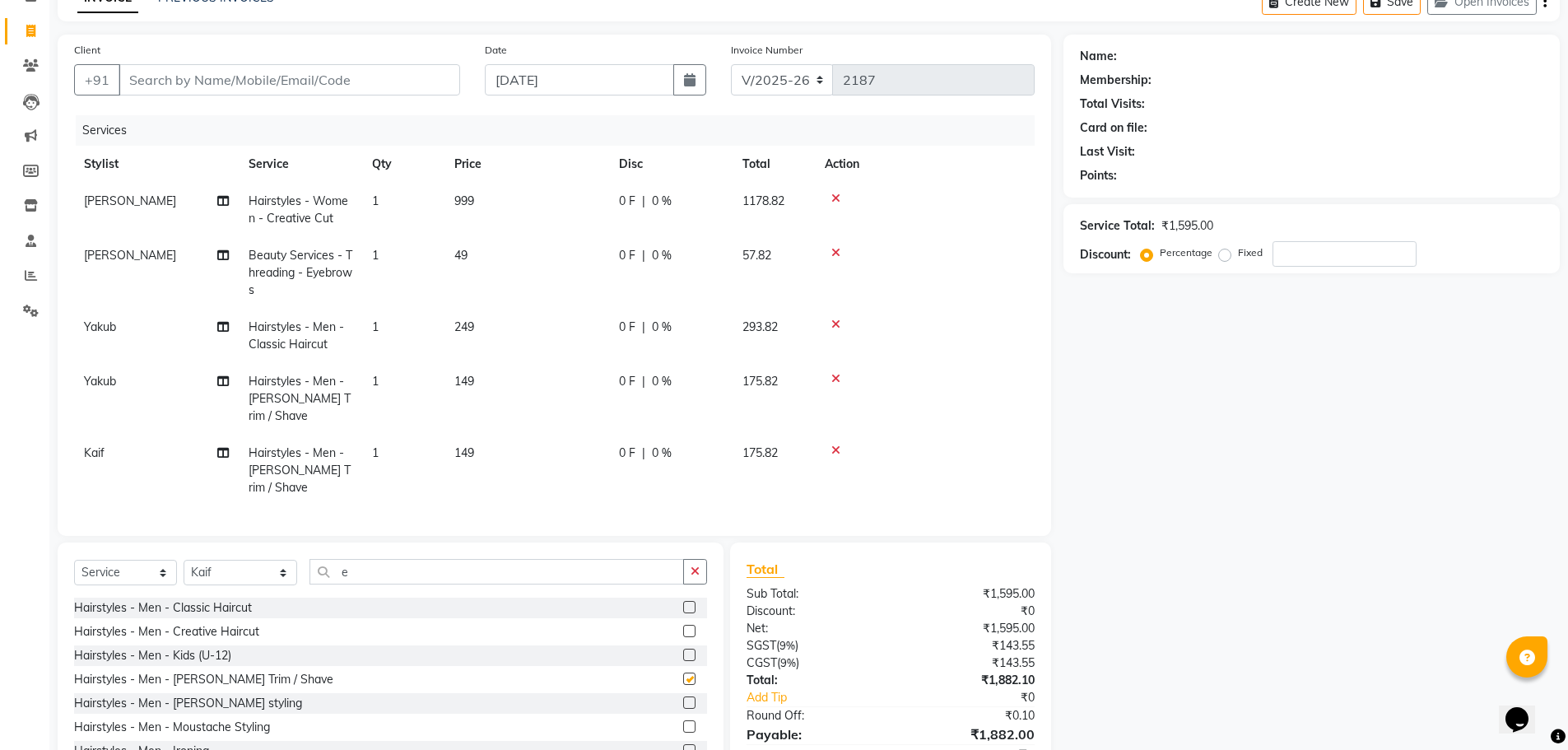
checkbox input "false"
click at [352, 81] on input "Client" at bounding box center [289, 80] width 341 height 32
type input "6"
type input "0"
type input "6301000727"
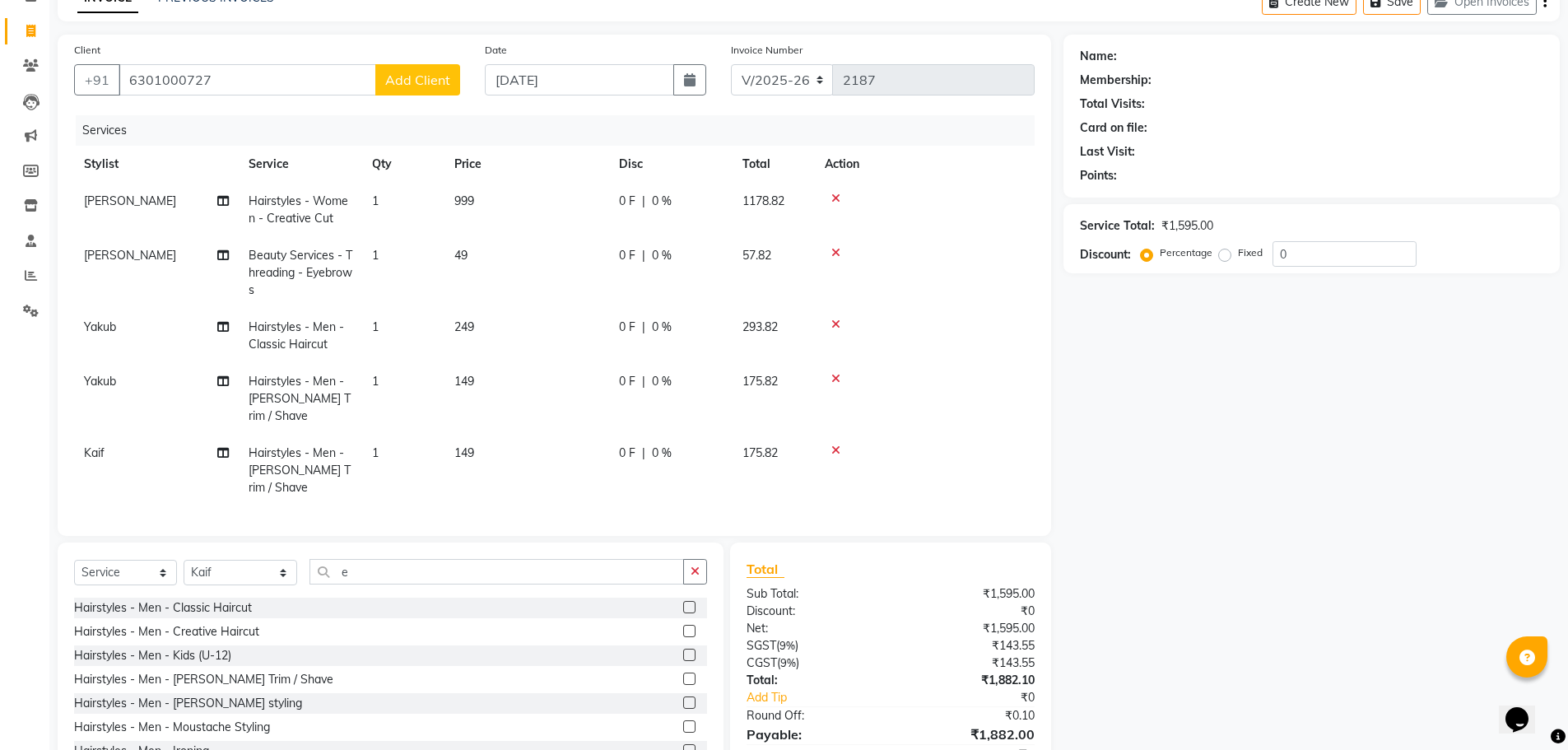
click at [395, 90] on button "Add Client" at bounding box center [417, 80] width 85 height 32
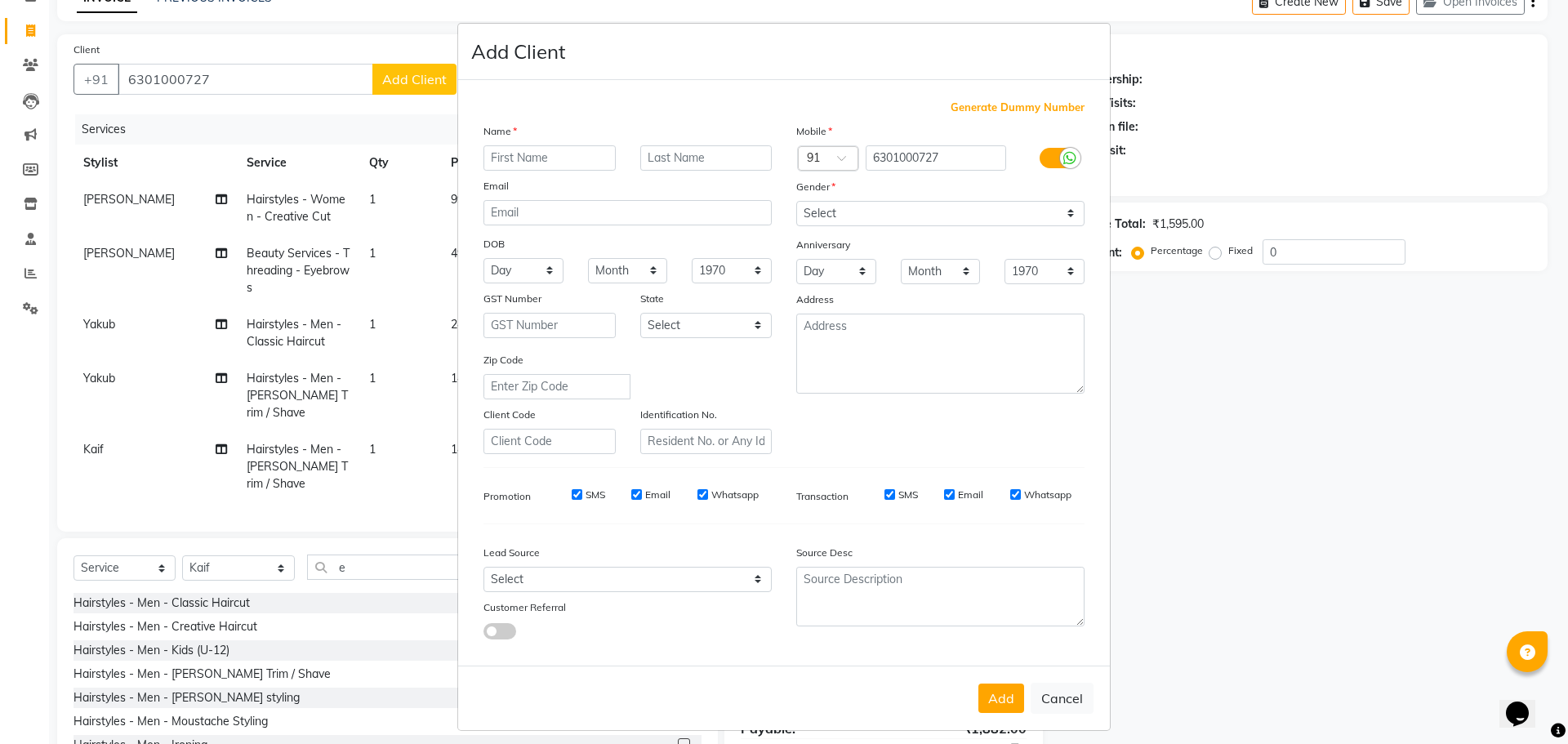
click at [524, 155] on input "text" at bounding box center [550, 157] width 132 height 25
type input "Kiran"
click at [932, 213] on select "Select [DEMOGRAPHIC_DATA] [DEMOGRAPHIC_DATA] Other Prefer Not To Say" at bounding box center [940, 213] width 288 height 25
select select "[DEMOGRAPHIC_DATA]"
click at [796, 201] on select "Select [DEMOGRAPHIC_DATA] [DEMOGRAPHIC_DATA] Other Prefer Not To Say" at bounding box center [940, 213] width 288 height 25
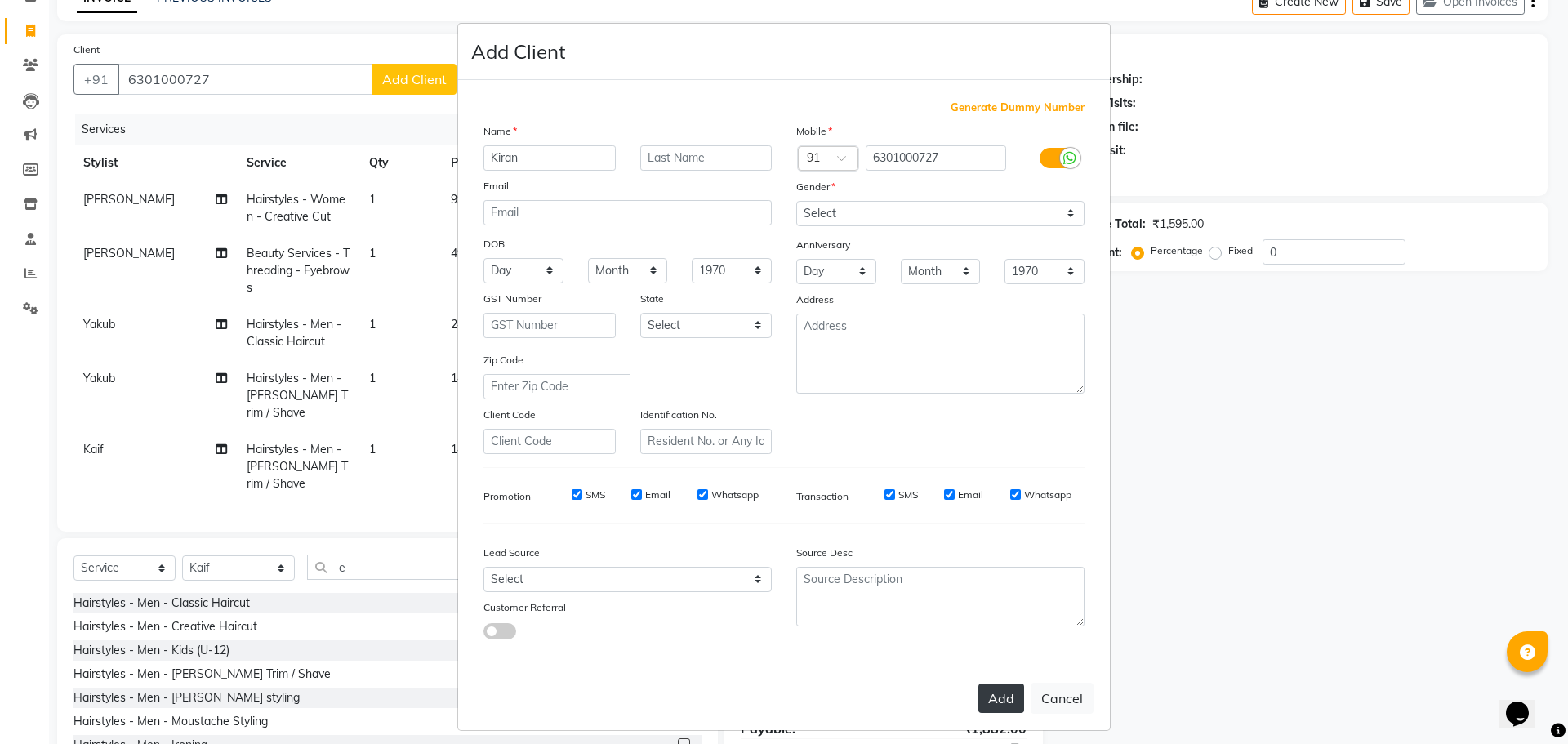
click at [1005, 693] on button "Add" at bounding box center [1001, 699] width 46 height 30
select select
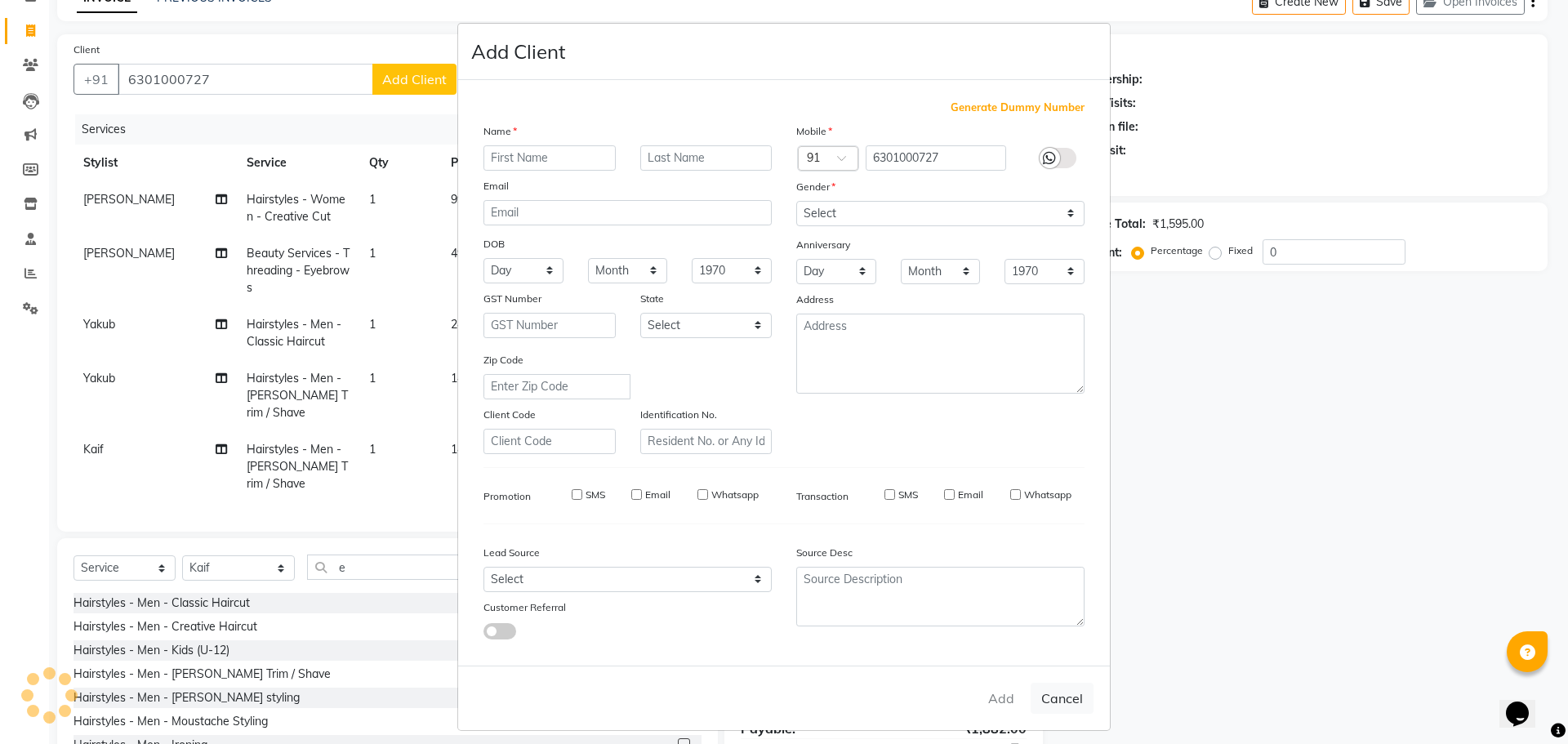
select select
checkbox input "false"
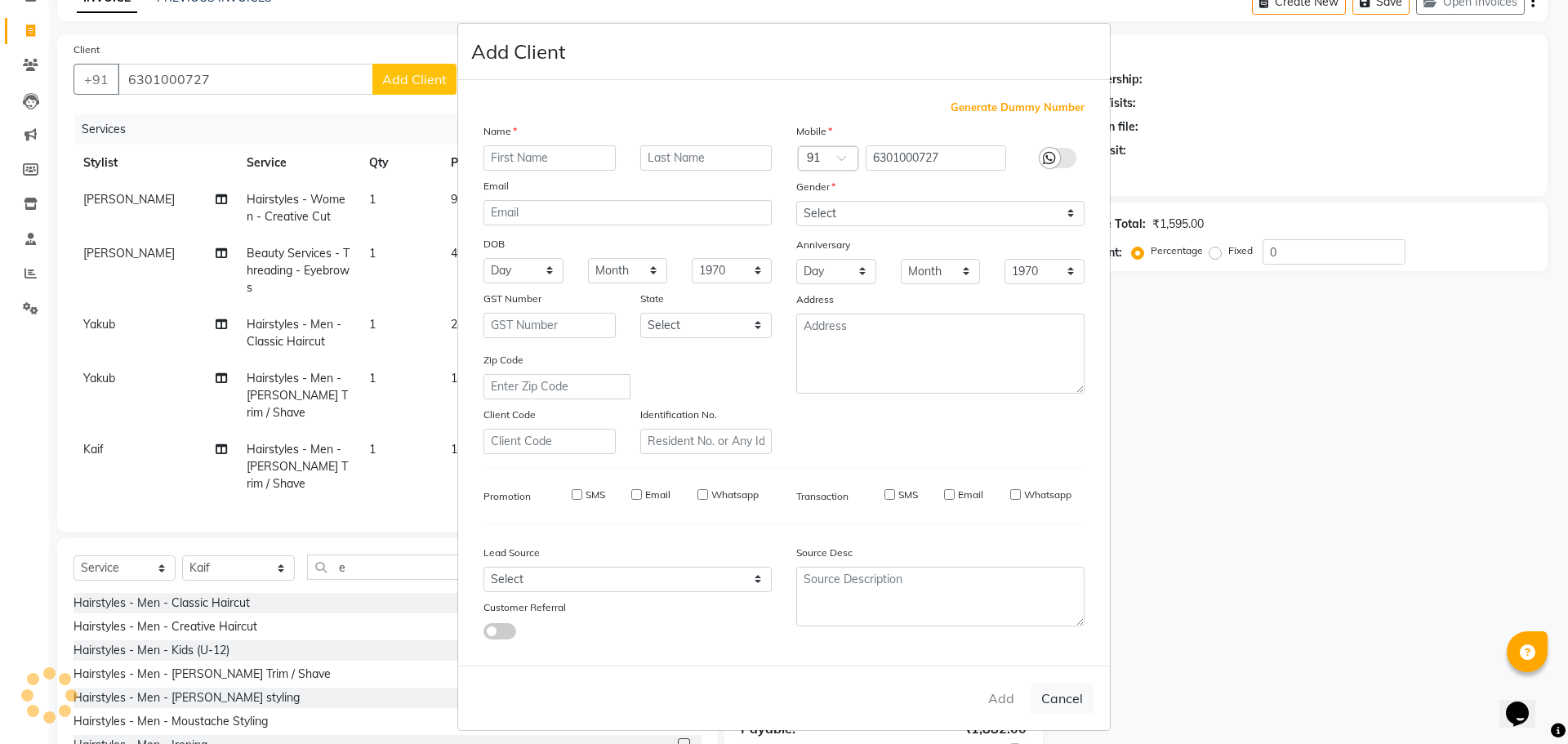
checkbox input "false"
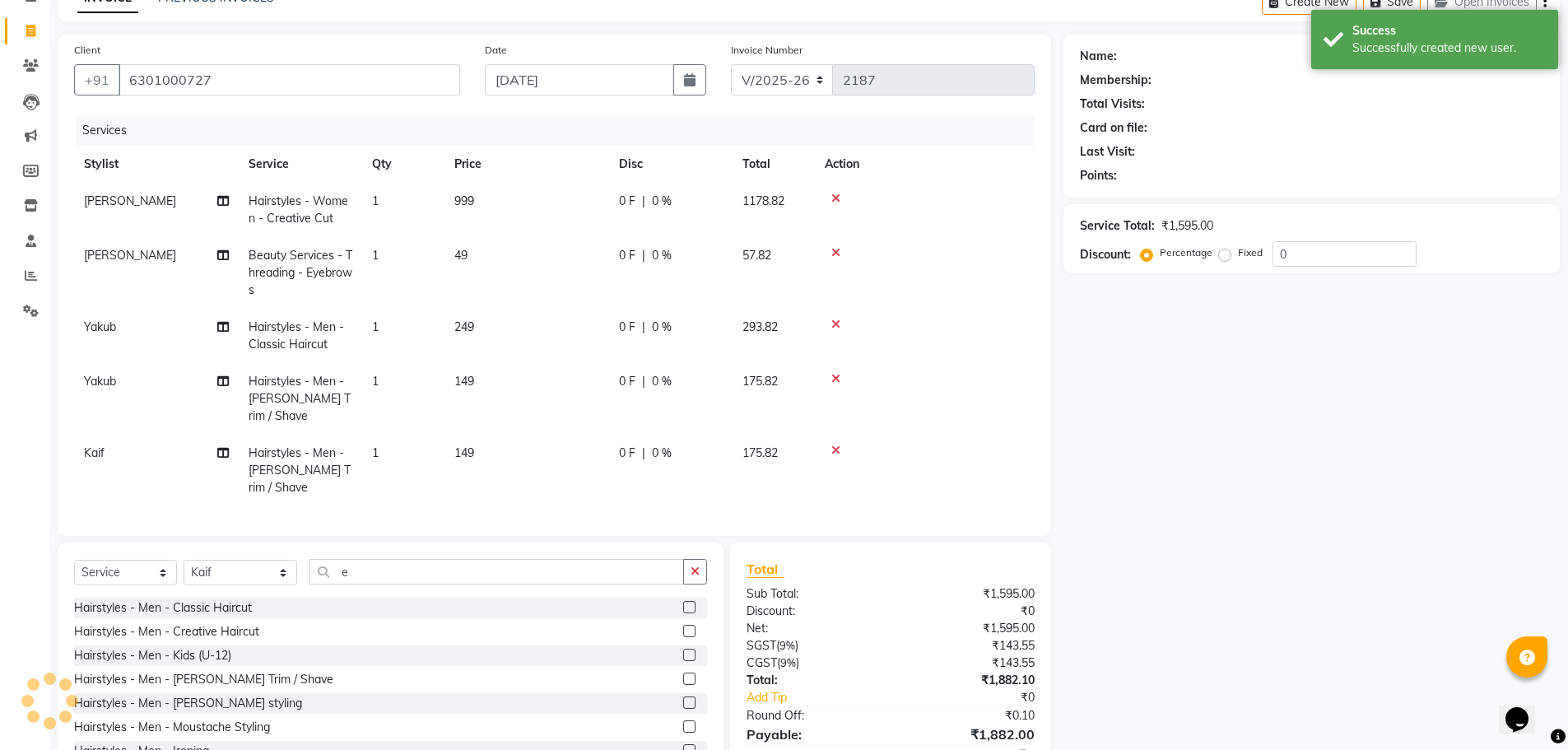
scroll to position [144, 0]
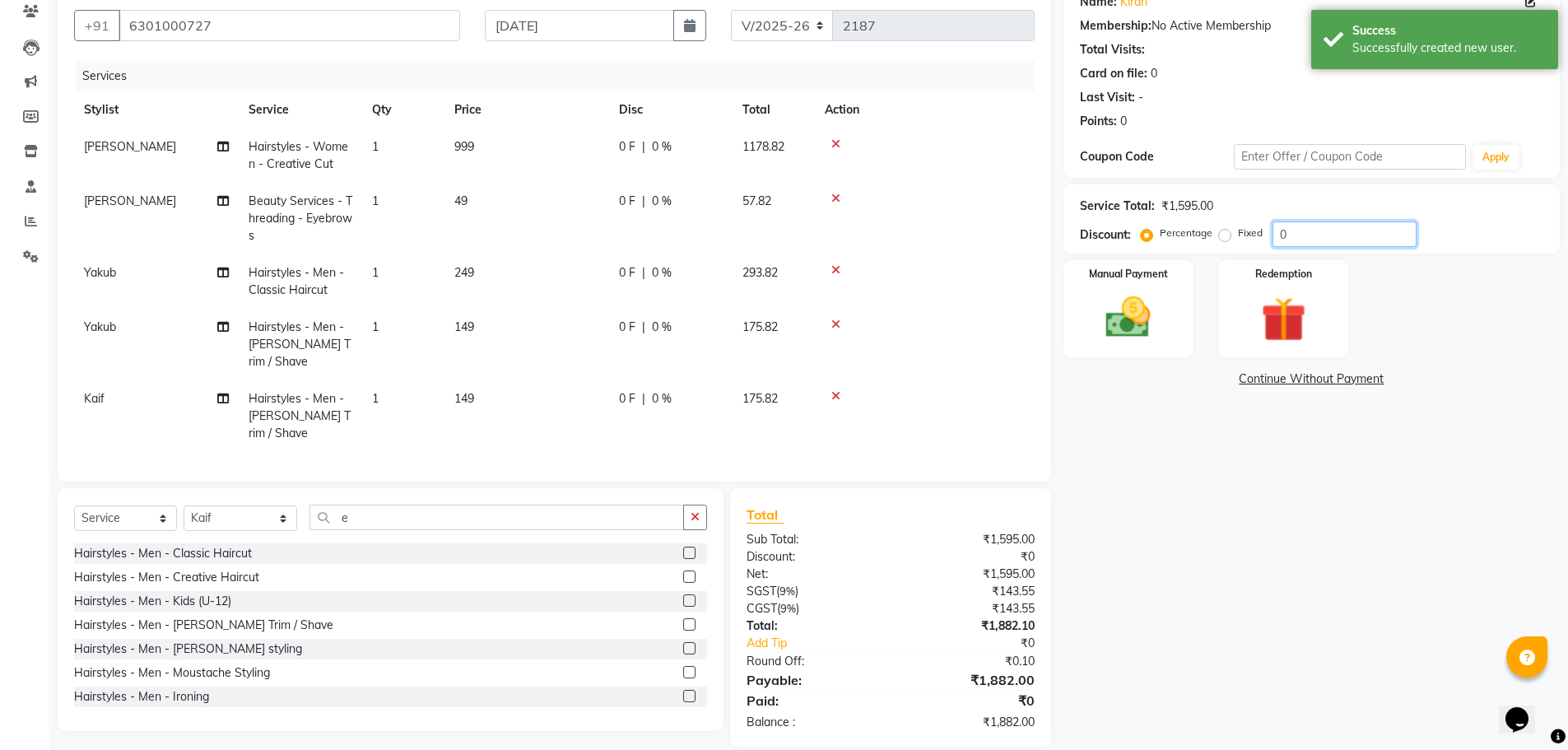
click at [1303, 242] on input "0" at bounding box center [1345, 234] width 144 height 25
click at [1302, 242] on input "0" at bounding box center [1345, 234] width 144 height 25
type input "20"
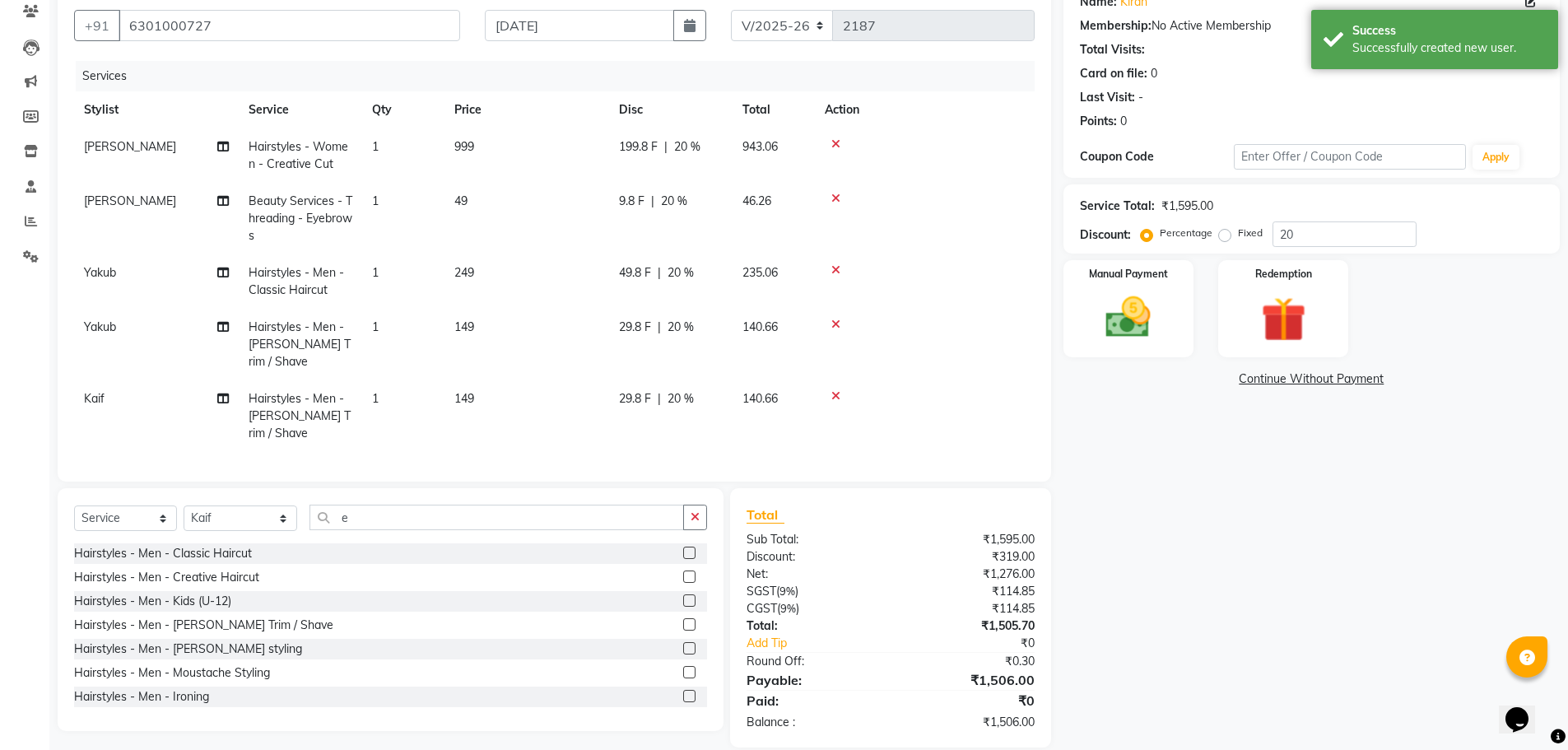
click at [1124, 593] on div "Name: [PERSON_NAME] Membership: No Active Membership Total Visits: Card on file…" at bounding box center [1318, 363] width 508 height 768
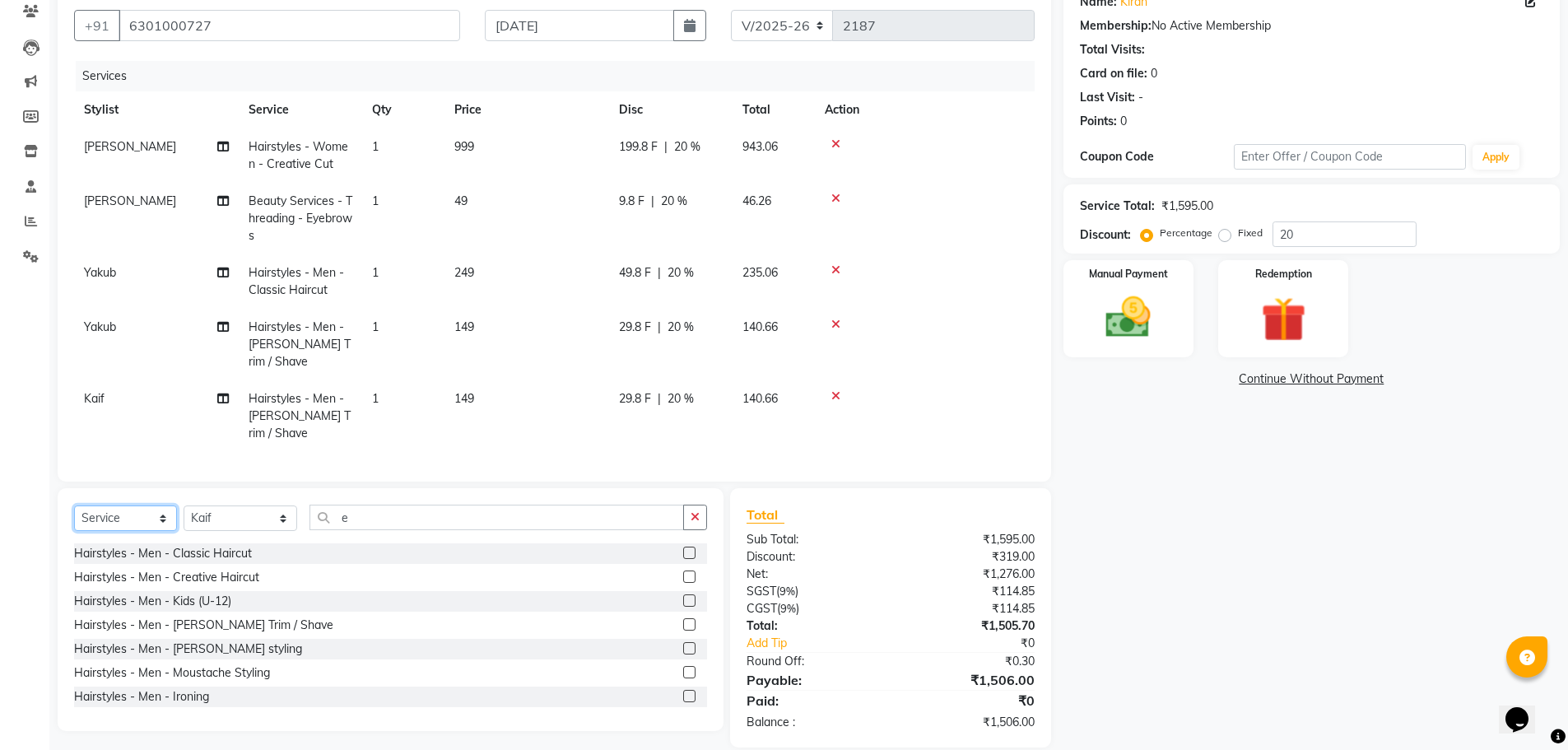
drag, startPoint x: 134, startPoint y: 488, endPoint x: 125, endPoint y: 498, distance: 13.5
click at [134, 506] on select "Select Service Product Membership Package Voucher Prepaid Gift Card" at bounding box center [126, 518] width 103 height 25
click at [74, 506] on select "Select Service Product Membership Package Voucher Prepaid Gift Card" at bounding box center [126, 518] width 103 height 25
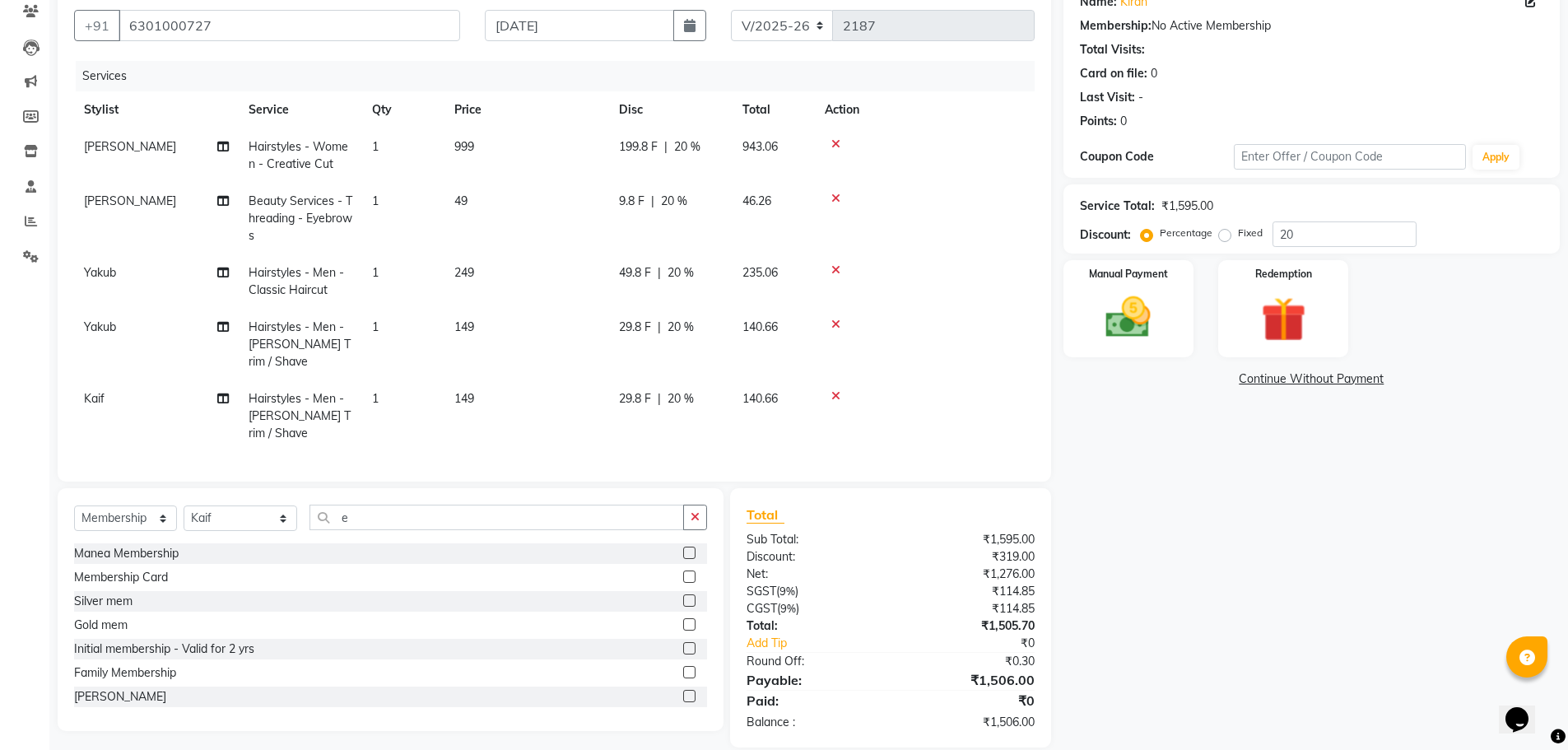
click at [683, 571] on label at bounding box center [690, 577] width 12 height 12
click at [683, 572] on input "checkbox" at bounding box center [689, 578] width 10 height 11
select select "select"
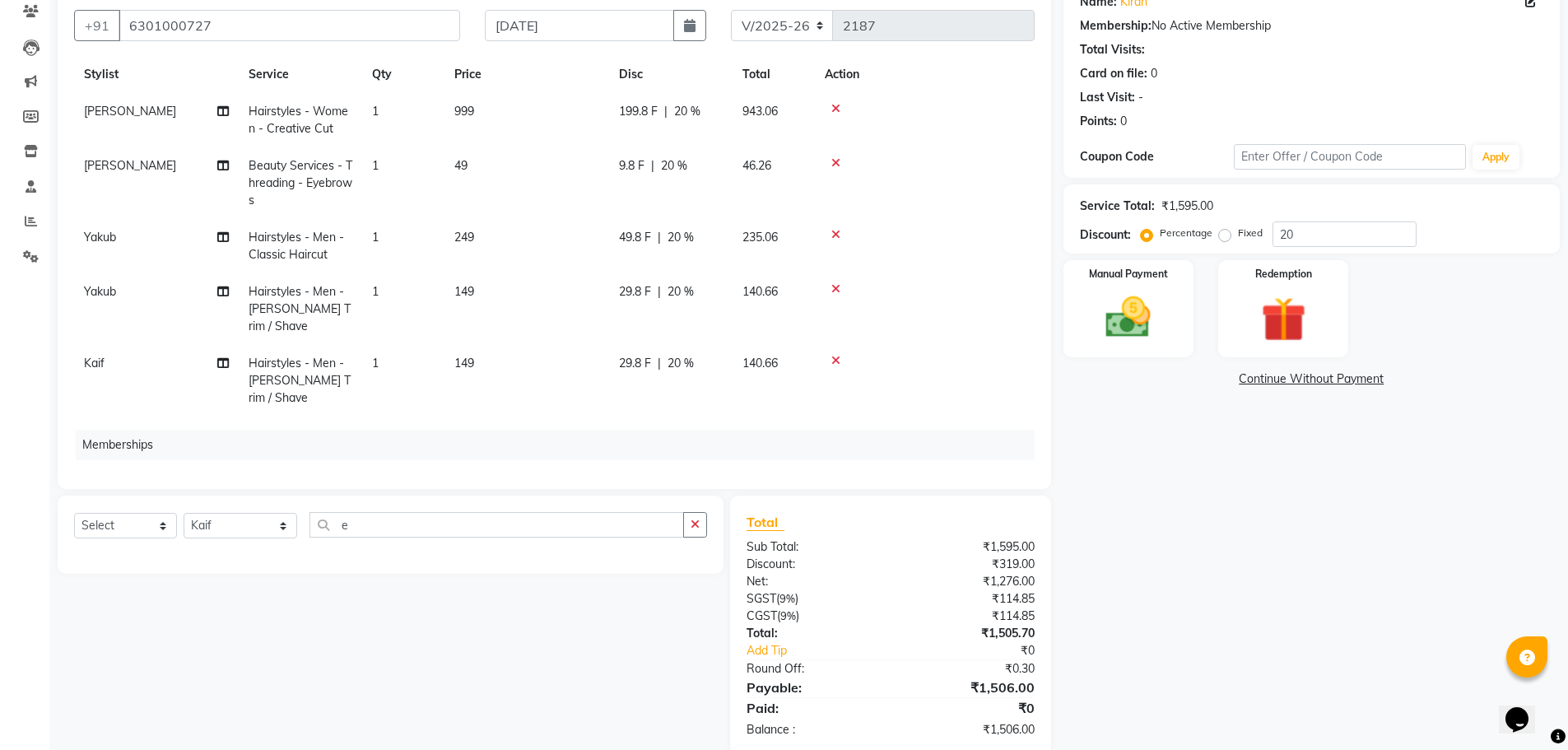
scroll to position [88, 0]
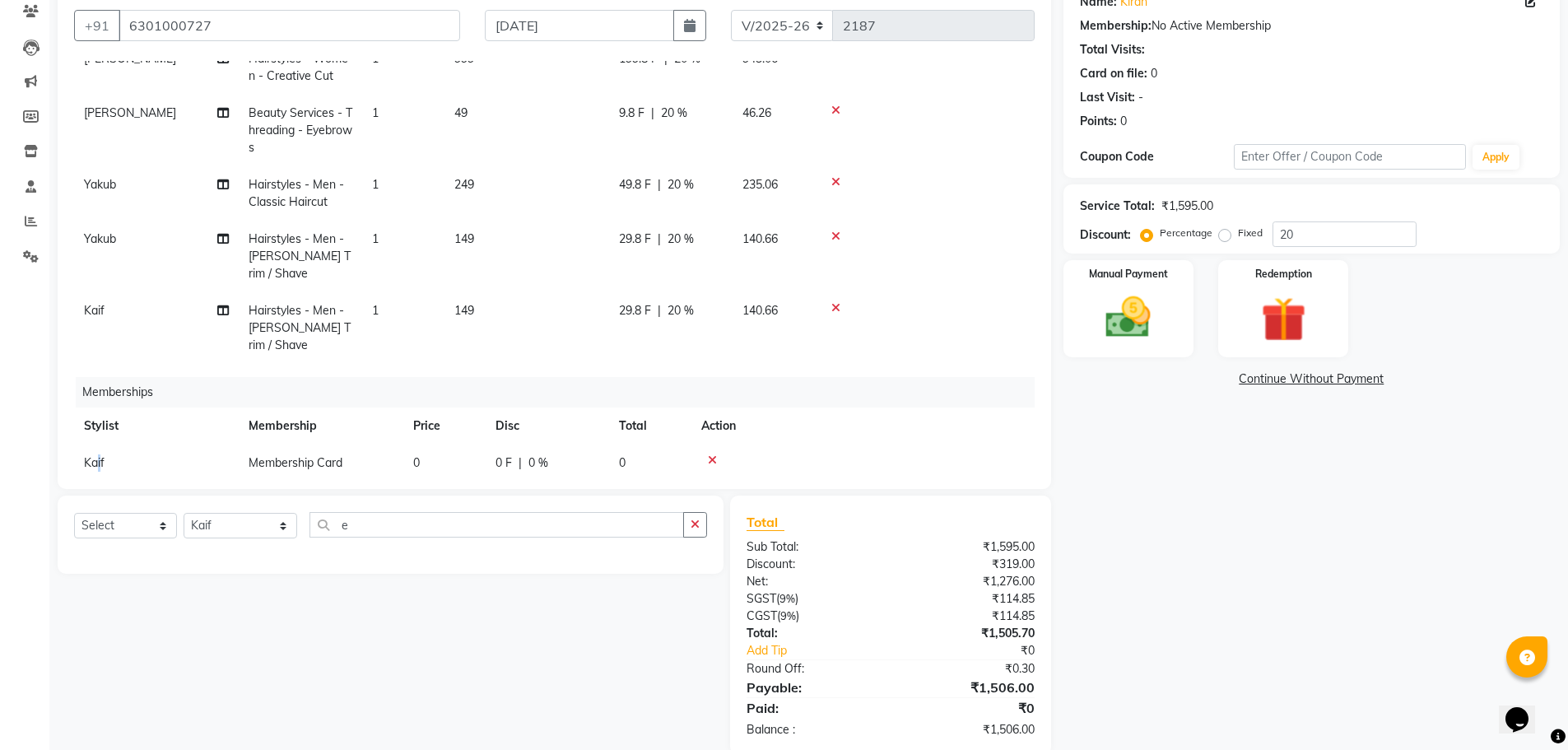
click at [100, 455] on span "Kaif" at bounding box center [94, 462] width 21 height 15
select select "63309"
click at [115, 454] on select "[PERSON_NAME] Front Office Kaif [PERSON_NAME] [PERSON_NAME] Peluri [PERSON_NAME…" at bounding box center [157, 466] width 145 height 25
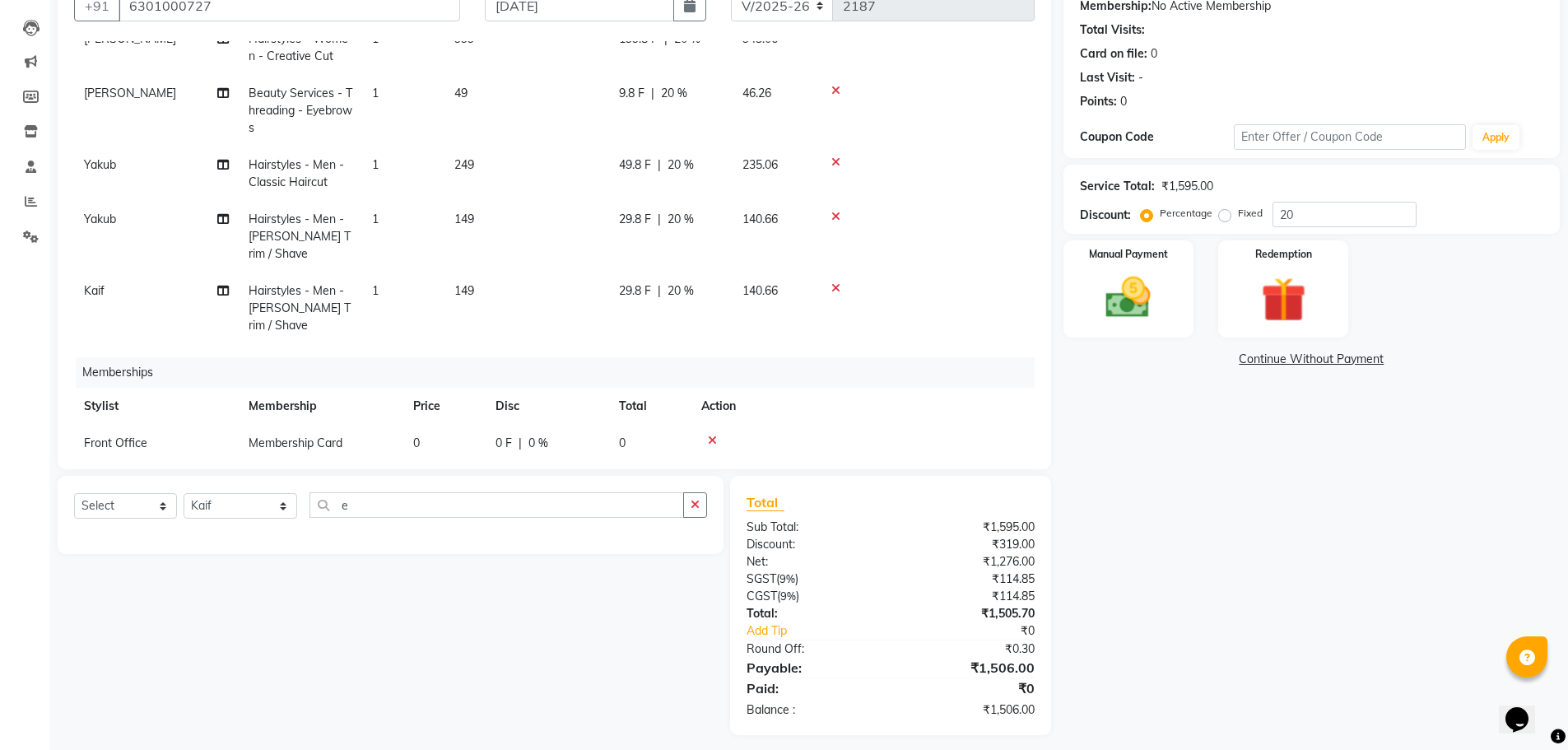
scroll to position [173, 0]
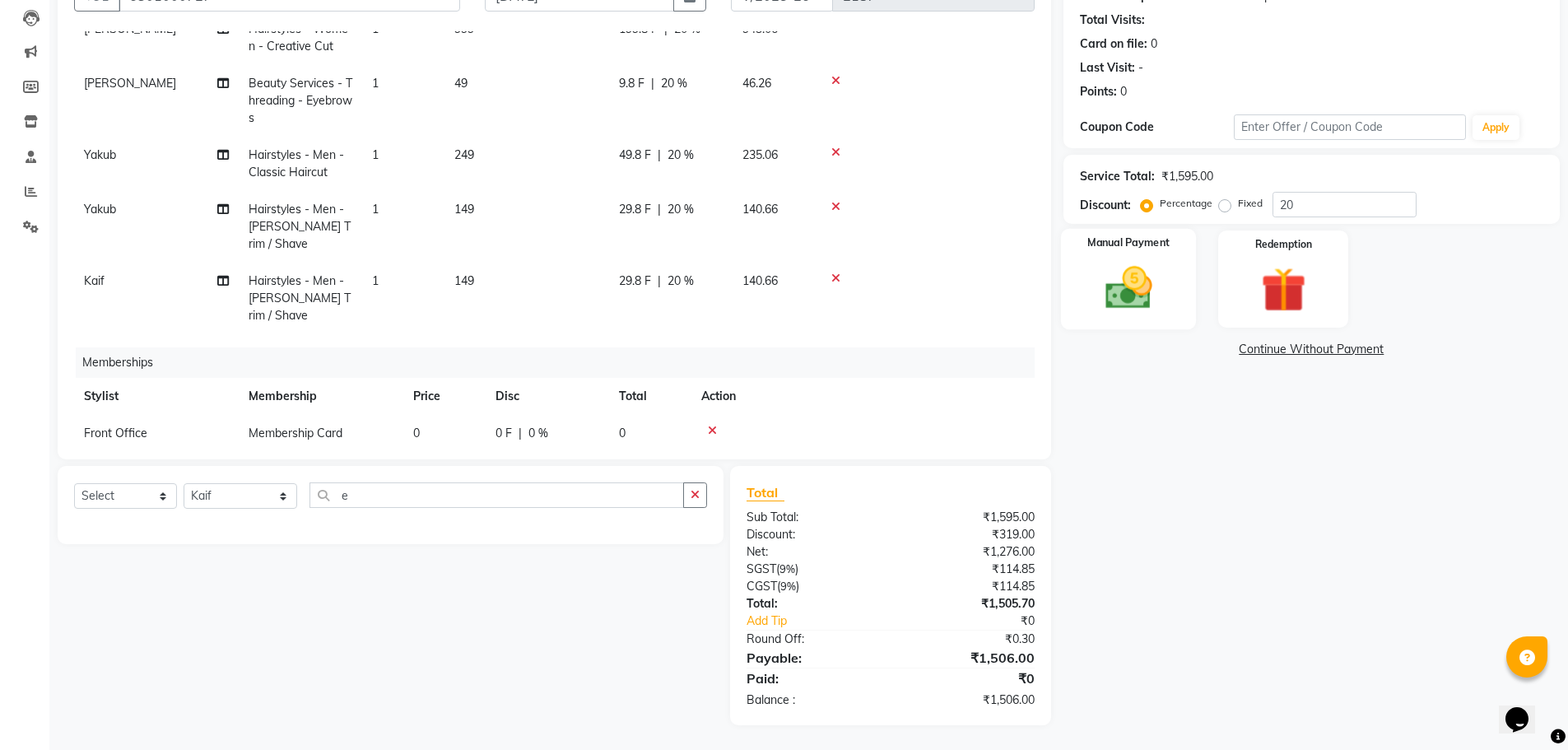
click at [1091, 270] on img at bounding box center [1129, 287] width 76 height 53
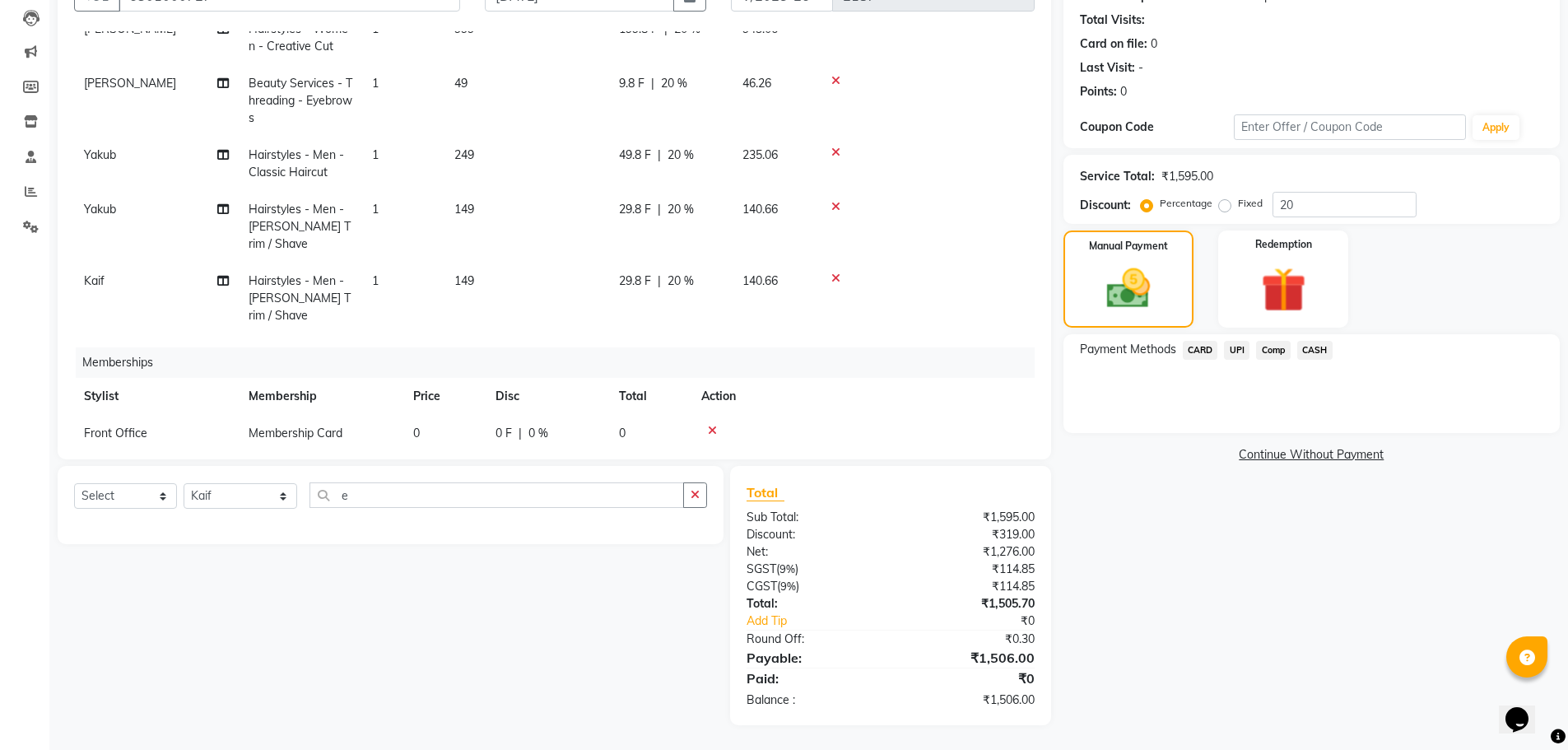
click at [1232, 352] on span "UPI" at bounding box center [1236, 351] width 25 height 19
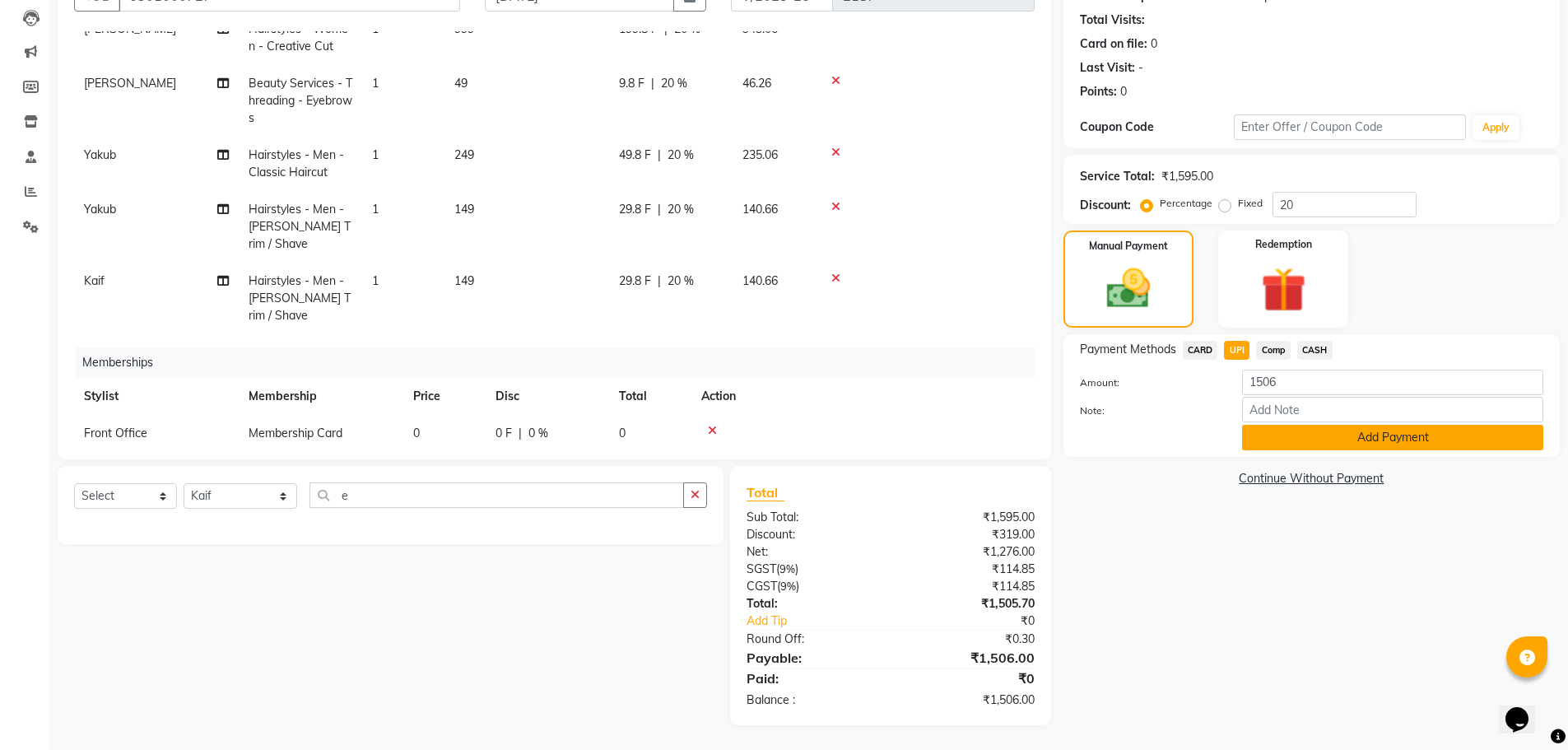
click at [1266, 449] on button "Add Payment" at bounding box center [1393, 437] width 301 height 25
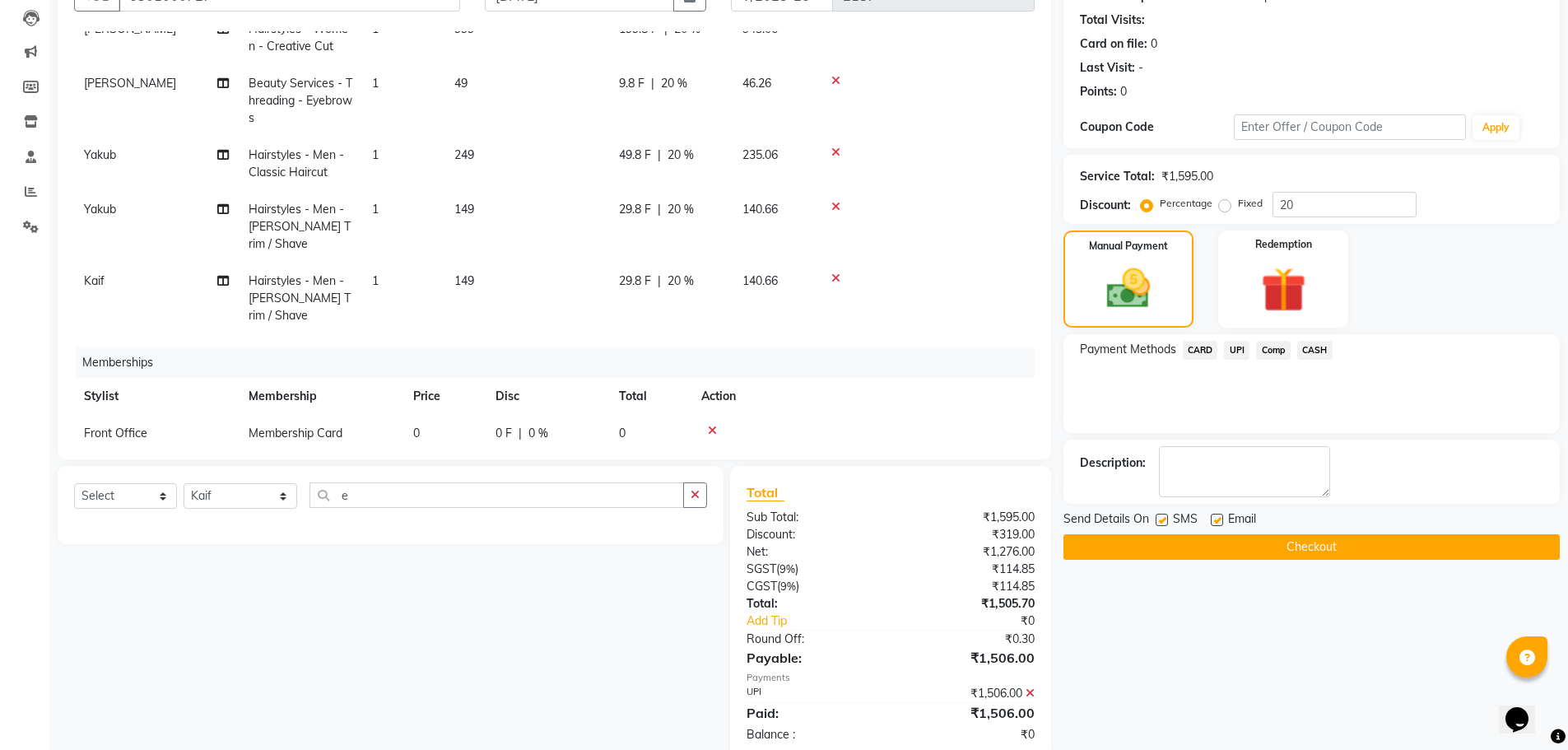
click at [1282, 549] on button "Checkout" at bounding box center [1312, 547] width 496 height 25
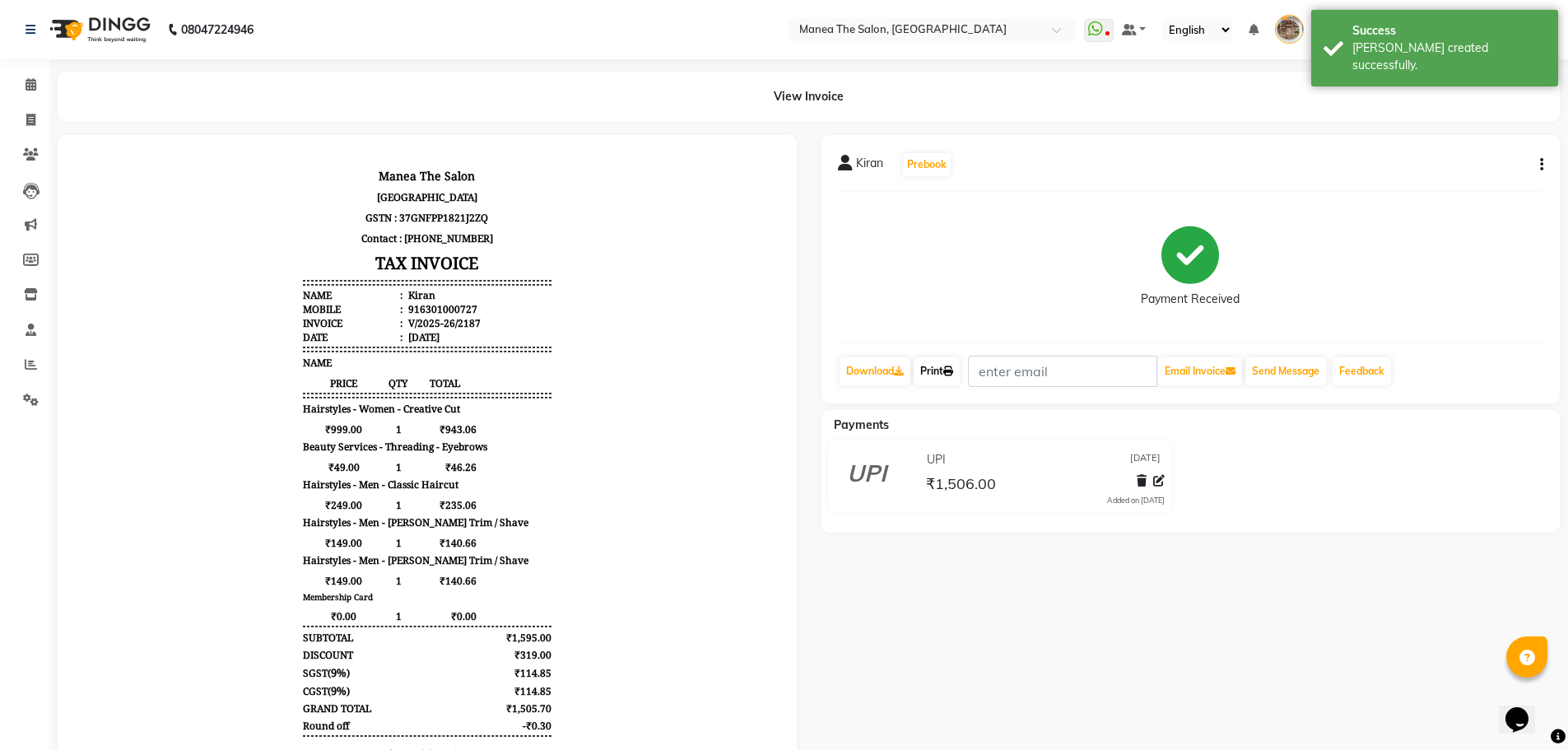
click at [927, 371] on link "Print" at bounding box center [936, 371] width 46 height 28
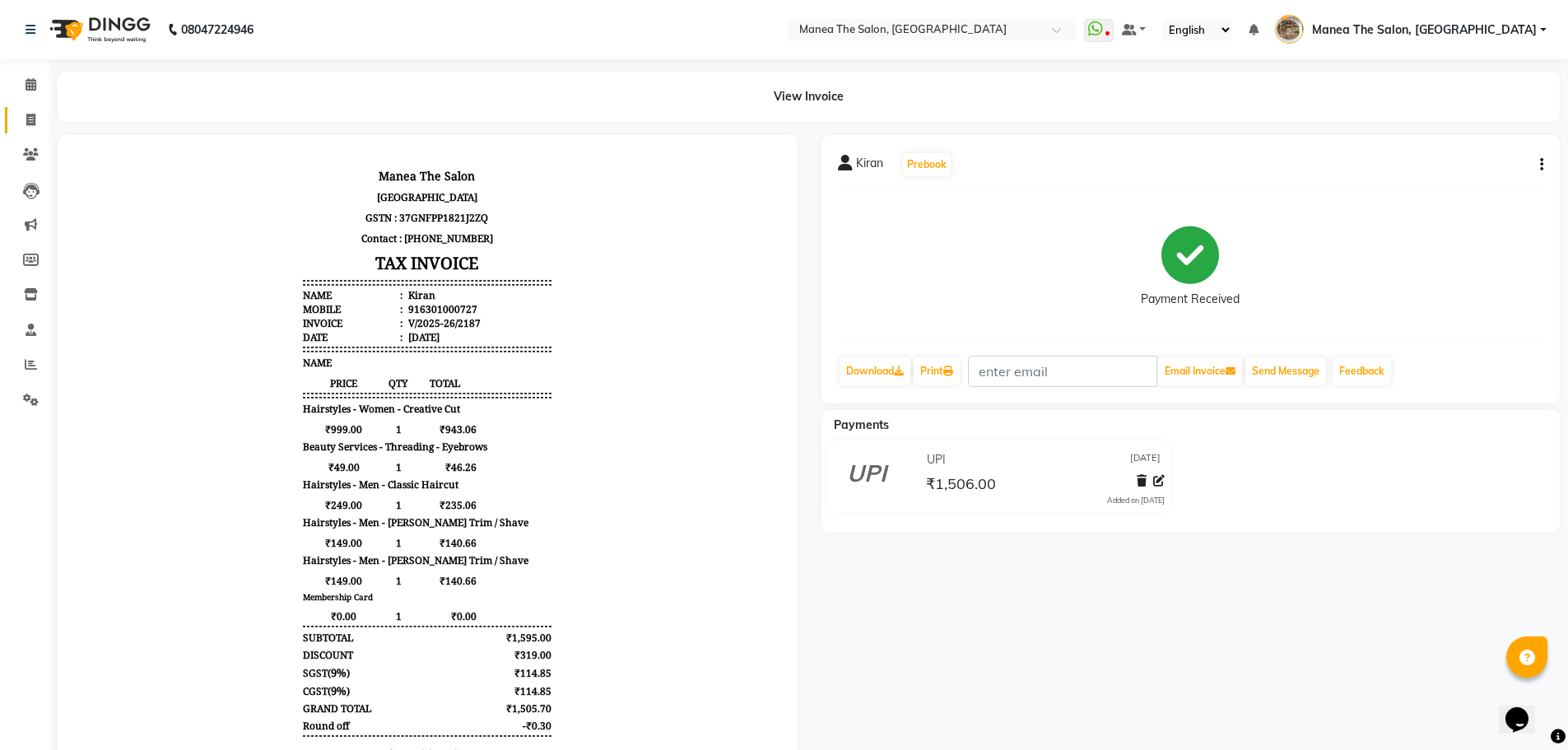
click at [36, 126] on span at bounding box center [31, 121] width 29 height 19
select select "service"
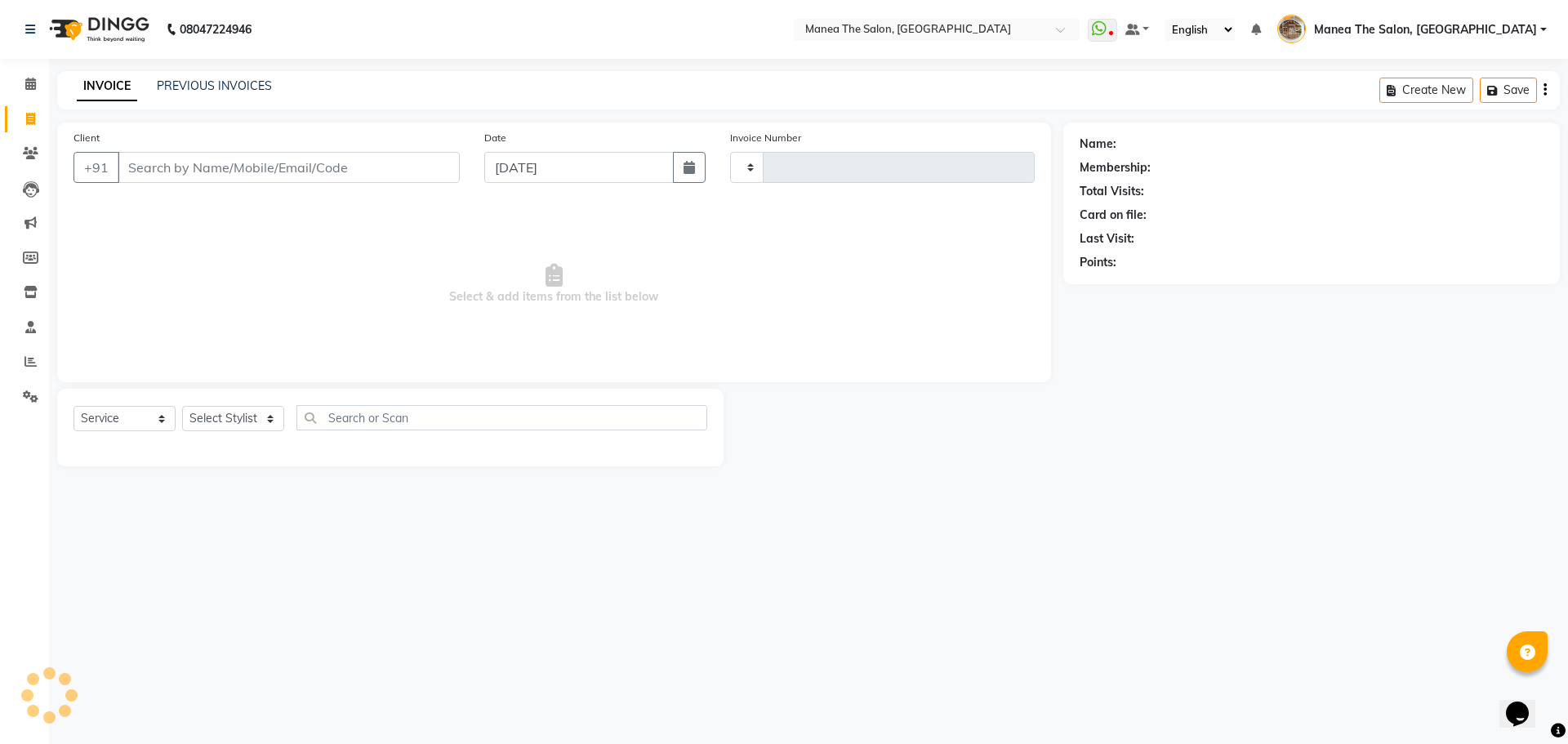
type input "2188"
select select "7287"
